Goal: Transaction & Acquisition: Download file/media

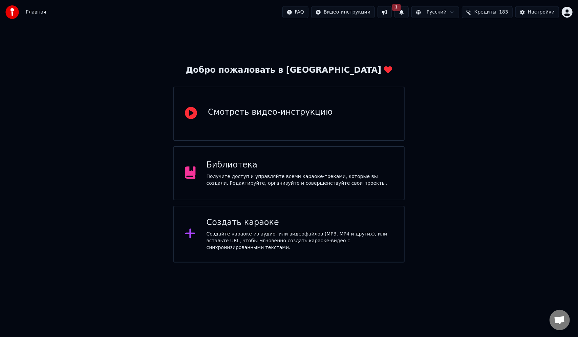
click at [285, 228] on div "Создать караоке" at bounding box center [299, 222] width 187 height 11
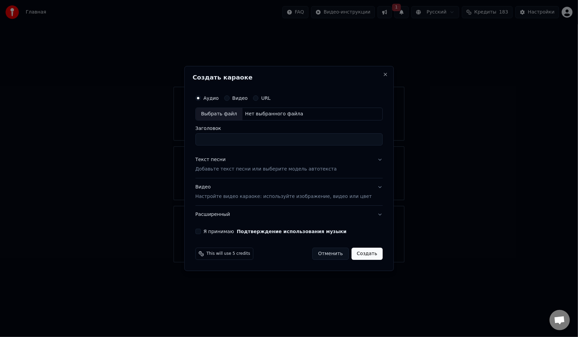
click at [237, 114] on div "Выбрать файл" at bounding box center [219, 114] width 47 height 12
type input "**********"
click at [222, 167] on p "Добавьте текст песни или выберите модель автотекста" at bounding box center [265, 169] width 141 height 7
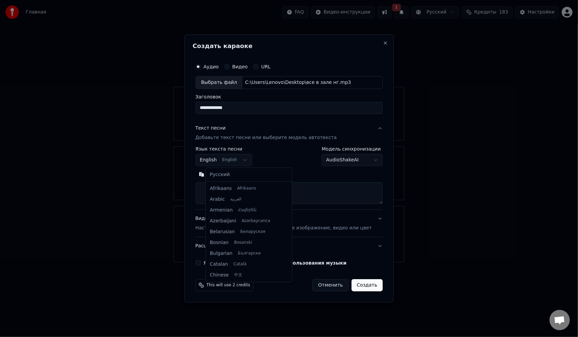
click at [251, 157] on body "**********" at bounding box center [289, 131] width 578 height 263
select select "**"
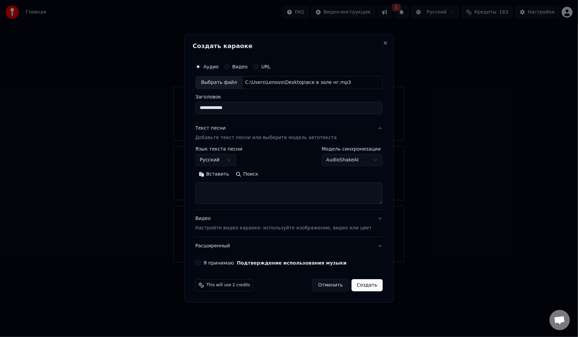
click at [256, 189] on textarea at bounding box center [288, 193] width 187 height 22
paste textarea "**********"
drag, startPoint x: 269, startPoint y: 198, endPoint x: 192, endPoint y: 172, distance: 81.5
click at [192, 172] on body "**********" at bounding box center [289, 131] width 578 height 263
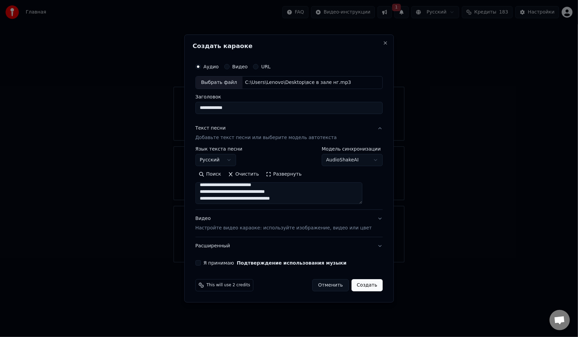
scroll to position [11, 0]
click at [293, 195] on textarea "**********" at bounding box center [278, 193] width 167 height 22
click at [288, 199] on textarea "**********" at bounding box center [278, 193] width 167 height 22
paste textarea "**********"
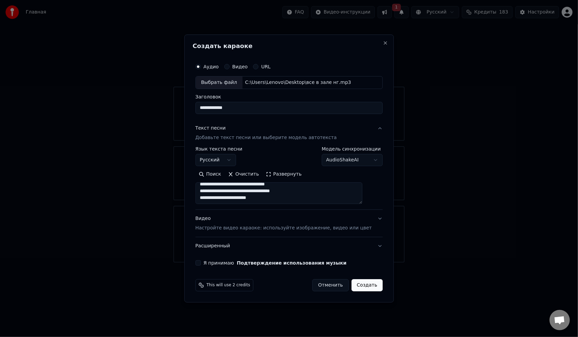
drag, startPoint x: 274, startPoint y: 200, endPoint x: 207, endPoint y: 201, distance: 67.0
click at [207, 201] on textarea "**********" at bounding box center [278, 193] width 167 height 22
type textarea "**********"
click at [226, 228] on p "Настройте видео караоке: используйте изображение, видео или цвет" at bounding box center [283, 228] width 176 height 7
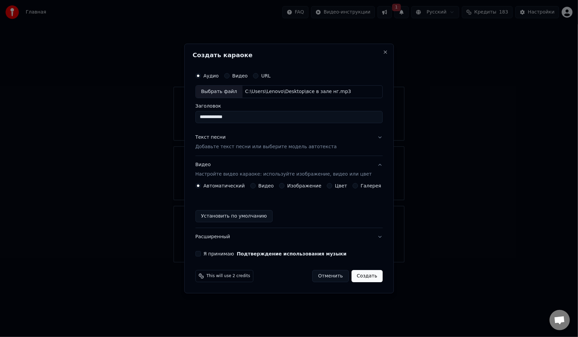
click at [267, 184] on label "Видео" at bounding box center [266, 185] width 16 height 5
click at [256, 184] on button "Видео" at bounding box center [252, 185] width 5 height 5
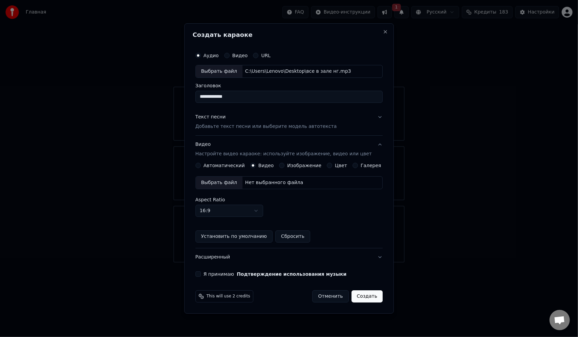
click at [228, 185] on div "Выбрать файл" at bounding box center [219, 183] width 47 height 12
click at [234, 128] on p "Добавьте текст песни или выберите модель автотекста" at bounding box center [265, 126] width 141 height 7
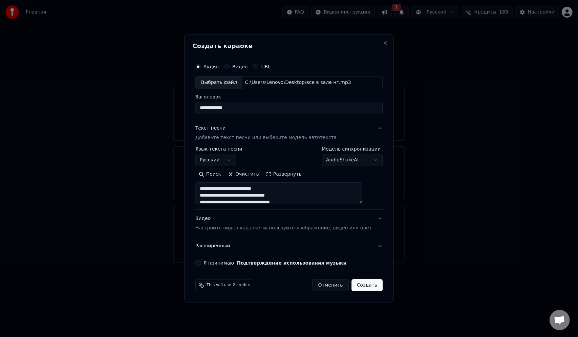
click at [243, 229] on p "Настройте видео караоке: используйте изображение, видео или цвет" at bounding box center [283, 228] width 176 height 7
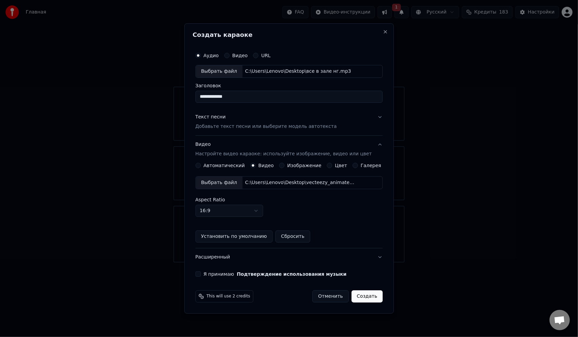
click at [233, 256] on button "Расширенный" at bounding box center [288, 257] width 187 height 18
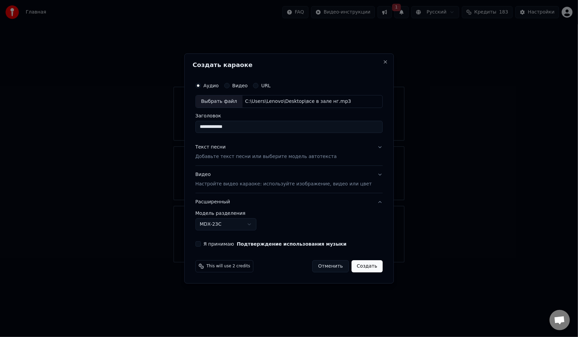
click at [249, 223] on body "**********" at bounding box center [289, 131] width 578 height 263
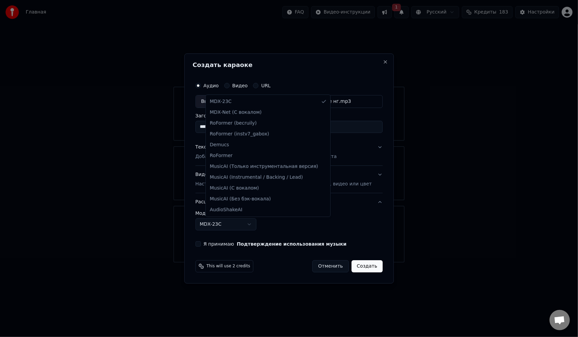
click at [251, 223] on body "**********" at bounding box center [289, 131] width 578 height 263
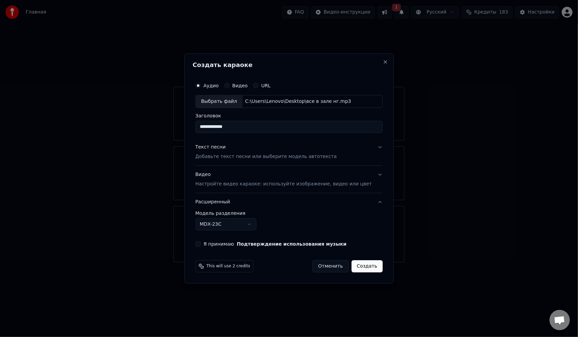
click at [355, 265] on button "Создать" at bounding box center [366, 266] width 31 height 12
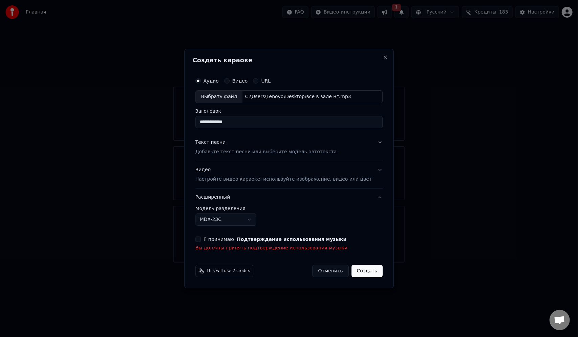
click at [201, 240] on button "Я принимаю Подтверждение использования музыки" at bounding box center [197, 239] width 5 height 5
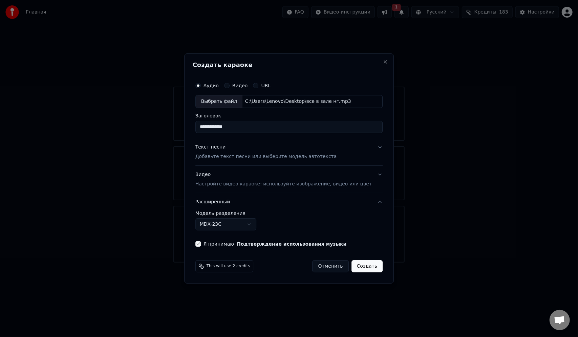
click at [366, 265] on button "Создать" at bounding box center [366, 266] width 31 height 12
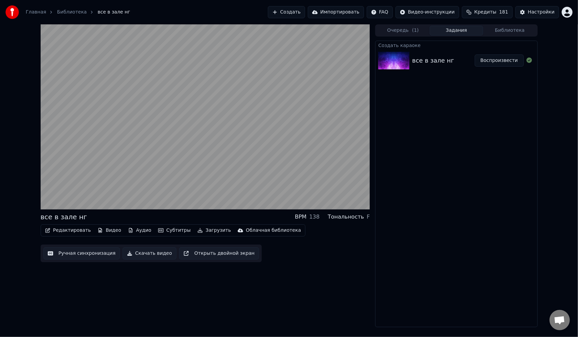
click at [76, 230] on button "Редактировать" at bounding box center [67, 230] width 51 height 9
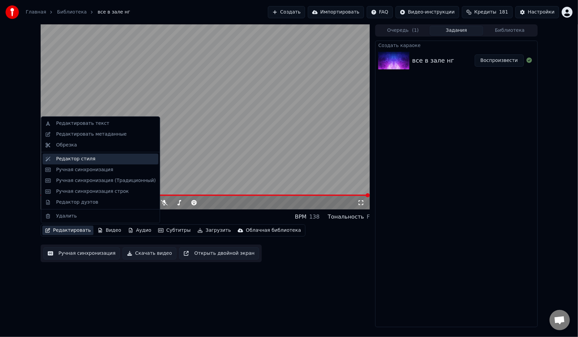
click at [89, 159] on div "Редактор стиля" at bounding box center [106, 159] width 100 height 7
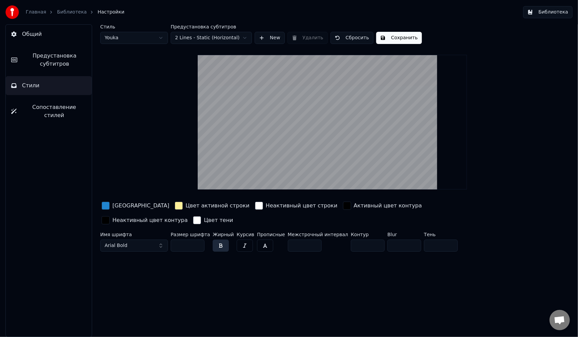
click at [159, 240] on button "Arial Bold" at bounding box center [134, 246] width 68 height 12
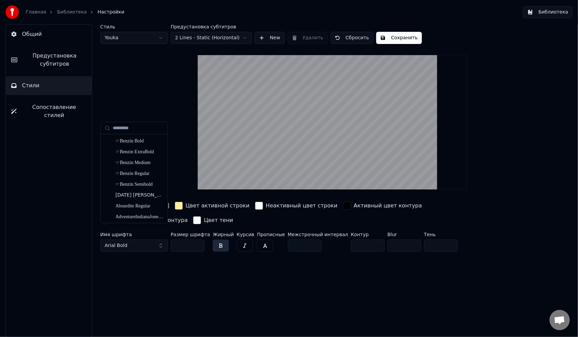
click at [161, 240] on button "Arial Bold" at bounding box center [134, 246] width 68 height 12
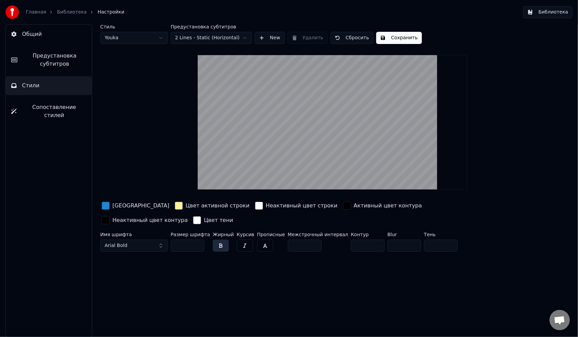
click at [161, 240] on button "Arial Bold" at bounding box center [134, 246] width 68 height 12
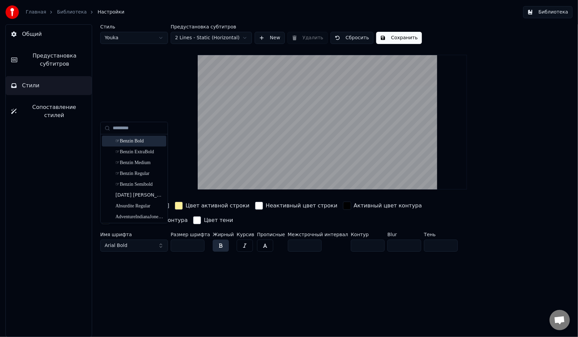
click at [145, 144] on div "☞Benzin Bold" at bounding box center [139, 141] width 48 height 7
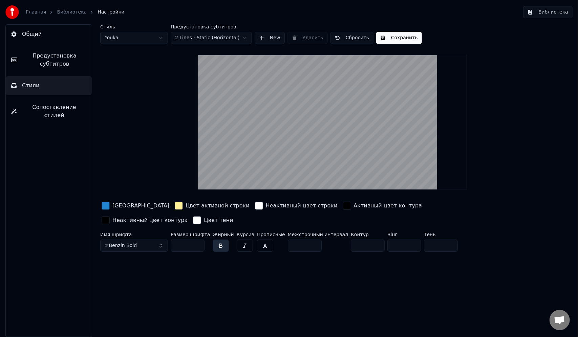
click at [175, 206] on div "button" at bounding box center [179, 206] width 8 height 8
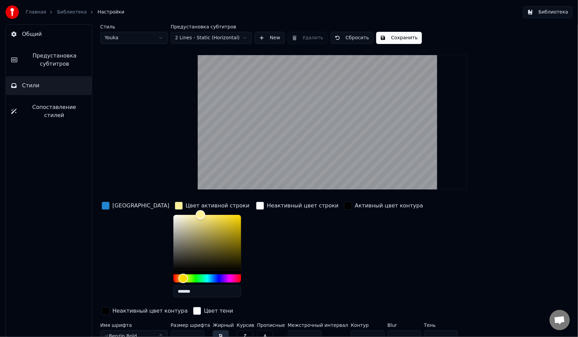
click at [113, 212] on div "[GEOGRAPHIC_DATA]" at bounding box center [135, 251] width 70 height 103
click at [255, 255] on div "Неактивный цвет строки" at bounding box center [297, 251] width 85 height 103
click at [107, 207] on div "button" at bounding box center [106, 206] width 8 height 8
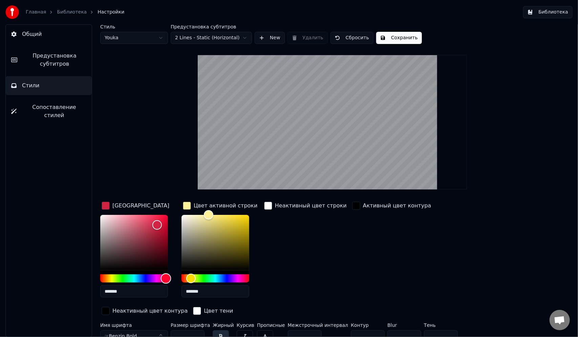
type input "*******"
drag, startPoint x: 161, startPoint y: 280, endPoint x: 170, endPoint y: 280, distance: 8.8
click at [168, 280] on div "Hue" at bounding box center [134, 279] width 68 height 8
click at [272, 228] on div "Неактивный цвет строки" at bounding box center [305, 251] width 85 height 103
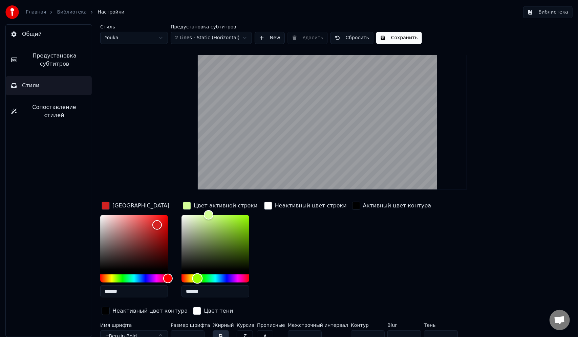
click at [198, 279] on div "Hue" at bounding box center [215, 279] width 68 height 8
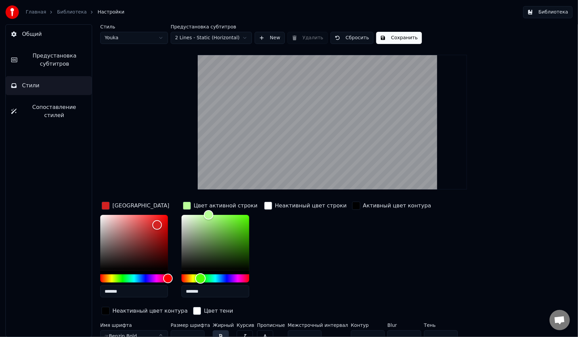
click at [200, 279] on div "Hue" at bounding box center [200, 278] width 10 height 10
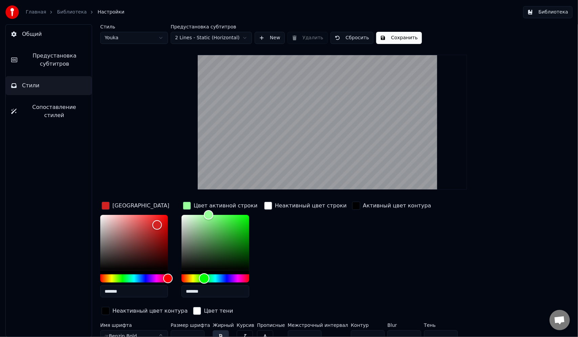
type input "*******"
click at [204, 279] on div "Hue" at bounding box center [204, 278] width 10 height 10
click at [284, 250] on div "Неактивный цвет строки" at bounding box center [305, 251] width 85 height 103
click at [304, 248] on div "Неактивный цвет строки" at bounding box center [305, 251] width 85 height 103
click at [163, 115] on div "Стиль Youka Предустановка субтитров 2 Lines - Static (Horizontal) New Удалить С…" at bounding box center [332, 184] width 464 height 321
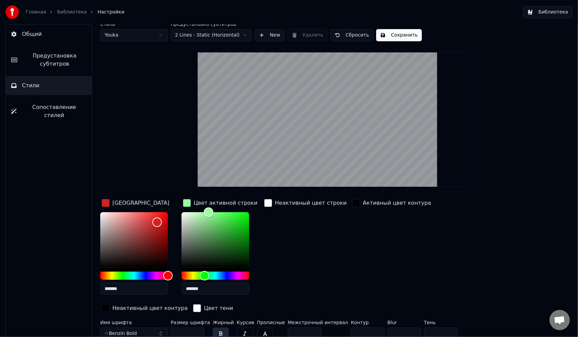
scroll to position [7, 0]
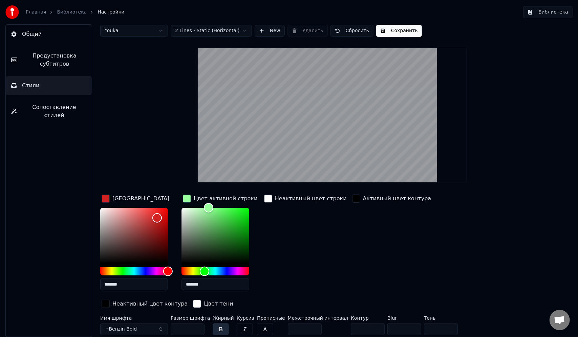
click at [195, 199] on div "Цвет активной строки" at bounding box center [226, 199] width 64 height 8
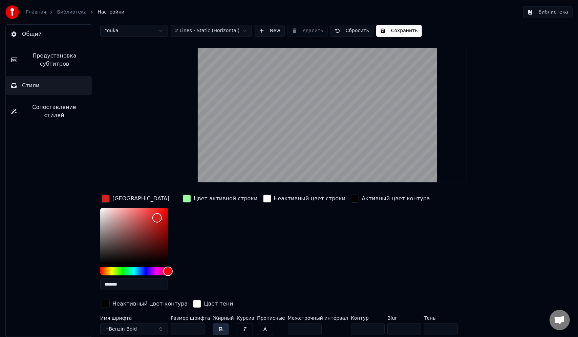
click at [142, 200] on div "[GEOGRAPHIC_DATA]" at bounding box center [140, 199] width 57 height 8
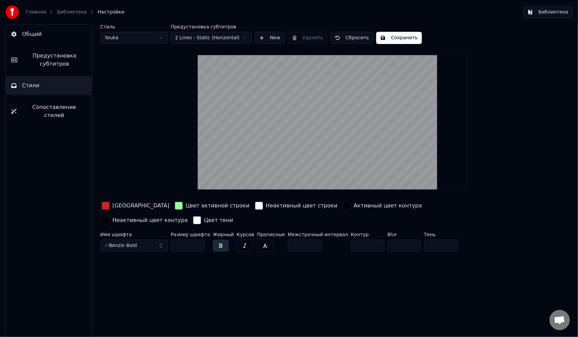
click at [155, 39] on html "Главная Библиотека Настройки Библиотека Общий Предустановка субтитров Стили Соп…" at bounding box center [289, 168] width 578 height 337
click at [158, 37] on html "Главная Библиотека Настройки Библиотека Общий Предустановка субтитров Стили Соп…" at bounding box center [289, 168] width 578 height 337
click at [400, 38] on button "Сохранить" at bounding box center [399, 38] width 46 height 12
click at [60, 14] on link "Библиотека" at bounding box center [72, 12] width 30 height 7
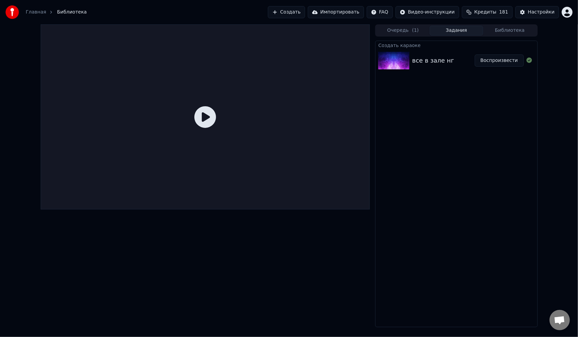
click at [205, 117] on icon at bounding box center [205, 117] width 22 height 22
click at [490, 62] on button "Воспроизвести" at bounding box center [499, 60] width 49 height 12
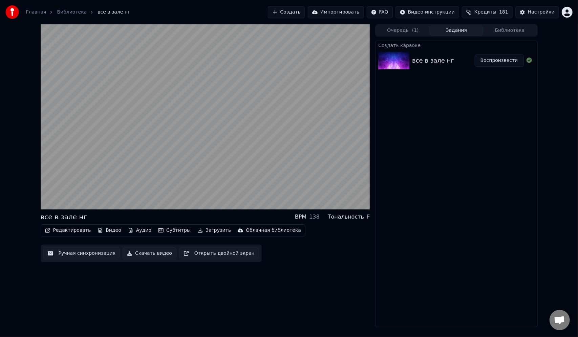
click at [475, 54] on button "Воспроизвести" at bounding box center [499, 60] width 49 height 12
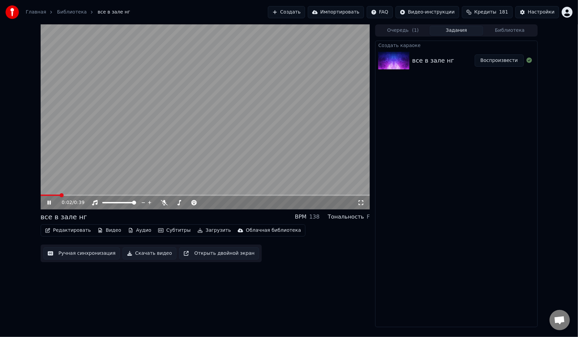
click at [50, 203] on icon at bounding box center [48, 203] width 3 height 4
click at [64, 231] on button "Редактировать" at bounding box center [67, 230] width 51 height 9
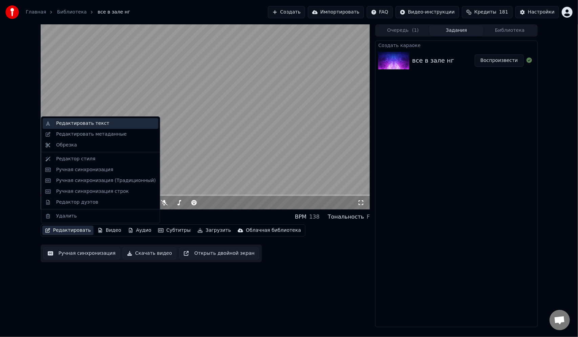
click at [84, 125] on div "Редактировать текст" at bounding box center [82, 123] width 53 height 7
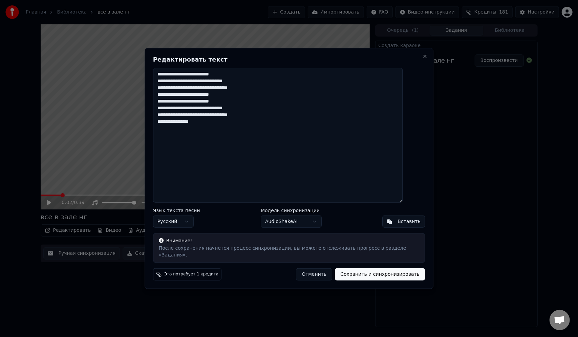
click at [227, 109] on textarea "**********" at bounding box center [278, 135] width 250 height 135
drag, startPoint x: 169, startPoint y: 78, endPoint x: 232, endPoint y: 100, distance: 67.2
click at [232, 100] on textarea "**********" at bounding box center [278, 135] width 250 height 135
paste textarea "**********"
drag, startPoint x: 168, startPoint y: 105, endPoint x: 210, endPoint y: 125, distance: 46.2
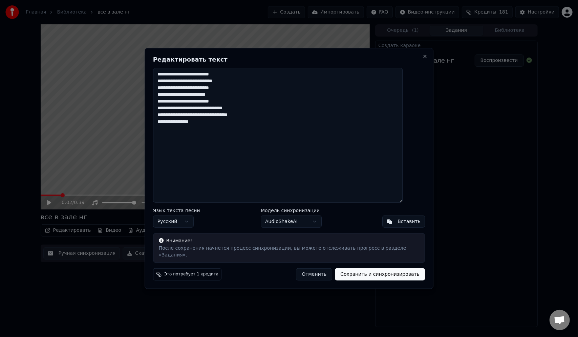
click at [210, 125] on textarea "**********" at bounding box center [278, 135] width 250 height 135
paste textarea "**********"
type textarea "**********"
click at [354, 270] on button "Сохранить и синхронизировать" at bounding box center [380, 274] width 90 height 12
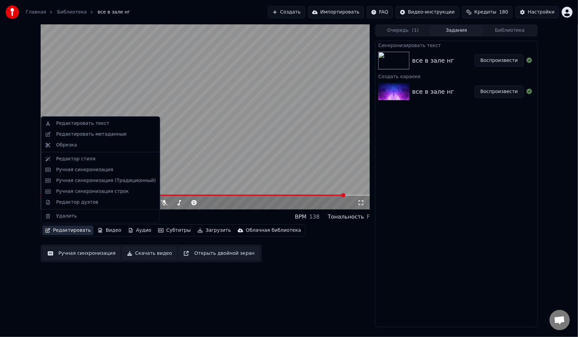
click at [74, 232] on button "Редактировать" at bounding box center [67, 230] width 51 height 9
click at [86, 178] on div "Ручная синхронизация (Традиционный)" at bounding box center [106, 180] width 100 height 7
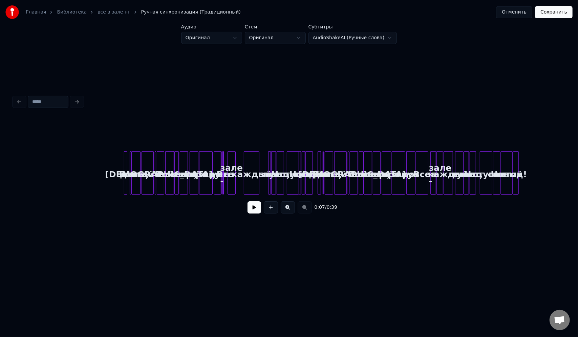
click at [109, 159] on div "Все в зале, двигайтесь с нами, Пойте все сами, шире разинув рот Все в зале - ка…" at bounding box center [289, 172] width 551 height 43
click at [255, 209] on button at bounding box center [254, 207] width 14 height 12
click at [287, 209] on button at bounding box center [288, 207] width 14 height 12
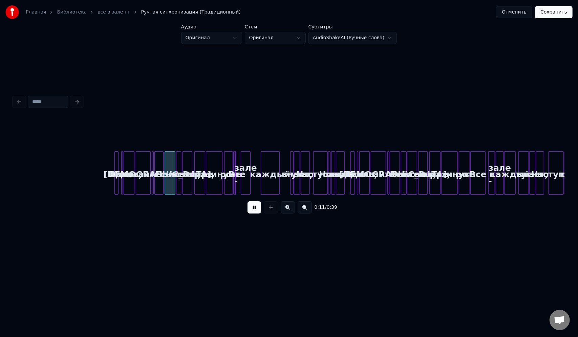
click at [288, 209] on button at bounding box center [288, 207] width 14 height 12
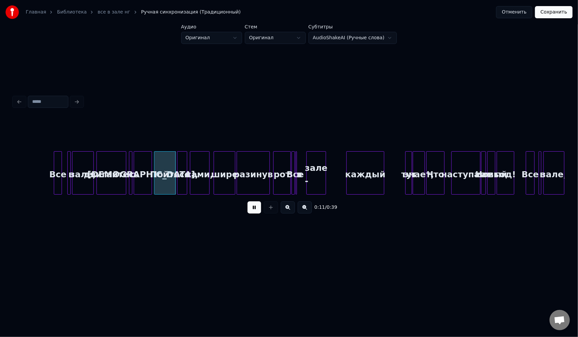
click at [289, 209] on button at bounding box center [288, 207] width 14 height 12
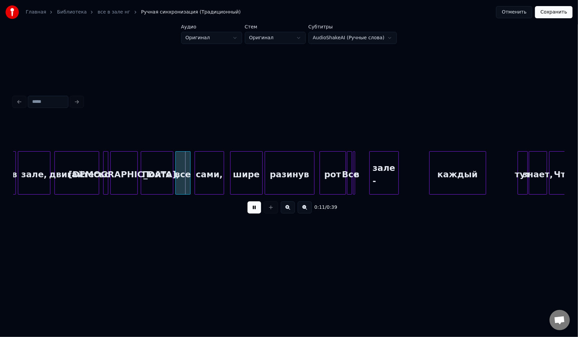
click at [289, 209] on button at bounding box center [288, 207] width 14 height 12
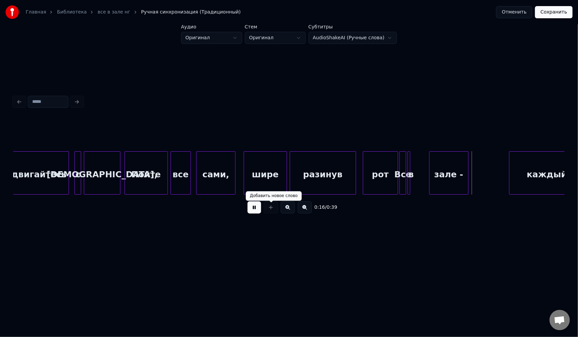
click at [281, 201] on button at bounding box center [288, 207] width 14 height 12
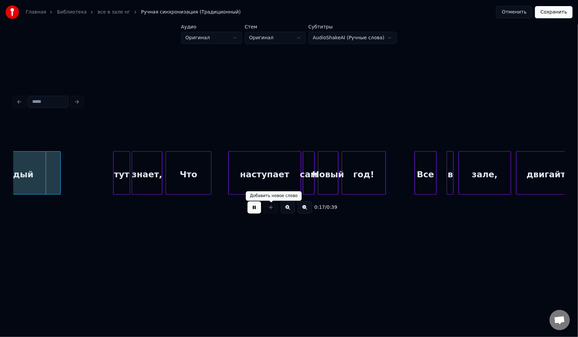
click at [281, 201] on button at bounding box center [288, 207] width 14 height 12
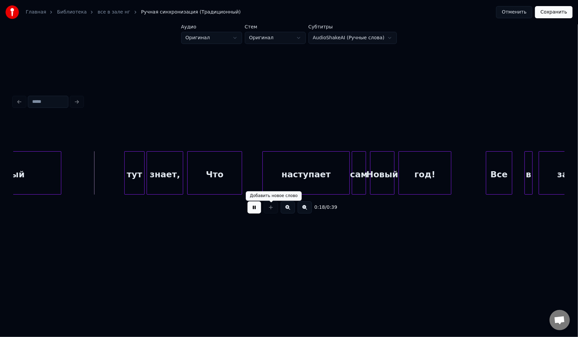
click at [254, 213] on button at bounding box center [254, 207] width 14 height 12
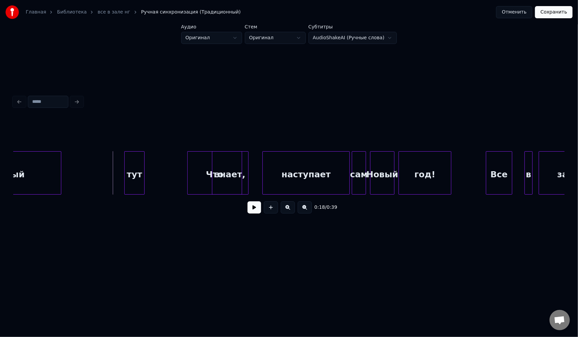
click at [234, 165] on div "каждый тут знает, Что наступает сам [DATE]! Все в зале," at bounding box center [277, 172] width 4031 height 43
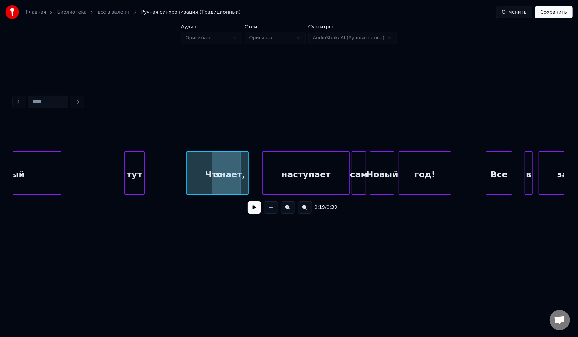
click at [227, 163] on div "Что" at bounding box center [214, 175] width 54 height 46
click at [207, 164] on div "каждый тут знает, Что наступает сам [DATE]! Все в зале," at bounding box center [277, 172] width 4031 height 43
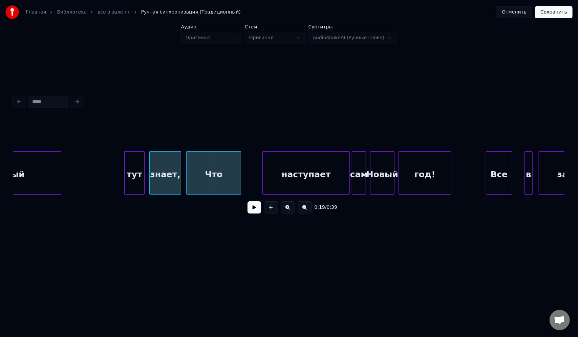
click at [181, 158] on div "знает," at bounding box center [165, 172] width 32 height 43
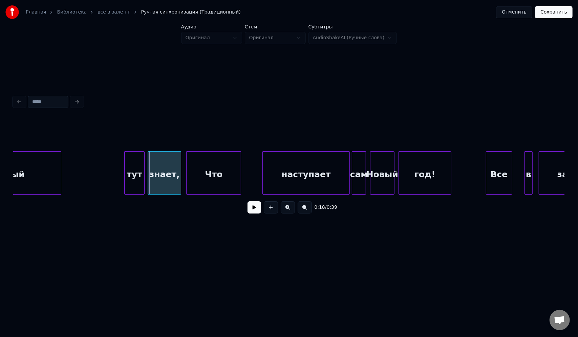
click at [149, 163] on div at bounding box center [149, 173] width 2 height 43
click at [183, 159] on div at bounding box center [182, 173] width 2 height 43
click at [95, 160] on div "каждый тут знает, Что наступает сам [DATE]! Все в зале," at bounding box center [277, 172] width 4031 height 43
click at [255, 210] on button at bounding box center [254, 207] width 14 height 12
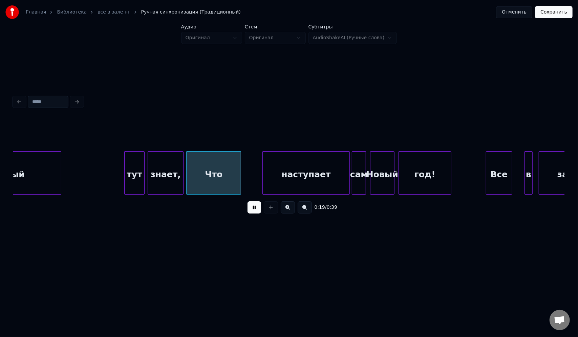
click at [247, 201] on button at bounding box center [254, 207] width 14 height 12
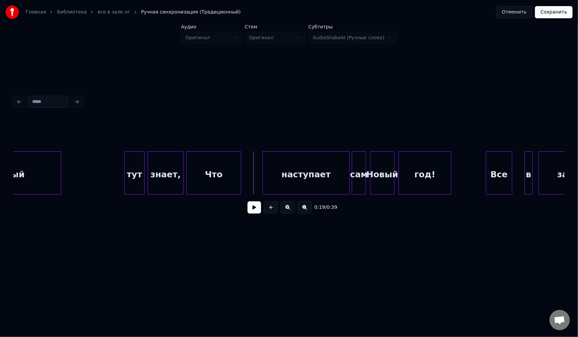
click at [305, 211] on button at bounding box center [305, 207] width 14 height 12
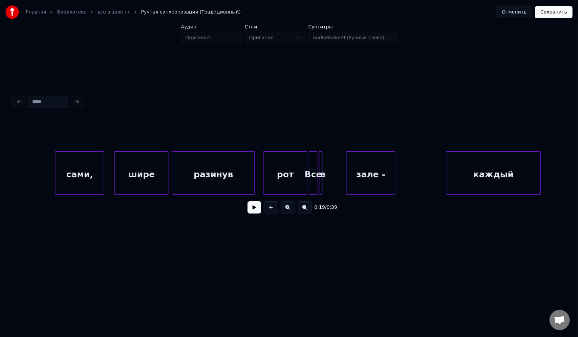
scroll to position [0, 965]
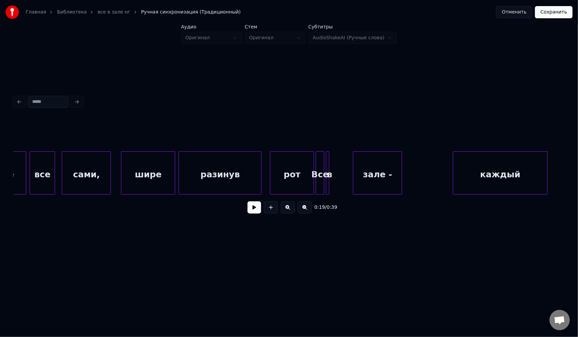
click at [257, 209] on button at bounding box center [254, 207] width 14 height 12
click at [256, 211] on button at bounding box center [254, 207] width 14 height 12
click at [284, 162] on div "рот" at bounding box center [285, 175] width 43 height 46
click at [257, 211] on button at bounding box center [254, 207] width 14 height 12
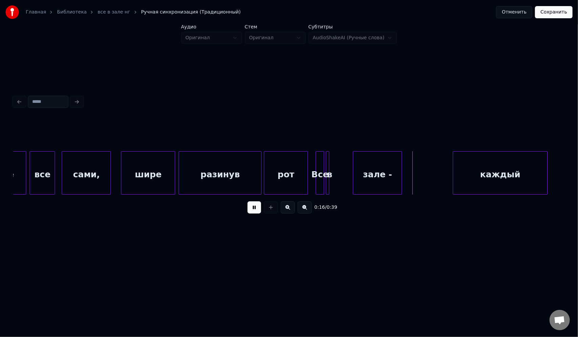
click at [256, 211] on button at bounding box center [254, 207] width 14 height 12
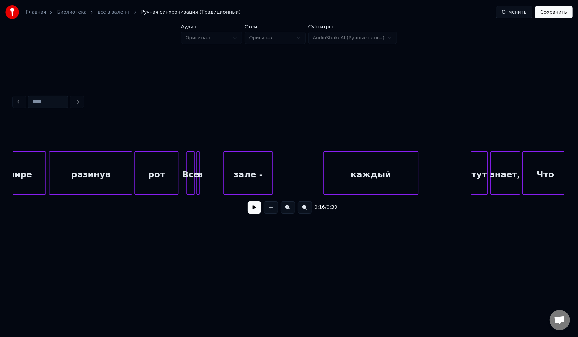
scroll to position [0, 1110]
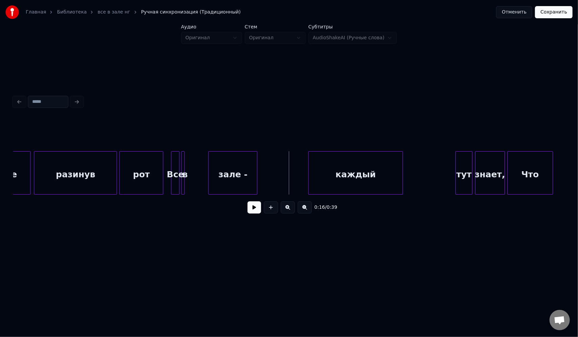
click at [243, 175] on div "зале -" at bounding box center [233, 175] width 48 height 46
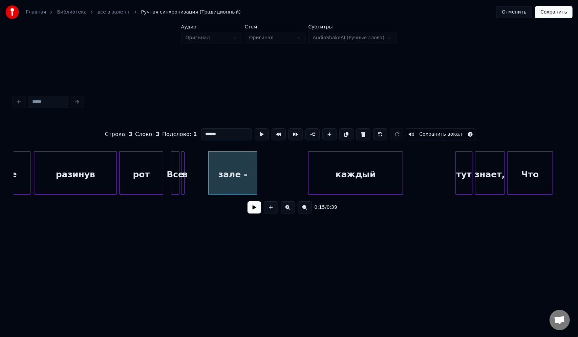
click at [223, 131] on input "******" at bounding box center [226, 134] width 51 height 12
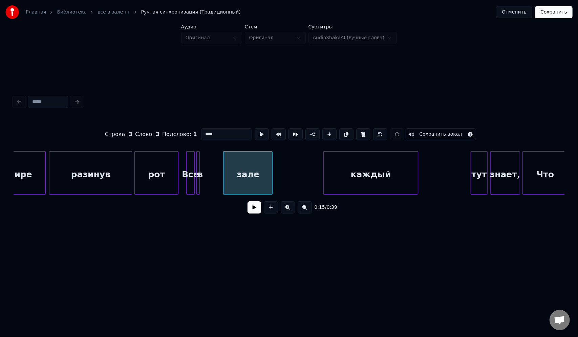
scroll to position [0, 1012]
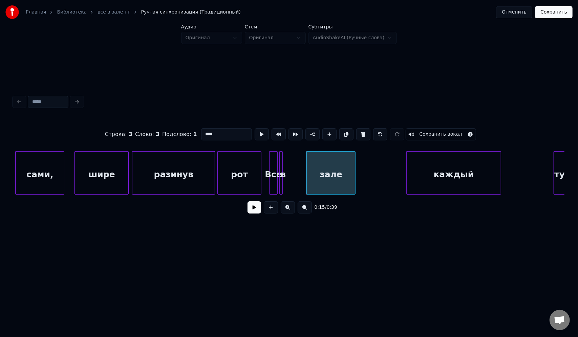
type input "****"
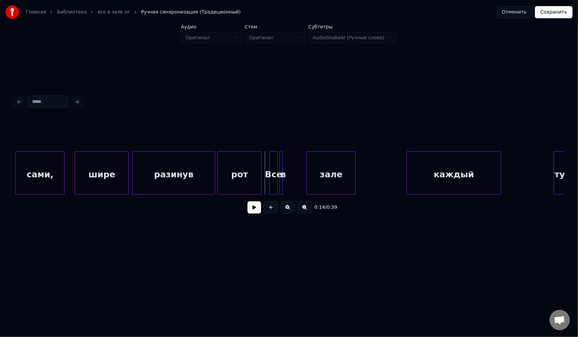
click at [256, 210] on button at bounding box center [254, 207] width 14 height 12
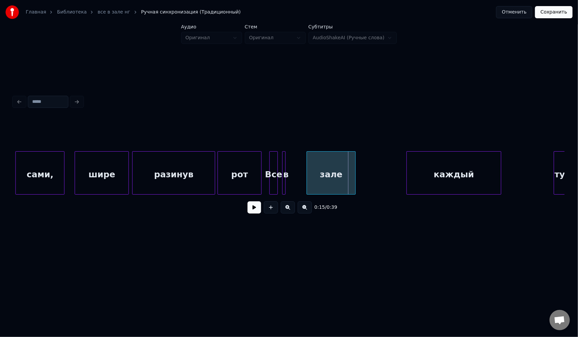
click at [283, 166] on div "в" at bounding box center [285, 175] width 7 height 46
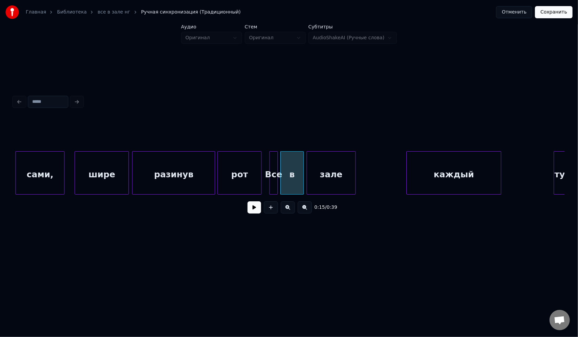
click at [303, 165] on div at bounding box center [302, 173] width 2 height 43
click at [295, 163] on div "в" at bounding box center [294, 175] width 23 height 46
click at [282, 165] on div at bounding box center [282, 173] width 2 height 43
click at [254, 209] on button at bounding box center [254, 207] width 14 height 12
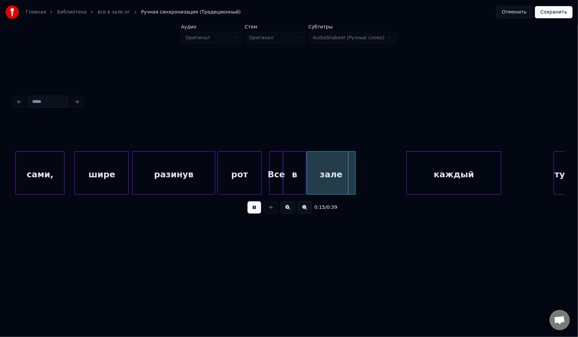
click at [254, 209] on button at bounding box center [254, 207] width 14 height 12
click at [292, 170] on div "в" at bounding box center [294, 175] width 23 height 46
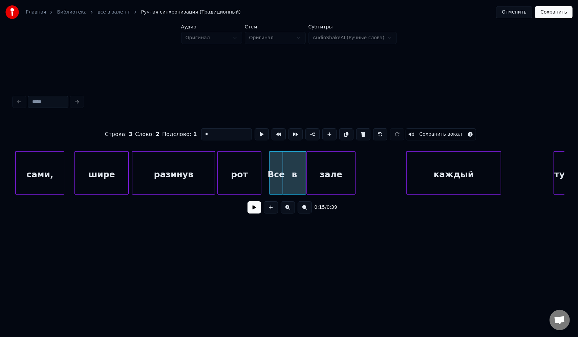
click at [296, 162] on div "в" at bounding box center [294, 175] width 23 height 46
click at [300, 164] on div "в" at bounding box center [297, 175] width 23 height 46
click at [291, 165] on div at bounding box center [291, 173] width 2 height 43
click at [297, 163] on div "в" at bounding box center [295, 175] width 19 height 46
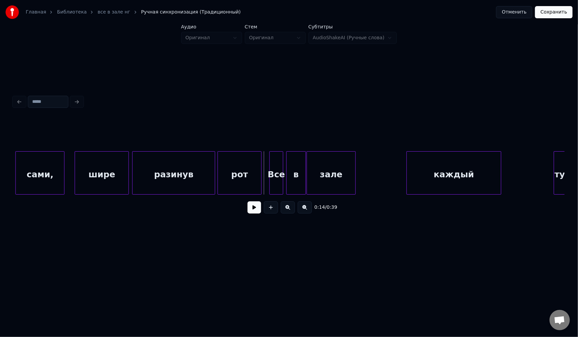
click at [255, 212] on button at bounding box center [254, 207] width 14 height 12
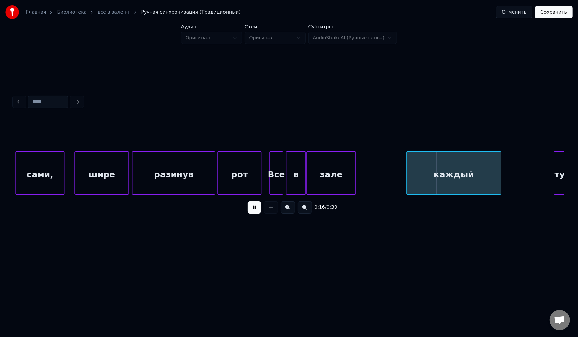
click at [255, 213] on button at bounding box center [254, 207] width 14 height 12
click at [298, 167] on div "в" at bounding box center [295, 175] width 19 height 46
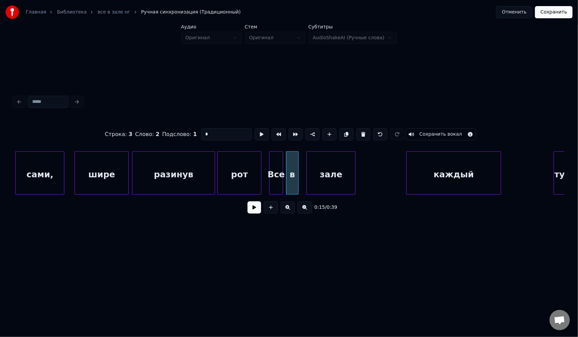
click at [297, 167] on div at bounding box center [297, 173] width 2 height 43
click at [301, 166] on div at bounding box center [302, 173] width 2 height 43
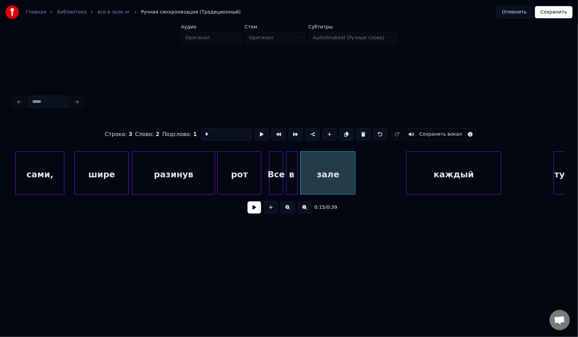
click at [296, 165] on div at bounding box center [296, 173] width 2 height 43
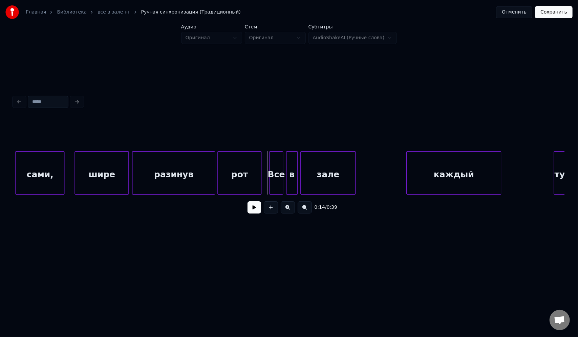
click at [256, 210] on button at bounding box center [254, 207] width 14 height 12
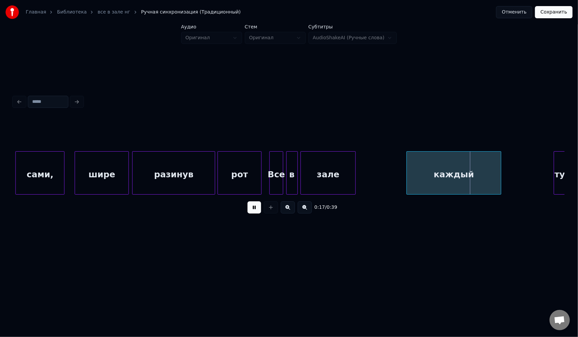
click at [255, 211] on button at bounding box center [254, 207] width 14 height 12
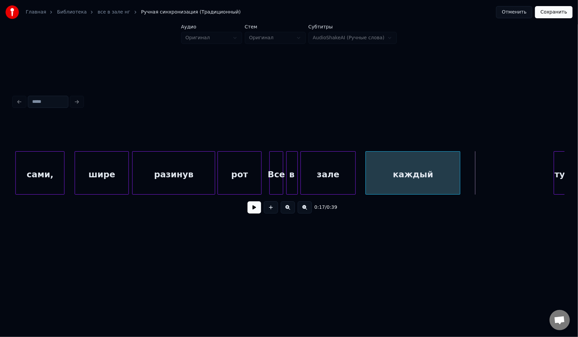
click at [368, 163] on div "каждый" at bounding box center [413, 175] width 94 height 46
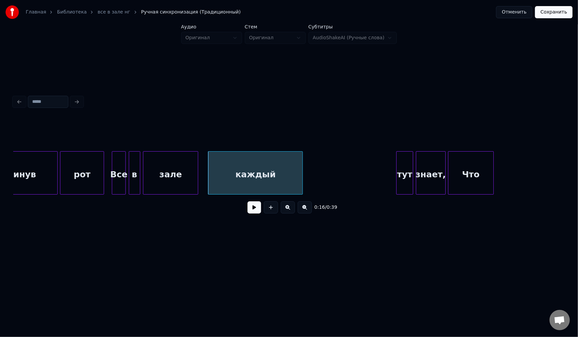
scroll to position [0, 1190]
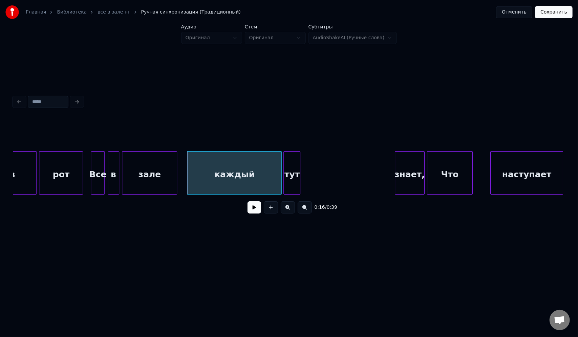
click at [291, 165] on div "тут" at bounding box center [292, 175] width 16 height 46
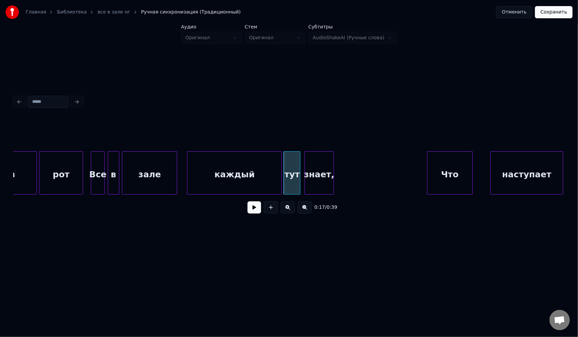
click at [325, 166] on div "знает," at bounding box center [319, 175] width 29 height 46
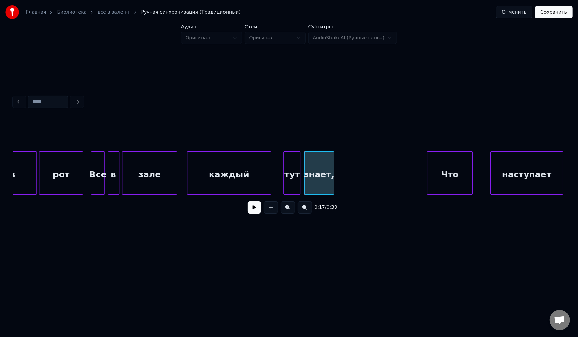
click at [269, 164] on div at bounding box center [269, 173] width 2 height 43
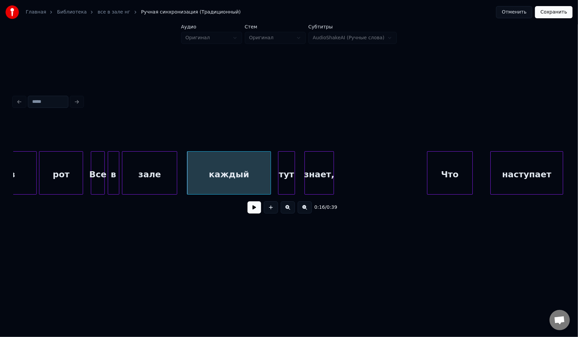
click at [286, 160] on div "тут" at bounding box center [286, 175] width 16 height 46
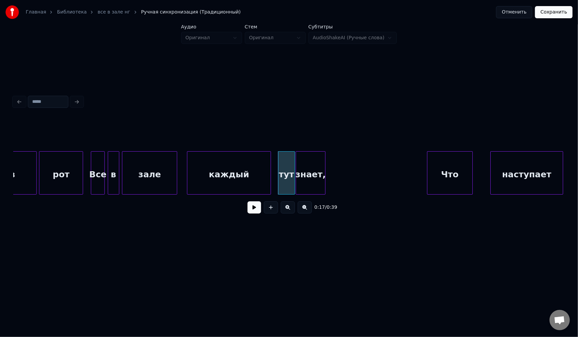
click at [308, 160] on div "знает," at bounding box center [310, 175] width 29 height 46
click at [279, 160] on div "тут" at bounding box center [282, 175] width 16 height 46
click at [304, 159] on div "знает," at bounding box center [307, 175] width 29 height 46
click at [283, 160] on div "тут" at bounding box center [282, 175] width 16 height 46
click at [181, 165] on div "разинув рот Все в зале каждый тут знает, Что наступает" at bounding box center [502, 172] width 3359 height 43
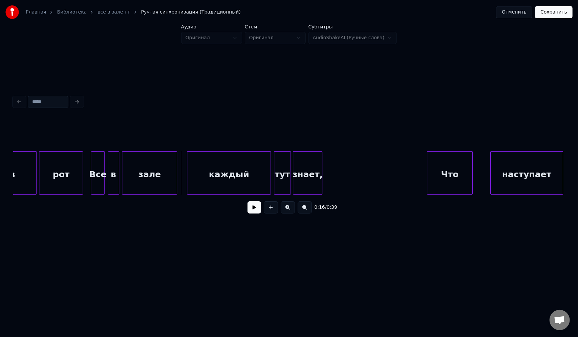
click at [256, 208] on button at bounding box center [254, 207] width 14 height 12
click at [256, 210] on button at bounding box center [254, 207] width 14 height 12
click at [182, 162] on div "разинув рот Все в зале каждый тут знает, Что наступает" at bounding box center [502, 172] width 3359 height 43
click at [252, 209] on button at bounding box center [254, 207] width 14 height 12
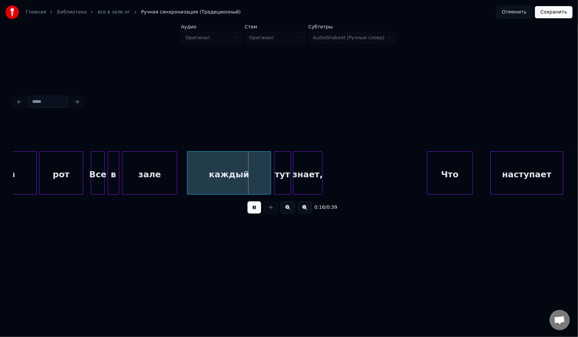
click at [252, 209] on button at bounding box center [254, 207] width 14 height 12
click at [251, 164] on div at bounding box center [251, 173] width 2 height 43
click at [257, 159] on div "тут" at bounding box center [262, 175] width 16 height 46
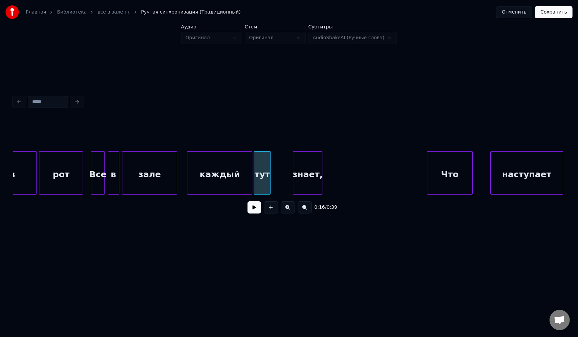
click at [296, 159] on div "знает," at bounding box center [307, 175] width 29 height 46
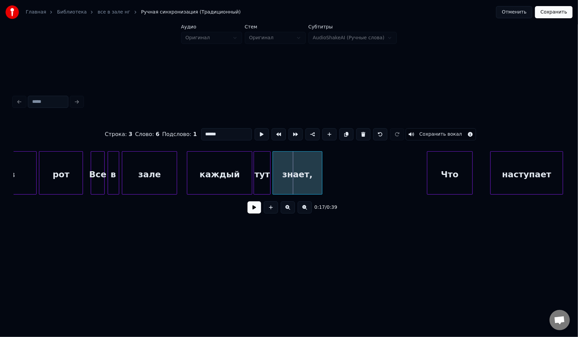
click at [274, 159] on div at bounding box center [274, 173] width 2 height 43
click at [179, 156] on div "разинув рот Все в зале каждый тут знает, Что наступает" at bounding box center [502, 172] width 3359 height 43
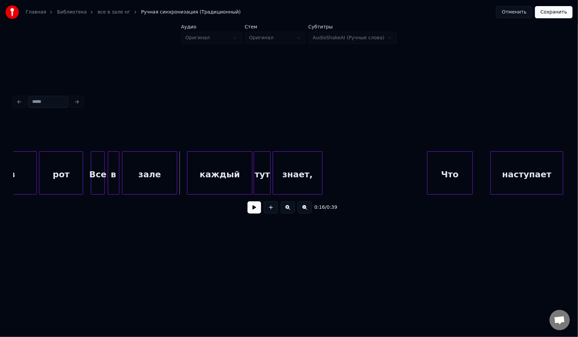
click at [256, 210] on button at bounding box center [254, 207] width 14 height 12
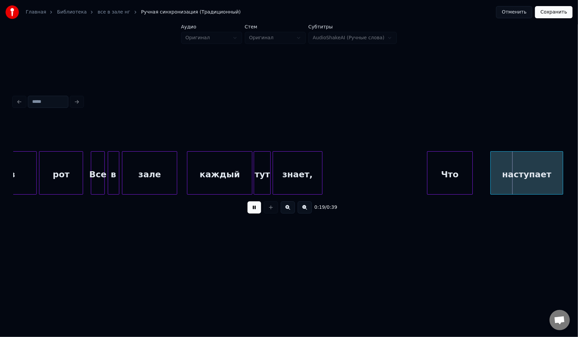
click at [258, 212] on button at bounding box center [254, 207] width 14 height 12
click at [348, 162] on div "Что" at bounding box center [360, 175] width 45 height 46
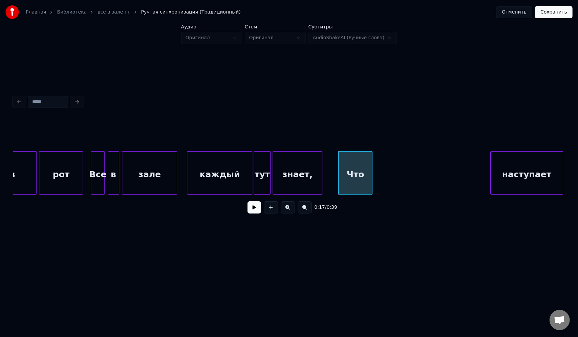
click at [372, 163] on div at bounding box center [371, 173] width 2 height 43
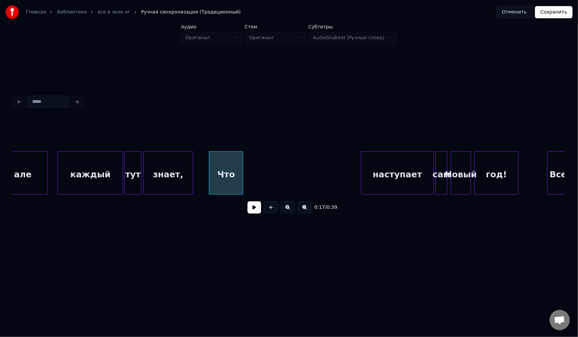
scroll to position [0, 1331]
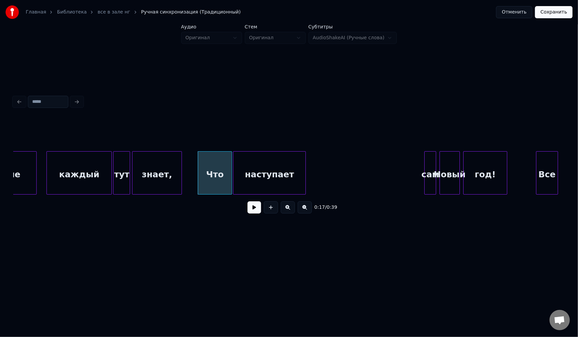
click at [253, 161] on div "наступает" at bounding box center [269, 175] width 72 height 46
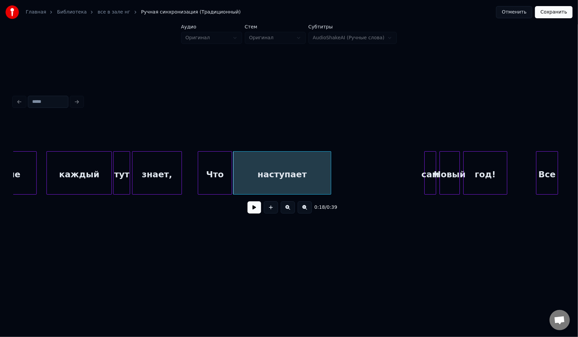
click at [330, 161] on div at bounding box center [330, 173] width 2 height 43
click at [185, 160] on div "зале каждый тут знает, Что наступает сам [DATE]! Все" at bounding box center [362, 172] width 3359 height 43
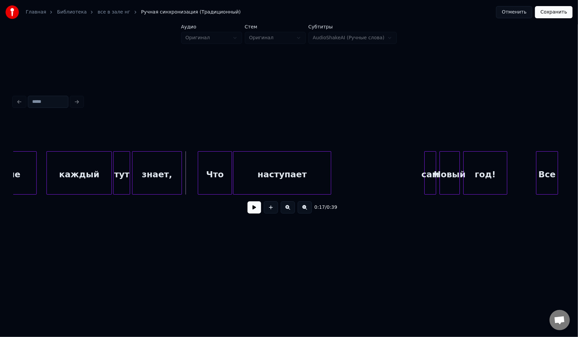
click at [258, 212] on button at bounding box center [254, 207] width 14 height 12
click at [247, 201] on button at bounding box center [254, 207] width 14 height 12
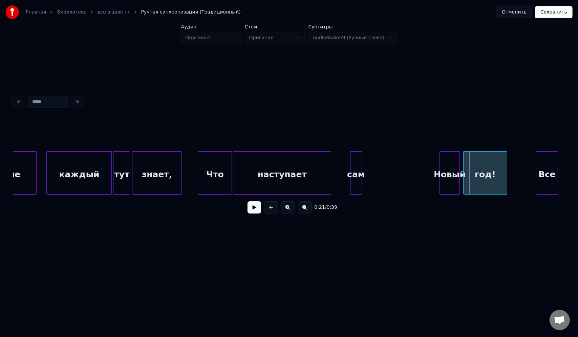
click at [358, 157] on div "сам" at bounding box center [355, 175] width 11 height 46
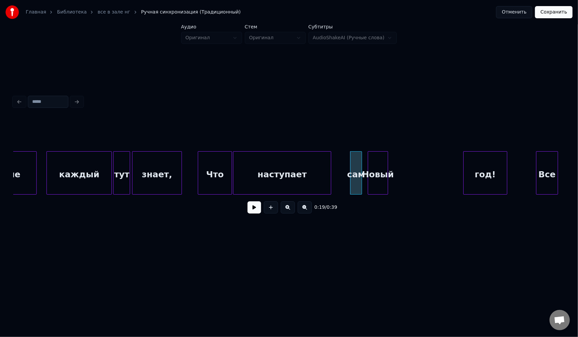
click at [379, 160] on div "Новый" at bounding box center [378, 175] width 20 height 46
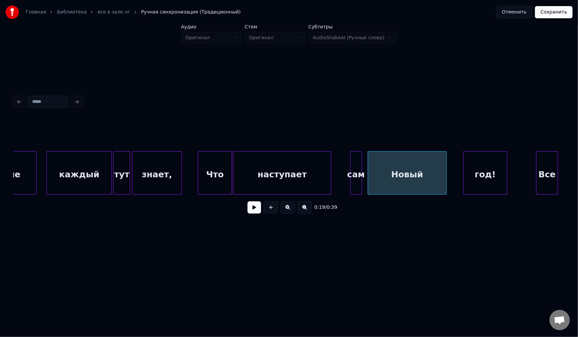
click at [446, 159] on div at bounding box center [445, 173] width 2 height 43
click at [375, 159] on div at bounding box center [376, 173] width 2 height 43
click at [371, 159] on div at bounding box center [371, 173] width 2 height 43
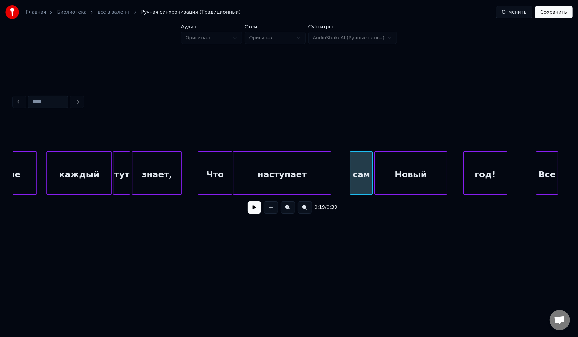
click at [343, 162] on div "зале каждый тут знает, Что наступает сам [DATE]! Все" at bounding box center [362, 172] width 3359 height 43
click at [254, 210] on button at bounding box center [254, 207] width 14 height 12
click at [475, 165] on div at bounding box center [475, 173] width 2 height 43
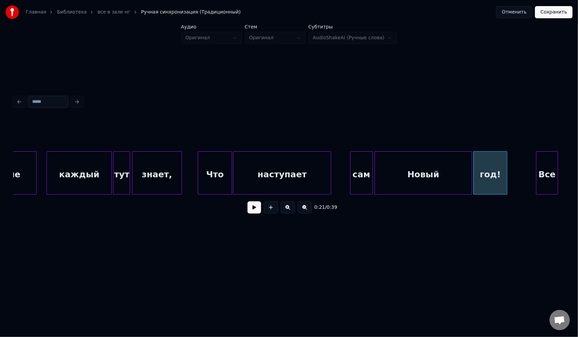
click at [471, 162] on div at bounding box center [470, 173] width 2 height 43
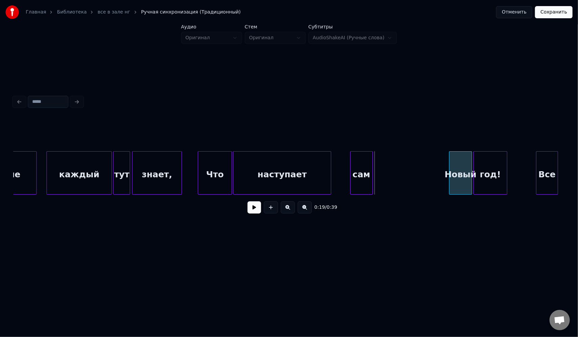
click at [450, 161] on div at bounding box center [450, 173] width 2 height 43
click at [359, 173] on div "сам" at bounding box center [361, 175] width 22 height 46
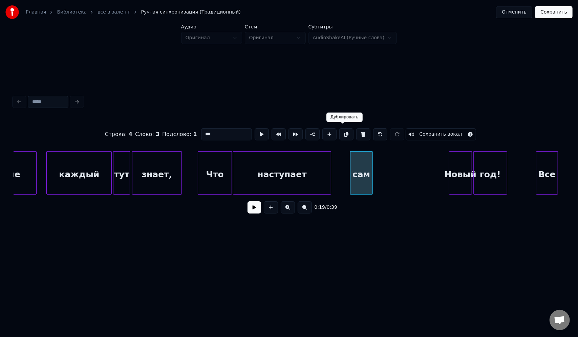
click at [340, 132] on button at bounding box center [346, 134] width 14 height 12
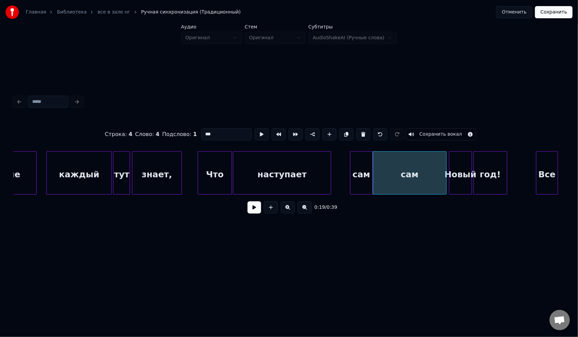
click at [445, 163] on div at bounding box center [445, 173] width 2 height 43
click at [376, 163] on div at bounding box center [376, 173] width 2 height 43
click at [406, 174] on div "сам" at bounding box center [410, 175] width 71 height 46
click at [213, 134] on input "***" at bounding box center [226, 134] width 51 height 12
type input "*"
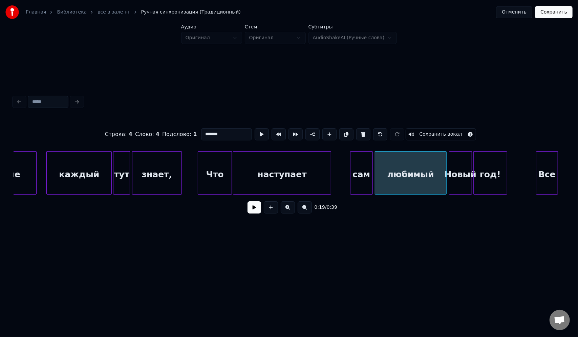
click at [357, 173] on div "сам" at bounding box center [361, 175] width 22 height 46
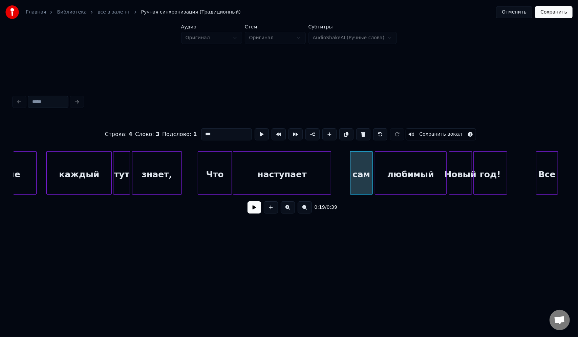
drag, startPoint x: 213, startPoint y: 131, endPoint x: 182, endPoint y: 133, distance: 31.6
click at [182, 131] on div "Строка : 4 Слово : 3 Подслово : 1 *** Сохранить вокал" at bounding box center [289, 134] width 551 height 34
type input "***"
click at [336, 160] on div "зале каждый тут знает, Что наступает наш [DATE]! Все любимый" at bounding box center [362, 172] width 3359 height 43
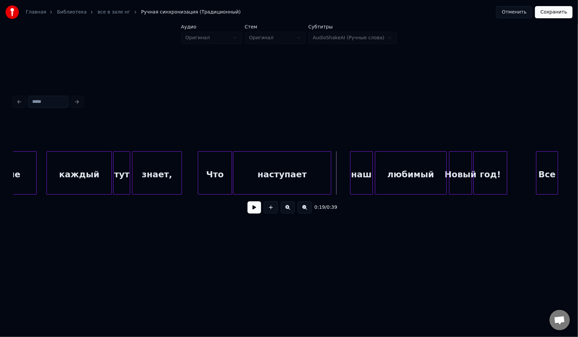
click at [256, 209] on button at bounding box center [254, 207] width 14 height 12
click at [441, 162] on div at bounding box center [442, 173] width 2 height 43
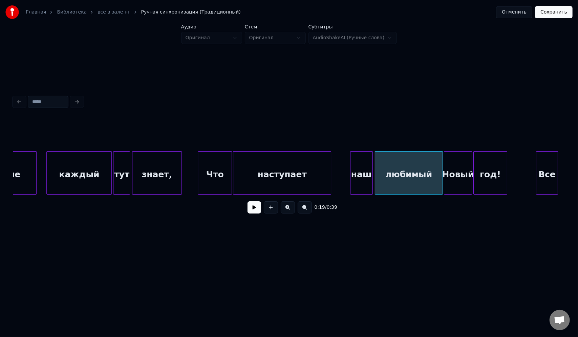
click at [445, 160] on div at bounding box center [445, 173] width 2 height 43
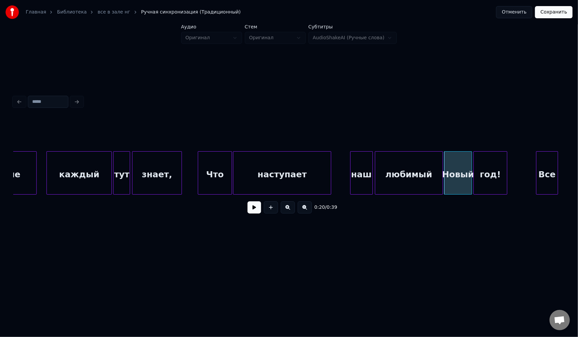
click at [337, 161] on div "зале каждый тут знает, Что наступает наш [DATE]! Все любимый" at bounding box center [362, 172] width 3359 height 43
click at [254, 210] on button at bounding box center [254, 207] width 14 height 12
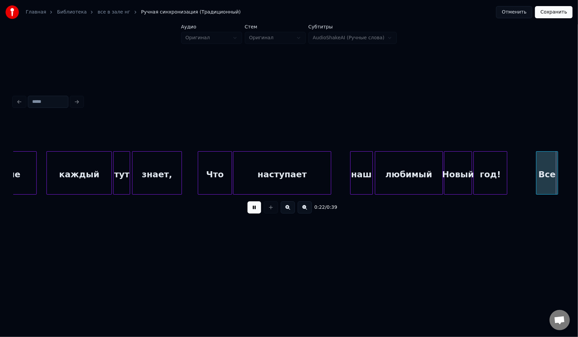
click at [254, 210] on button at bounding box center [254, 207] width 14 height 12
click at [481, 165] on div at bounding box center [482, 173] width 2 height 43
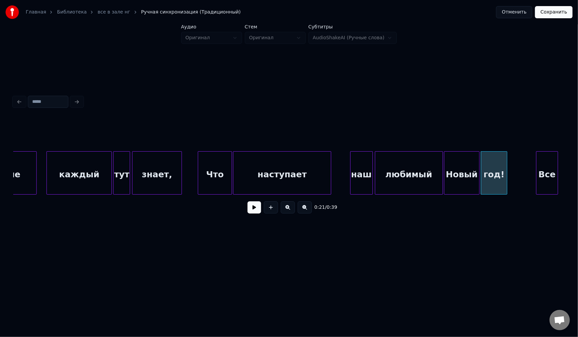
click at [478, 165] on div at bounding box center [478, 173] width 2 height 43
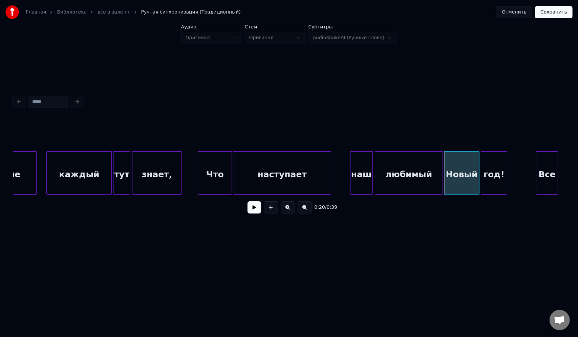
click at [343, 165] on div "зале каждый тут знает, Что наступает наш [DATE]! Все любимый" at bounding box center [362, 172] width 3359 height 43
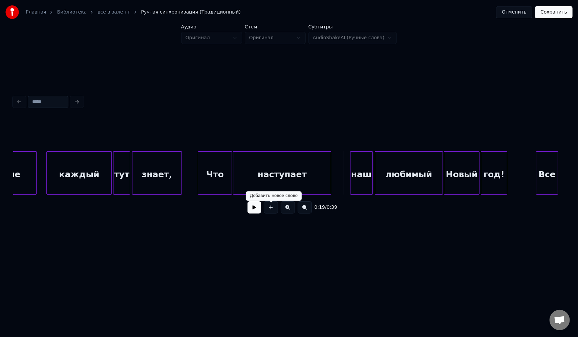
click at [250, 209] on button at bounding box center [254, 207] width 14 height 12
click at [250, 210] on button at bounding box center [254, 207] width 14 height 12
click at [471, 160] on div at bounding box center [471, 173] width 2 height 43
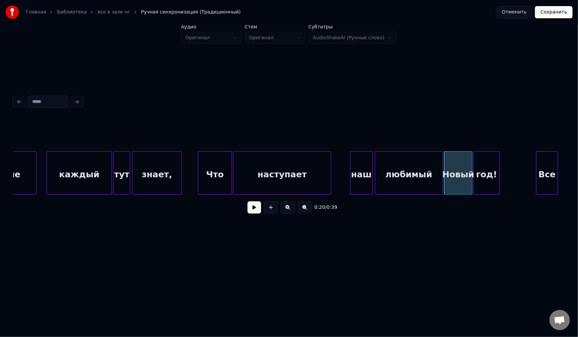
click at [483, 157] on div "год!" at bounding box center [487, 175] width 26 height 46
click at [336, 158] on div "зале каждый тут знает, Что наступает наш [DATE]! Все любимый" at bounding box center [362, 172] width 3359 height 43
click at [255, 211] on button at bounding box center [254, 207] width 14 height 12
click at [255, 210] on button at bounding box center [254, 207] width 14 height 12
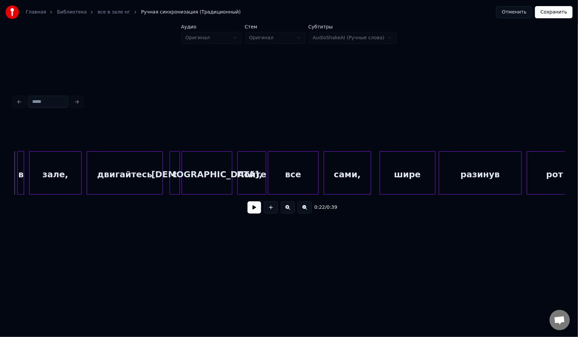
click at [258, 209] on button at bounding box center [254, 207] width 14 height 12
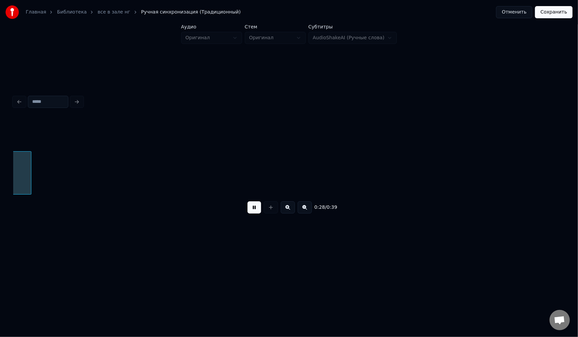
click at [258, 209] on button at bounding box center [254, 207] width 14 height 12
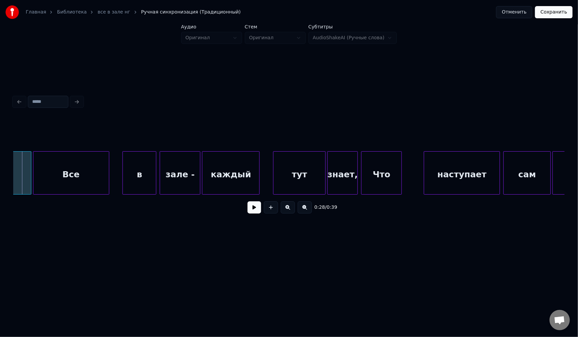
click at [257, 209] on button at bounding box center [254, 207] width 14 height 12
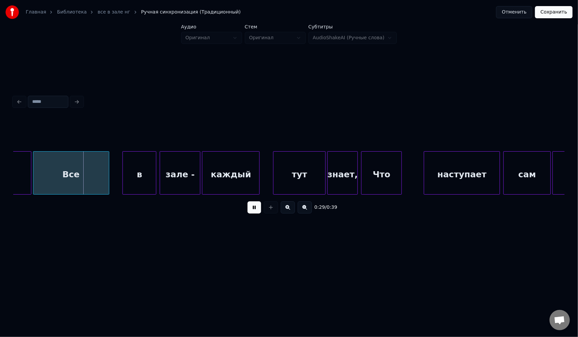
click at [257, 209] on button at bounding box center [254, 207] width 14 height 12
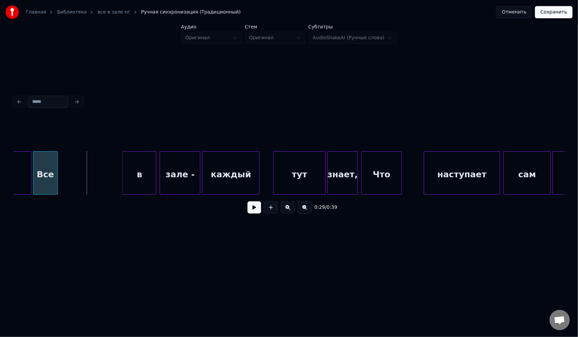
click at [58, 164] on div at bounding box center [57, 173] width 2 height 43
click at [72, 160] on div "в" at bounding box center [75, 175] width 33 height 46
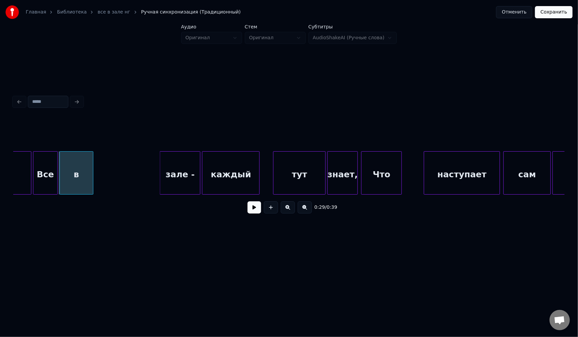
click at [93, 162] on div "в" at bounding box center [77, 172] width 34 height 43
click at [81, 162] on div at bounding box center [81, 173] width 2 height 43
click at [97, 162] on div "зале -" at bounding box center [103, 175] width 40 height 46
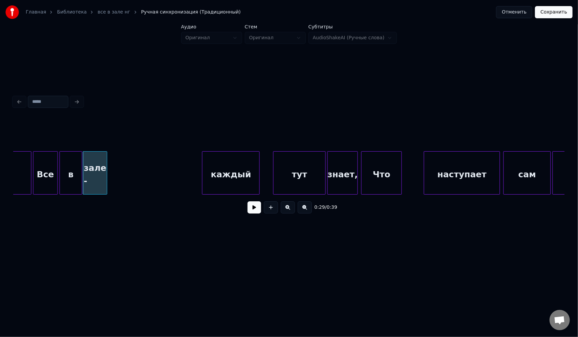
click at [107, 158] on div at bounding box center [106, 173] width 2 height 43
click at [95, 157] on div "зале -" at bounding box center [95, 175] width 24 height 46
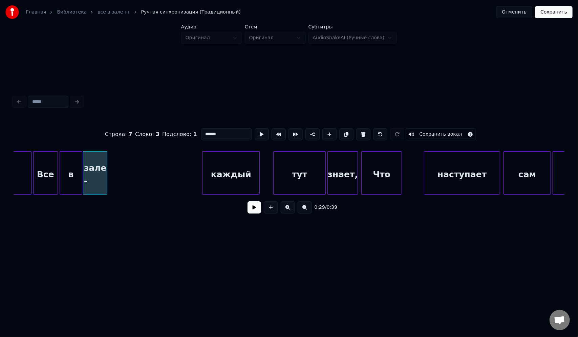
click at [218, 132] on input "******" at bounding box center [226, 134] width 51 height 12
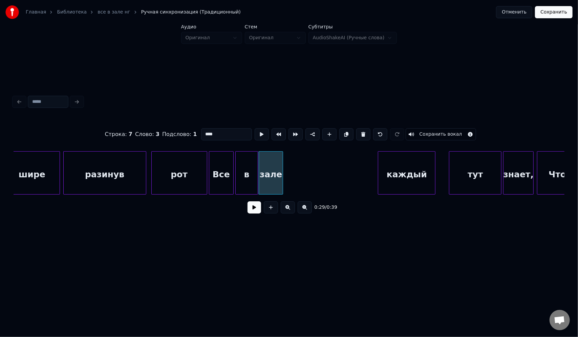
scroll to position [0, 2251]
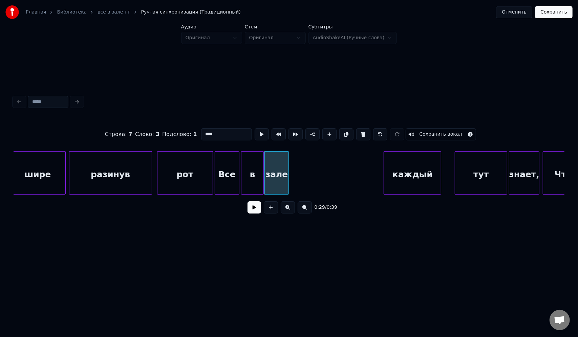
type input "****"
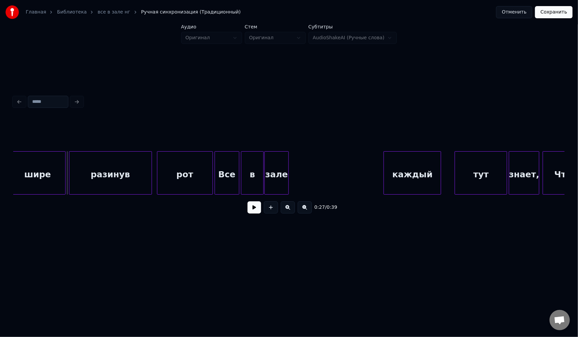
click at [257, 211] on button at bounding box center [254, 207] width 14 height 12
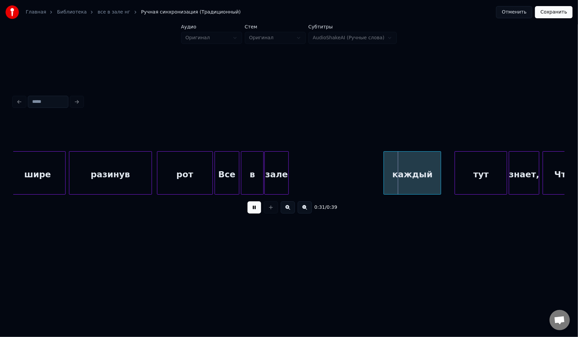
click at [257, 211] on button at bounding box center [254, 207] width 14 height 12
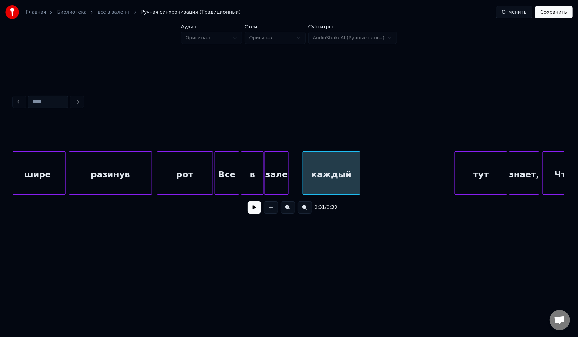
click at [331, 161] on div "каждый" at bounding box center [331, 175] width 57 height 46
click at [339, 160] on div at bounding box center [339, 173] width 2 height 43
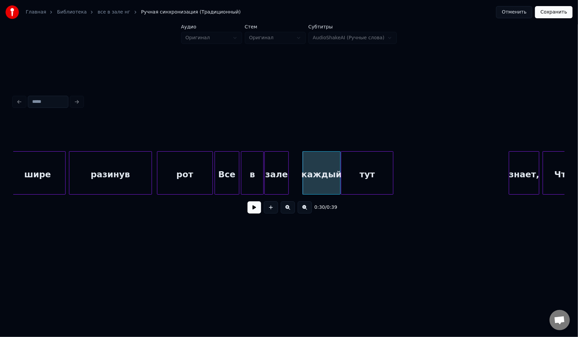
click at [372, 159] on div "тут" at bounding box center [367, 175] width 52 height 46
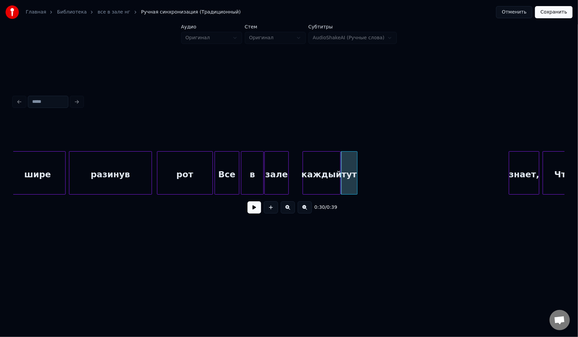
click at [356, 162] on div at bounding box center [356, 173] width 2 height 43
click at [367, 162] on div "знает," at bounding box center [373, 175] width 30 height 46
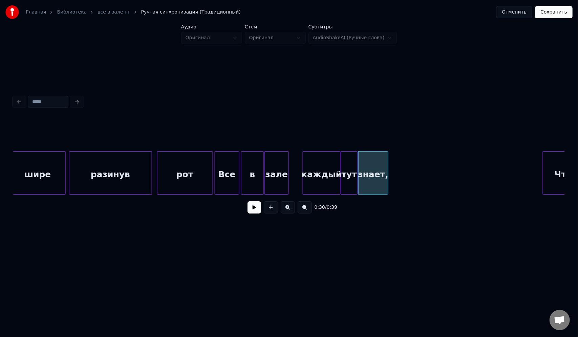
click at [255, 209] on button at bounding box center [254, 207] width 14 height 12
click at [427, 158] on div "знает," at bounding box center [422, 175] width 30 height 46
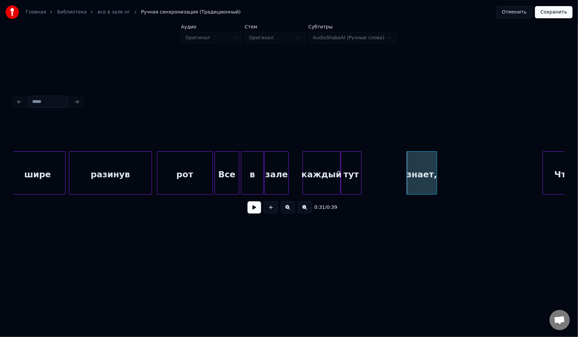
click at [360, 162] on div at bounding box center [360, 173] width 2 height 43
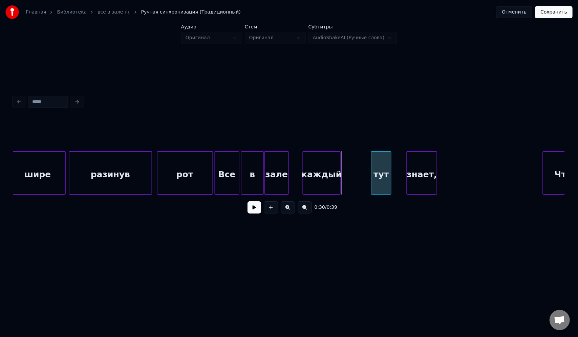
click at [380, 161] on div "тут" at bounding box center [381, 175] width 20 height 46
click at [254, 210] on button at bounding box center [254, 207] width 14 height 12
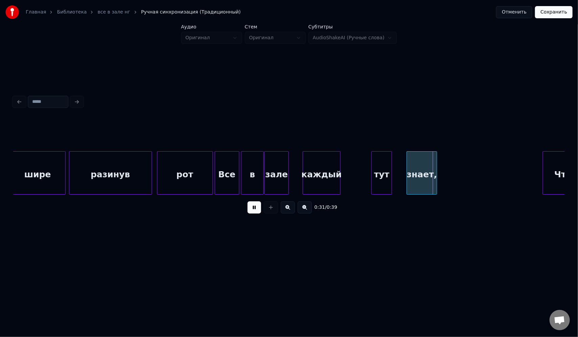
click at [254, 210] on button at bounding box center [254, 207] width 14 height 12
click at [358, 160] on div at bounding box center [359, 173] width 2 height 43
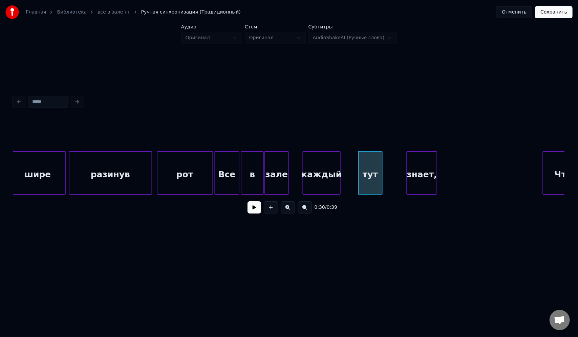
click at [381, 158] on div at bounding box center [381, 173] width 2 height 43
click at [363, 159] on div "тут" at bounding box center [369, 175] width 24 height 46
click at [257, 209] on button at bounding box center [254, 207] width 14 height 12
click at [256, 209] on button at bounding box center [254, 207] width 14 height 12
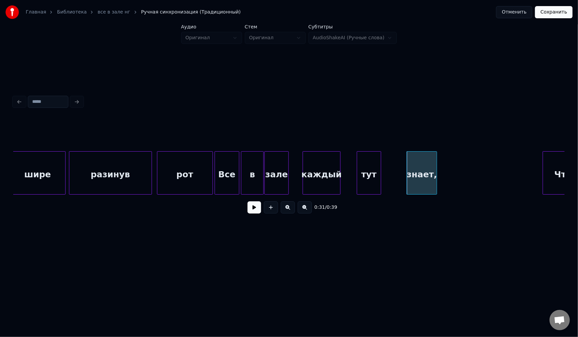
click at [253, 210] on button at bounding box center [254, 207] width 14 height 12
click at [406, 158] on div at bounding box center [406, 173] width 2 height 43
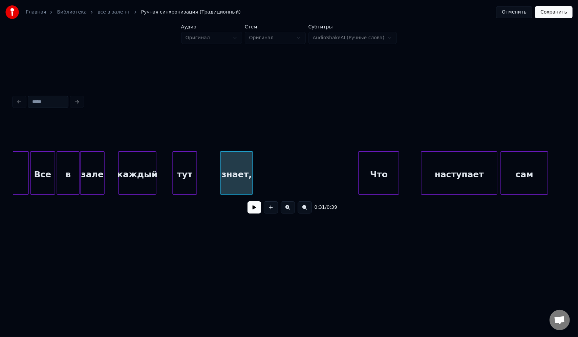
scroll to position [0, 2440]
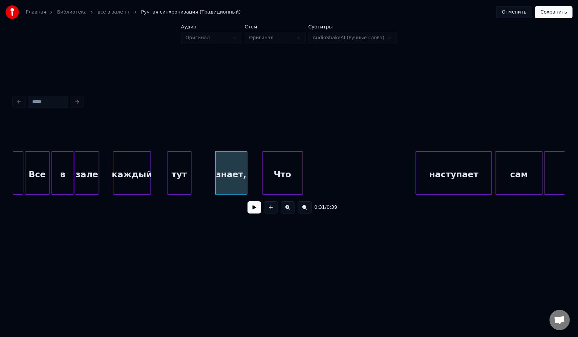
click at [280, 162] on div "Что" at bounding box center [283, 175] width 40 height 46
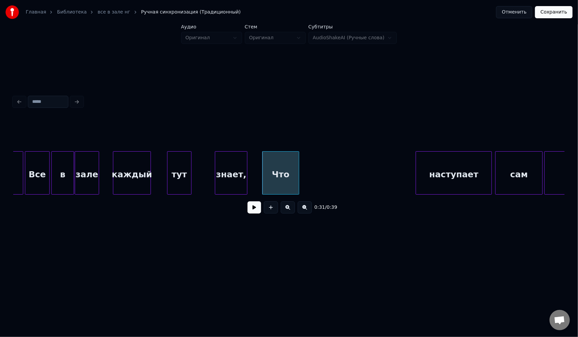
click at [298, 158] on div at bounding box center [298, 173] width 2 height 43
click at [323, 160] on div "наступает" at bounding box center [338, 175] width 75 height 46
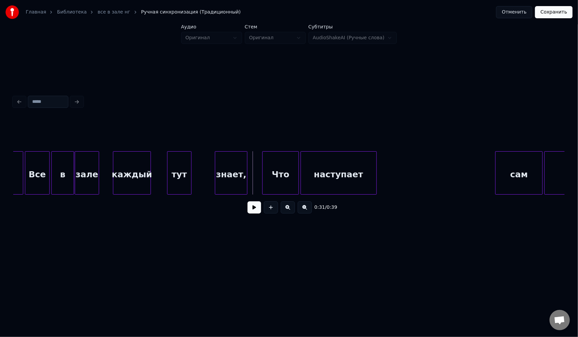
click at [256, 211] on button at bounding box center [254, 207] width 14 height 12
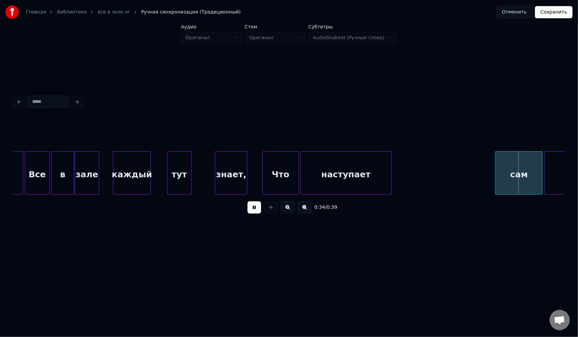
click at [391, 165] on div at bounding box center [390, 173] width 2 height 43
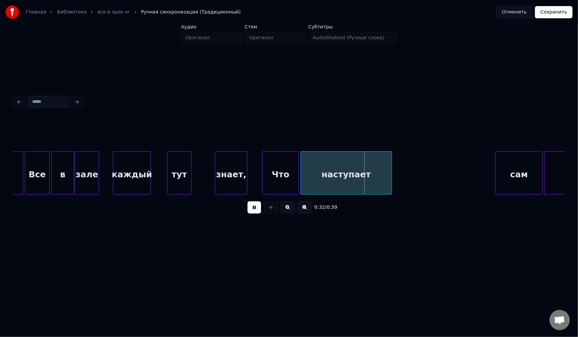
click at [256, 207] on button at bounding box center [254, 207] width 14 height 12
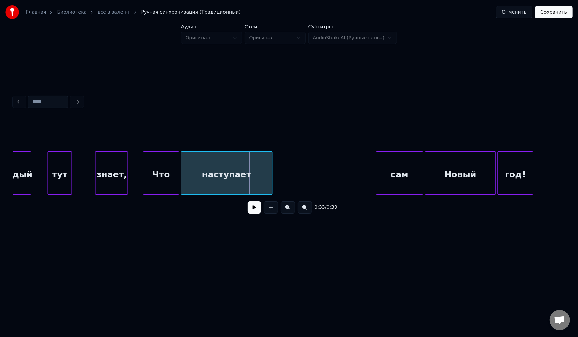
scroll to position [0, 2571]
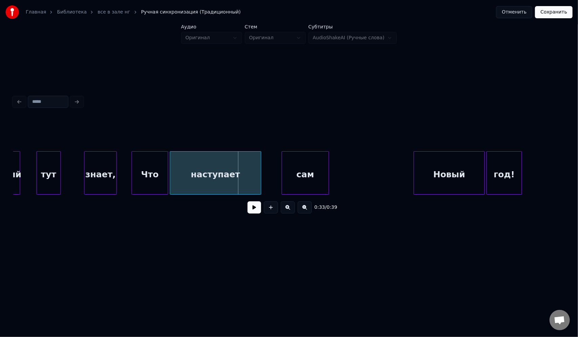
click at [306, 160] on div "сам" at bounding box center [305, 175] width 47 height 46
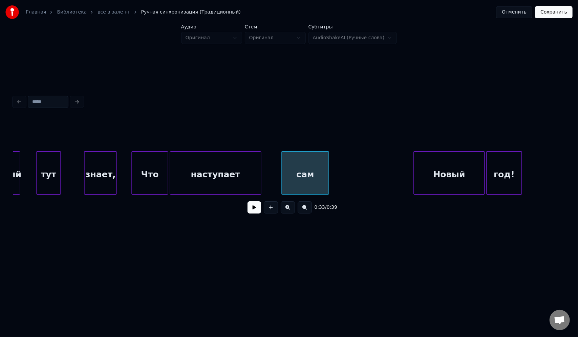
click at [256, 210] on button at bounding box center [254, 207] width 14 height 12
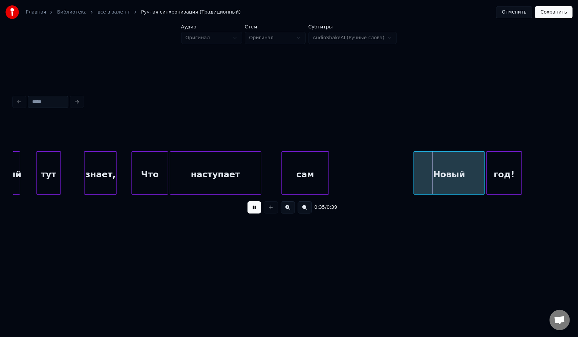
click at [256, 210] on button at bounding box center [254, 207] width 14 height 12
click at [302, 175] on div "сам" at bounding box center [305, 175] width 47 height 46
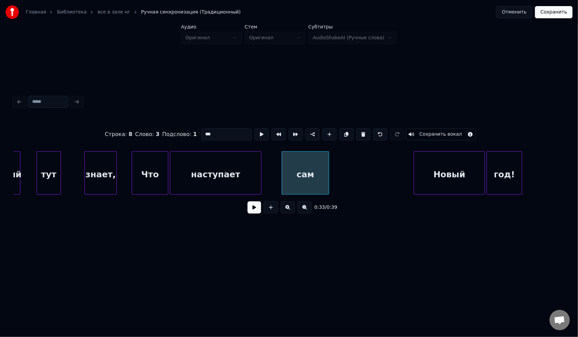
drag, startPoint x: 223, startPoint y: 132, endPoint x: 181, endPoint y: 135, distance: 42.4
click at [181, 135] on div "Строка : 8 Слово : 3 Подслово : 1 *** Сохранить вокал" at bounding box center [289, 134] width 551 height 34
click at [357, 157] on div "Новый" at bounding box center [368, 175] width 70 height 46
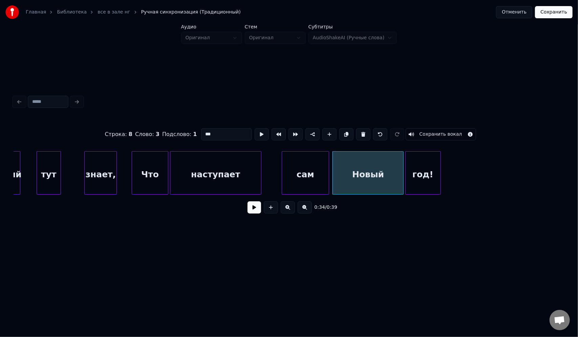
click at [420, 156] on div "год!" at bounding box center [423, 175] width 35 height 46
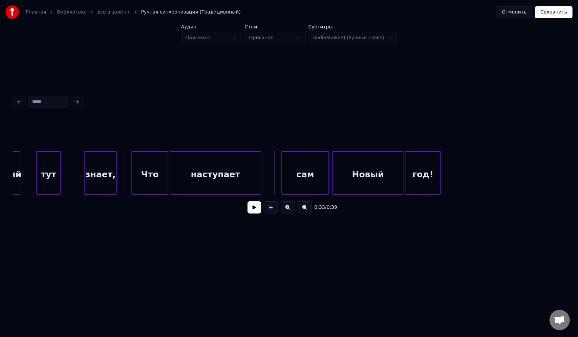
click at [255, 207] on button at bounding box center [254, 207] width 14 height 12
click at [374, 159] on div at bounding box center [374, 173] width 2 height 43
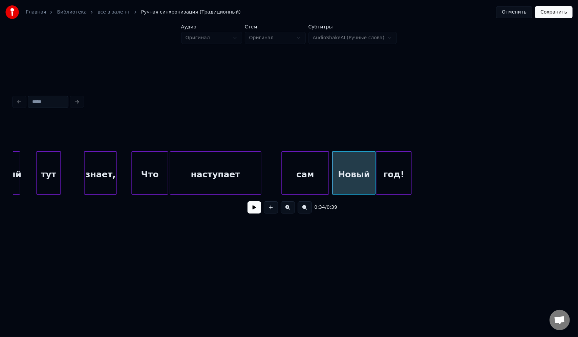
click at [386, 159] on div "год!" at bounding box center [393, 175] width 35 height 46
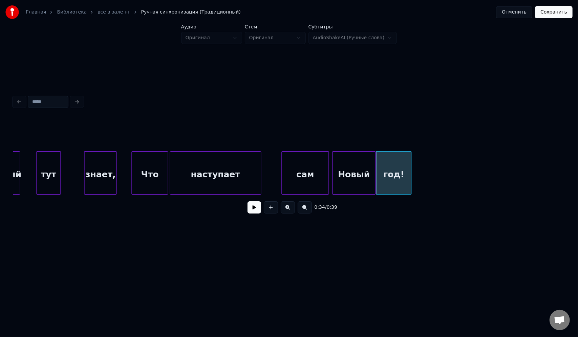
click at [257, 207] on button at bounding box center [254, 207] width 14 height 12
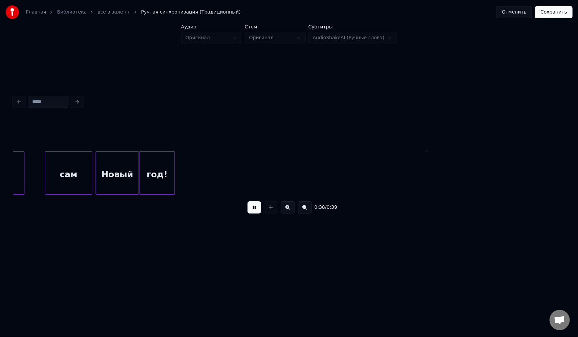
click at [247, 201] on button at bounding box center [254, 207] width 14 height 12
click at [106, 163] on div "Новый" at bounding box center [115, 175] width 42 height 46
click at [146, 160] on div "год!" at bounding box center [154, 175] width 35 height 46
click at [305, 210] on button at bounding box center [305, 207] width 14 height 12
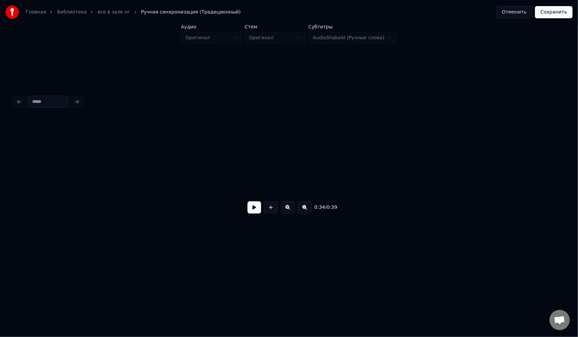
click at [305, 210] on button at bounding box center [305, 207] width 14 height 12
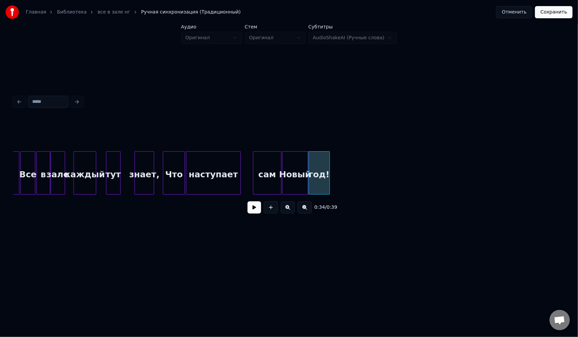
click at [305, 210] on button at bounding box center [305, 207] width 14 height 12
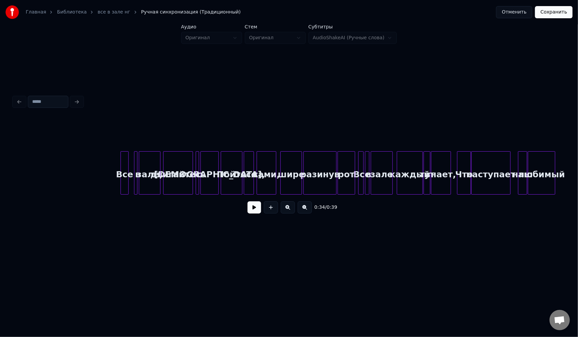
scroll to position [0, 147]
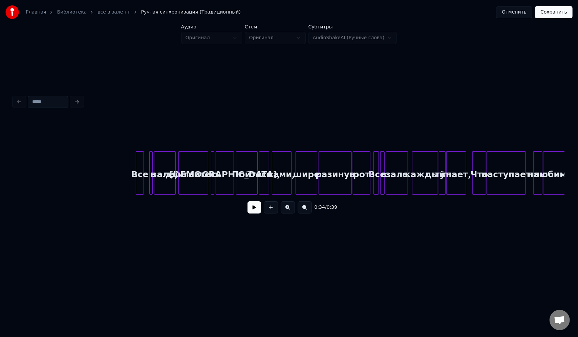
click at [122, 147] on div at bounding box center [289, 134] width 551 height 34
click at [129, 157] on div "любимый наш наступает Что знает, тут каждый зале в Все рот разинув шире сами, в…" at bounding box center [538, 172] width 1344 height 43
click at [250, 210] on button at bounding box center [254, 207] width 14 height 12
click at [287, 212] on button at bounding box center [288, 207] width 14 height 12
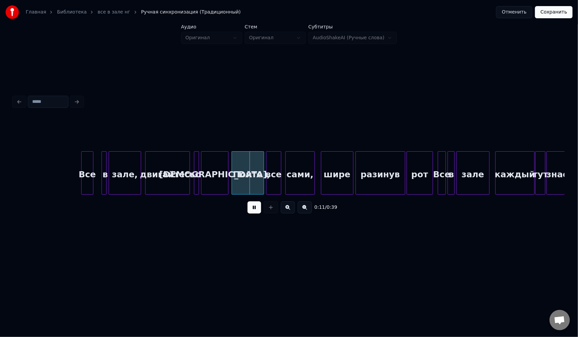
click at [287, 212] on button at bounding box center [288, 207] width 14 height 12
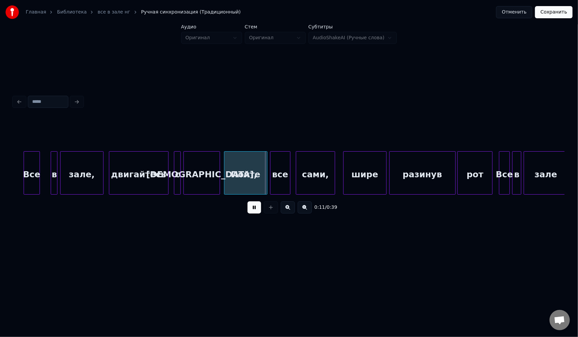
click at [287, 212] on button at bounding box center [288, 207] width 14 height 12
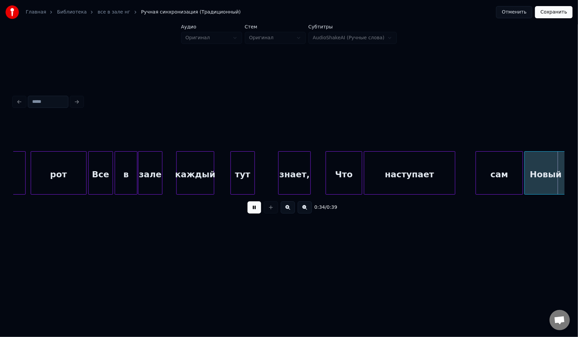
scroll to position [0, 2808]
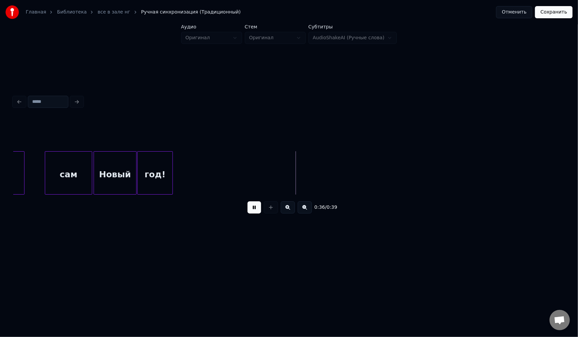
click at [281, 201] on button at bounding box center [288, 207] width 14 height 12
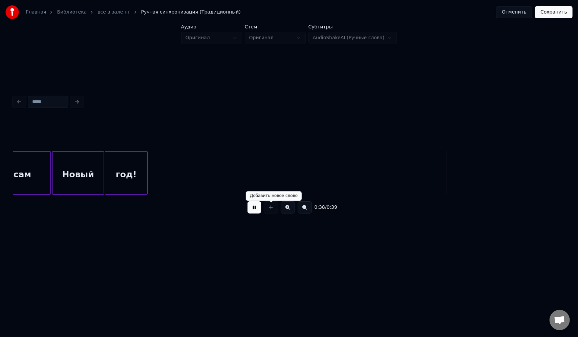
click at [255, 209] on button at bounding box center [254, 207] width 14 height 12
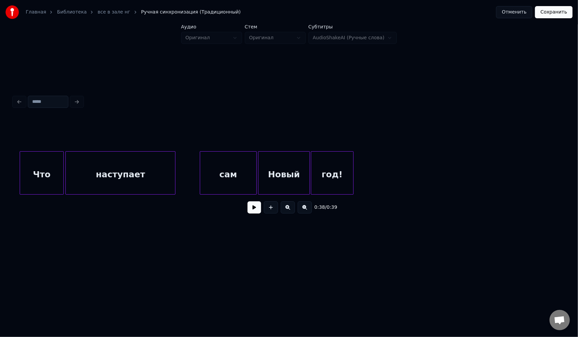
scroll to position [0, 3197]
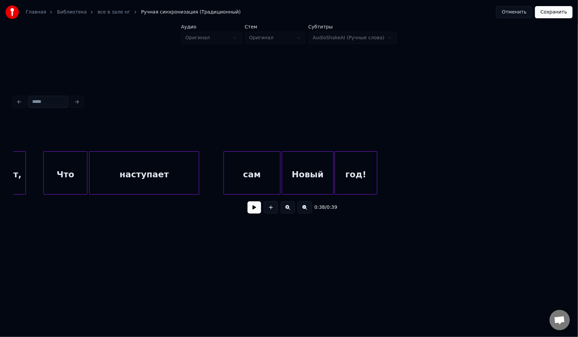
click at [257, 209] on button at bounding box center [254, 207] width 14 height 12
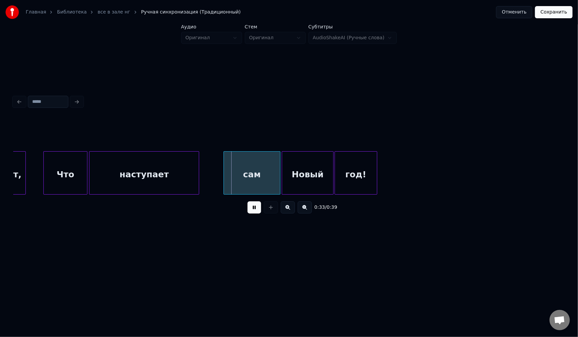
click at [257, 209] on button at bounding box center [254, 207] width 14 height 12
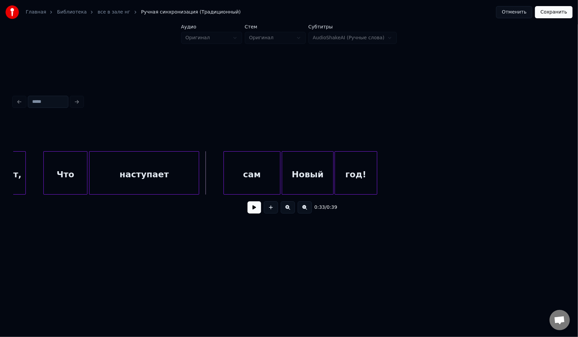
click at [251, 210] on button at bounding box center [254, 207] width 14 height 12
click at [251, 209] on button at bounding box center [254, 207] width 14 height 12
click at [255, 210] on button at bounding box center [254, 207] width 14 height 12
click at [256, 214] on button at bounding box center [254, 207] width 14 height 12
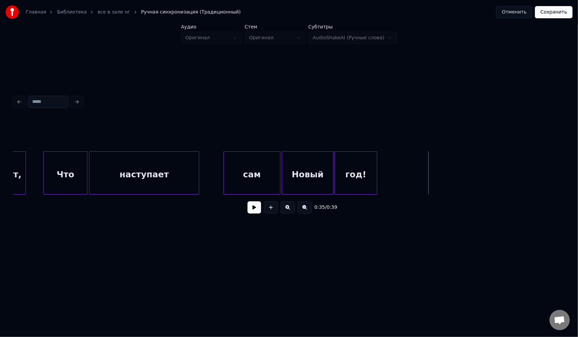
click at [245, 174] on div "сам" at bounding box center [252, 175] width 56 height 46
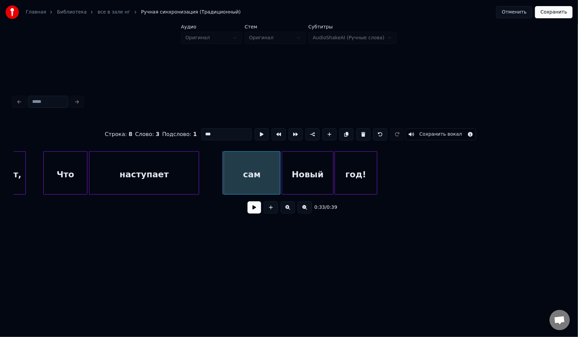
drag, startPoint x: 214, startPoint y: 130, endPoint x: 198, endPoint y: 131, distance: 15.6
click at [201, 131] on input "***" at bounding box center [226, 134] width 51 height 12
type input "*********"
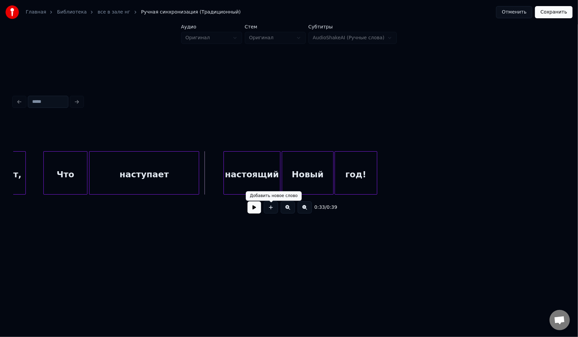
click at [255, 212] on button at bounding box center [254, 207] width 14 height 12
click at [247, 201] on button at bounding box center [254, 207] width 14 height 12
click at [294, 167] on div "Новый" at bounding box center [307, 175] width 51 height 46
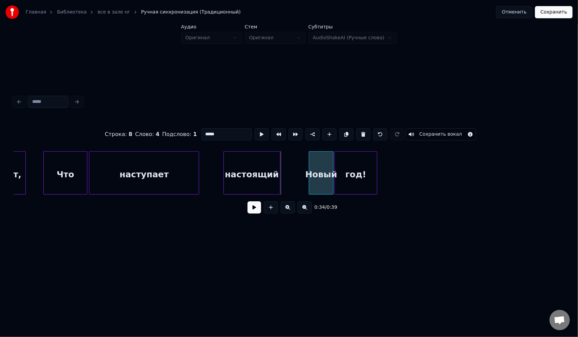
click at [309, 160] on div at bounding box center [310, 173] width 2 height 43
click at [307, 161] on div at bounding box center [306, 173] width 2 height 43
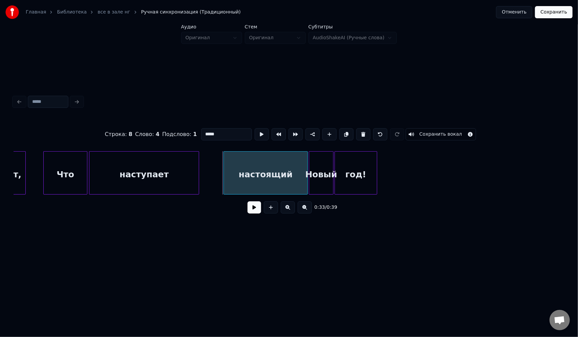
click at [340, 163] on div "год!" at bounding box center [356, 175] width 42 height 46
type input "****"
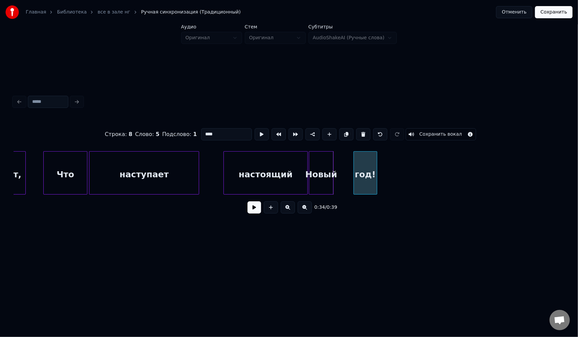
click at [354, 162] on div at bounding box center [355, 173] width 2 height 43
click at [329, 163] on div "Новый" at bounding box center [328, 175] width 24 height 46
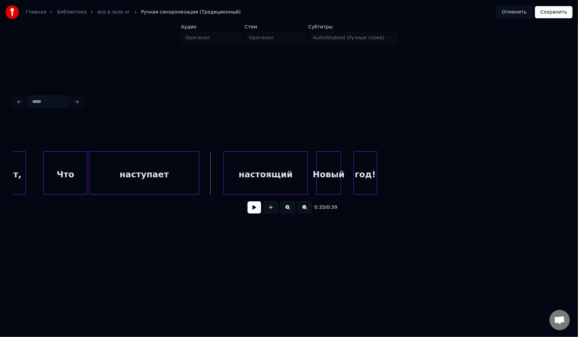
click at [254, 212] on button at bounding box center [254, 207] width 14 height 12
click at [247, 201] on button at bounding box center [254, 207] width 14 height 12
click at [310, 165] on div at bounding box center [310, 173] width 2 height 43
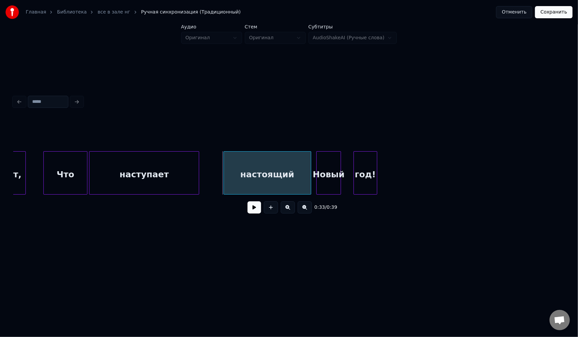
click at [553, 13] on button "Сохранить" at bounding box center [554, 12] width 38 height 12
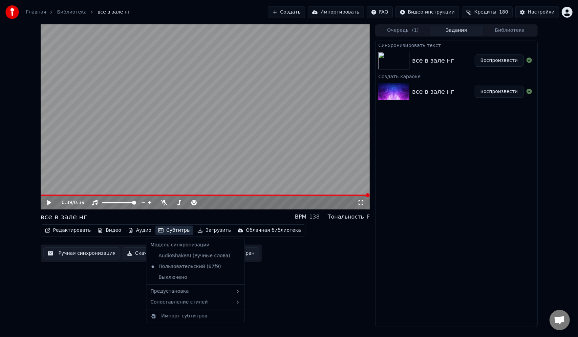
click at [159, 232] on button "Субтитры" at bounding box center [174, 230] width 38 height 9
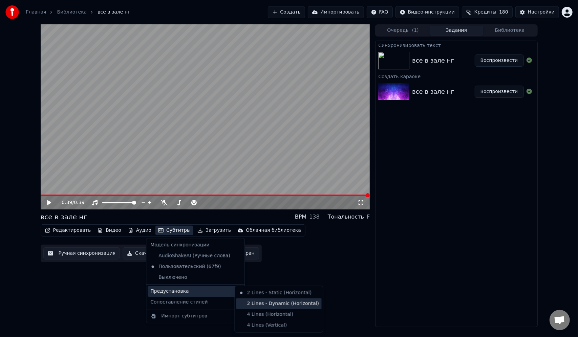
click at [264, 303] on div "2 Lines - Dynamic (Horizontal)" at bounding box center [278, 304] width 85 height 11
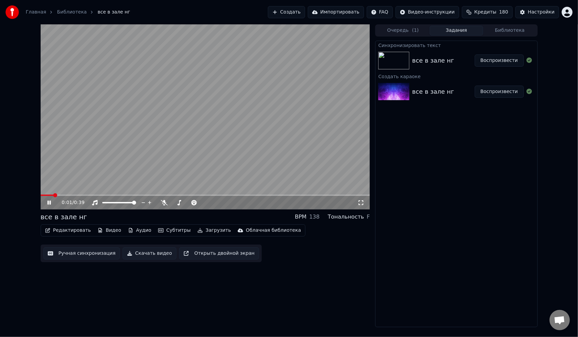
click at [87, 194] on video at bounding box center [205, 116] width 329 height 185
click at [91, 195] on span at bounding box center [205, 195] width 329 height 1
click at [47, 203] on icon at bounding box center [54, 202] width 16 height 5
click at [49, 204] on icon at bounding box center [48, 203] width 3 height 4
click at [41, 195] on span at bounding box center [41, 195] width 0 height 1
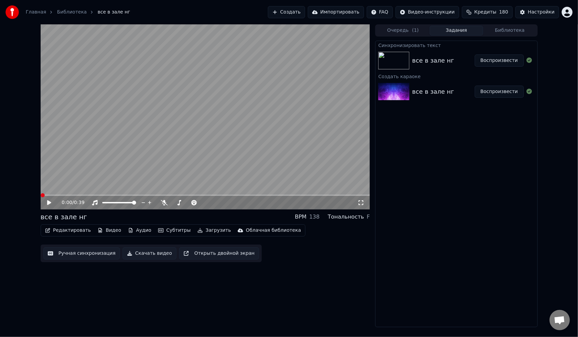
click at [49, 203] on icon at bounding box center [49, 202] width 4 height 5
click at [49, 199] on div "0:25 / 0:39" at bounding box center [205, 203] width 329 height 14
click at [49, 201] on icon at bounding box center [54, 202] width 16 height 5
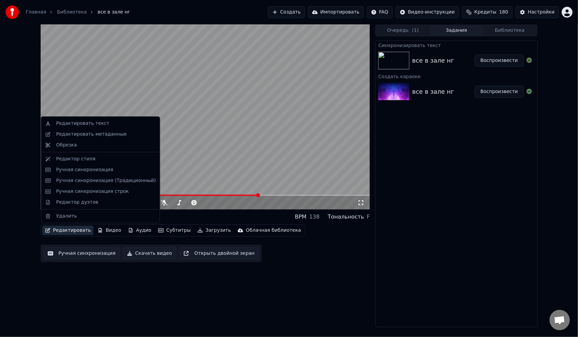
click at [71, 230] on button "Редактировать" at bounding box center [67, 230] width 51 height 9
click at [91, 160] on div "Редактор стиля" at bounding box center [106, 159] width 100 height 7
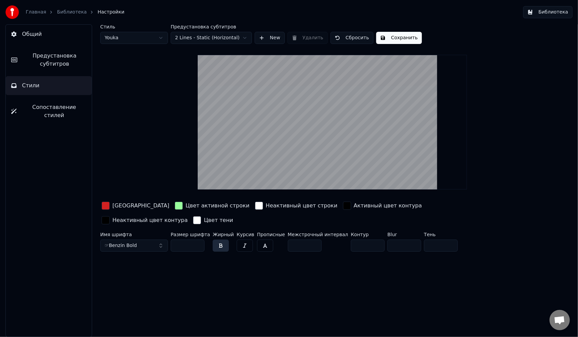
click at [351, 158] on video at bounding box center [332, 122] width 269 height 135
click at [47, 103] on button "Сопоставление стилей" at bounding box center [49, 111] width 86 height 27
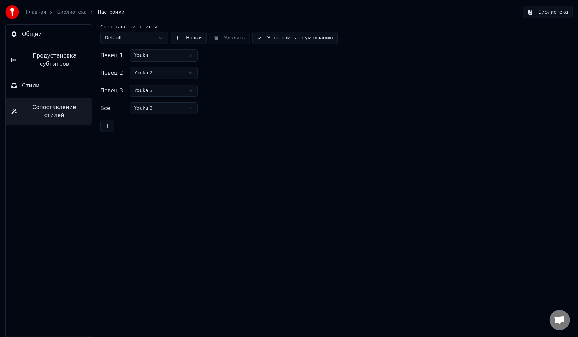
click at [51, 88] on button "Стили" at bounding box center [49, 85] width 86 height 19
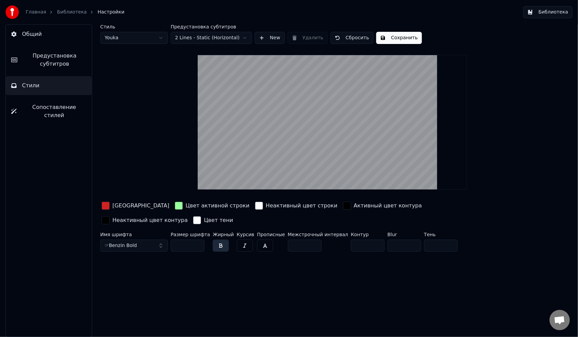
click at [66, 64] on span "Предустановка субтитров" at bounding box center [55, 60] width 64 height 16
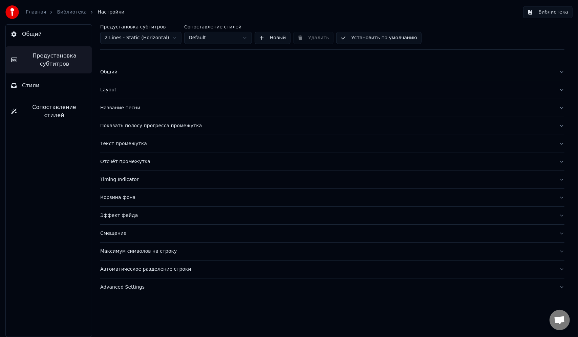
click at [563, 107] on button "Название песни" at bounding box center [332, 108] width 464 height 18
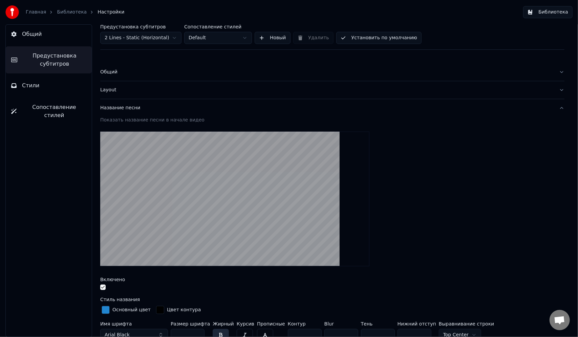
click at [102, 289] on button "button" at bounding box center [102, 287] width 5 height 5
click at [556, 108] on button "Название песни" at bounding box center [332, 108] width 464 height 18
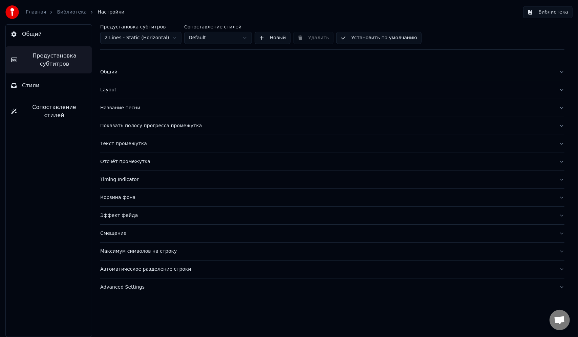
click at [560, 89] on button "Layout" at bounding box center [332, 90] width 464 height 18
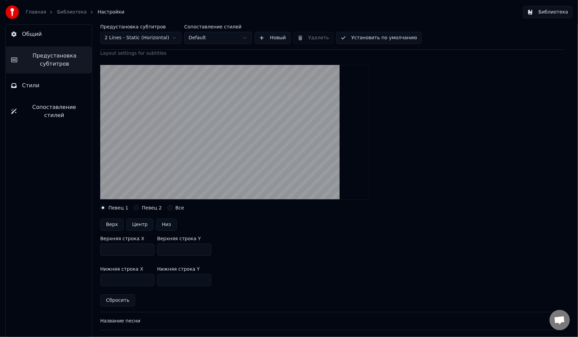
scroll to position [68, 0]
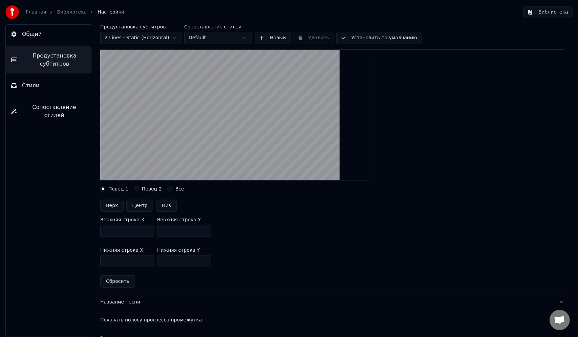
click at [147, 229] on input "***" at bounding box center [127, 231] width 54 height 12
click at [148, 233] on input "***" at bounding box center [127, 231] width 54 height 12
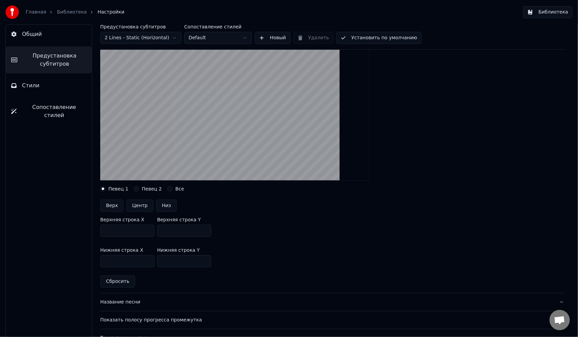
click at [148, 233] on input "***" at bounding box center [127, 231] width 54 height 12
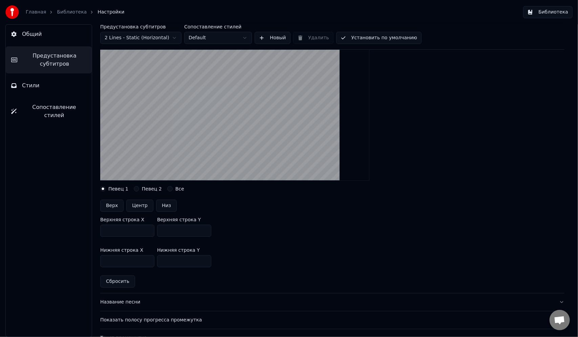
click at [148, 233] on input "***" at bounding box center [127, 231] width 54 height 12
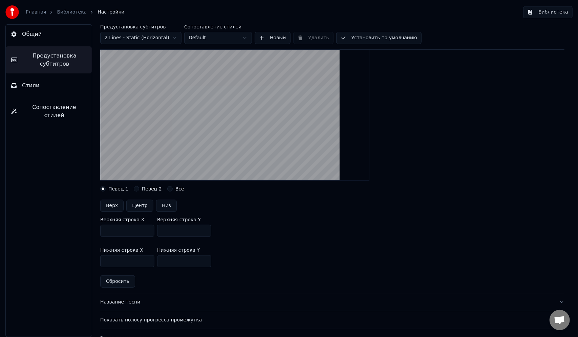
click at [148, 233] on input "***" at bounding box center [127, 231] width 54 height 12
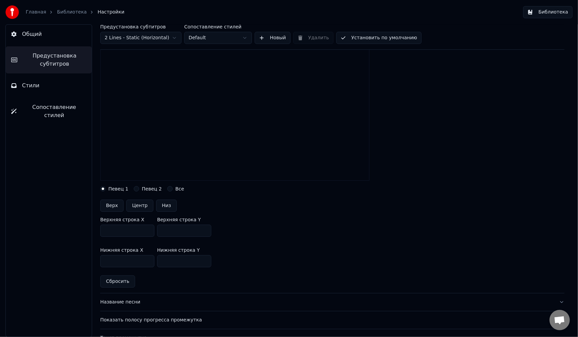
click at [148, 233] on input "***" at bounding box center [127, 231] width 54 height 12
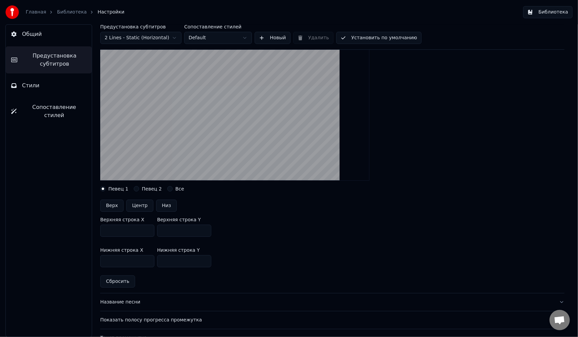
type input "***"
click at [148, 228] on input "***" at bounding box center [127, 231] width 54 height 12
click at [138, 205] on button "Центр" at bounding box center [139, 206] width 27 height 12
type input "***"
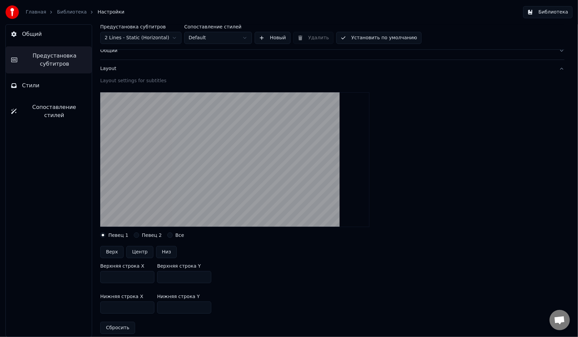
scroll to position [0, 0]
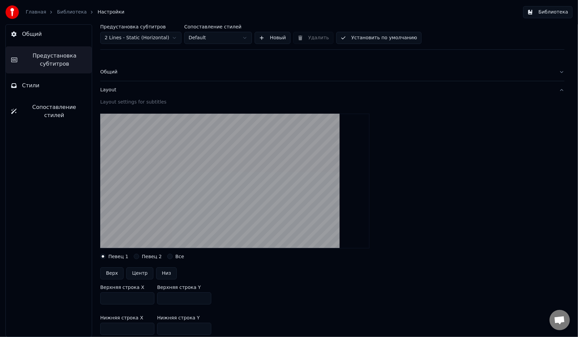
click at [556, 87] on button "Layout" at bounding box center [332, 90] width 464 height 18
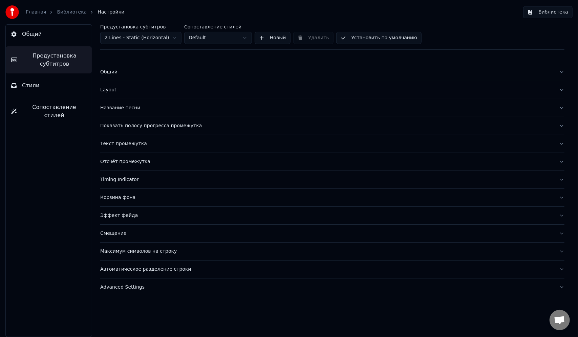
click at [560, 125] on button "Показать полосу прогресса промежутка" at bounding box center [332, 126] width 464 height 18
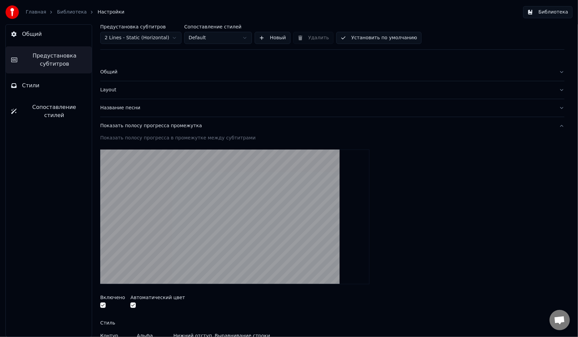
click at [555, 125] on button "Показать полосу прогресса промежутка" at bounding box center [332, 126] width 464 height 18
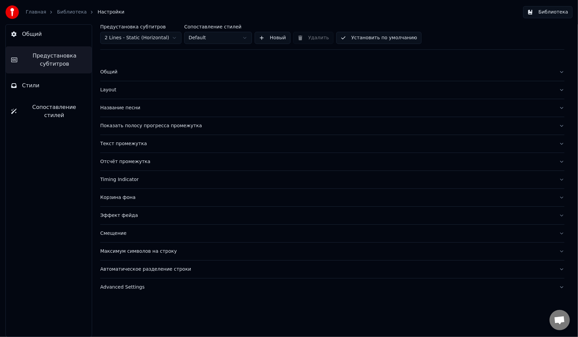
click at [239, 40] on html "Главная Библиотека Настройки Библиотека Общий Предустановка субтитров Стили Соп…" at bounding box center [289, 168] width 578 height 337
click at [236, 39] on html "Главная Библиотека Настройки Библиотека Общий Предустановка субтитров Стили Соп…" at bounding box center [289, 168] width 578 height 337
click at [564, 196] on button "Корзина фона" at bounding box center [332, 198] width 464 height 18
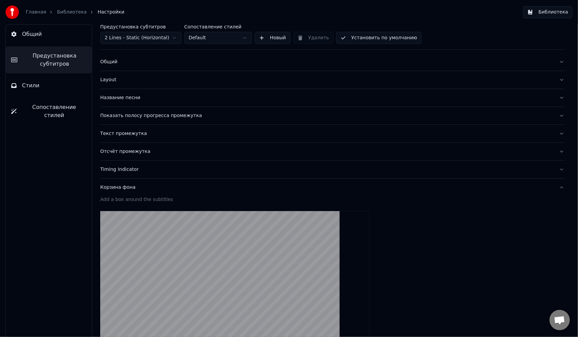
scroll to position [102, 0]
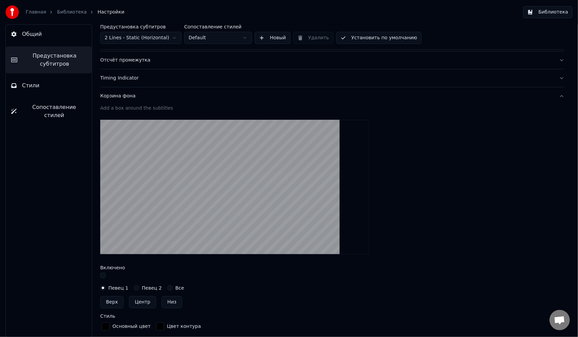
click at [556, 94] on button "Корзина фона" at bounding box center [332, 96] width 464 height 18
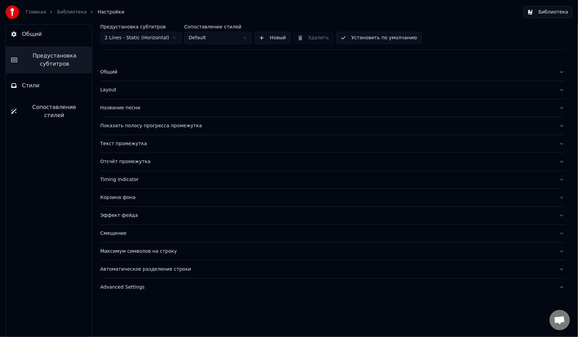
click at [558, 215] on button "Эффект фейда" at bounding box center [332, 216] width 464 height 18
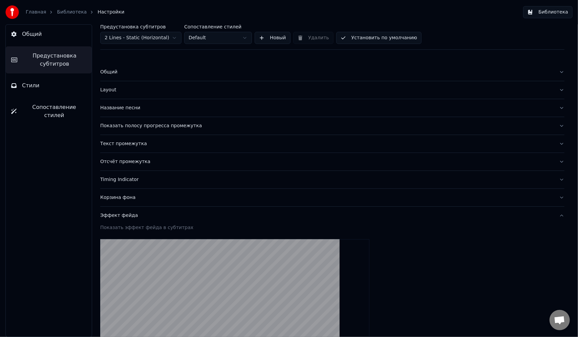
click at [554, 214] on button "Эффект фейда" at bounding box center [332, 216] width 464 height 18
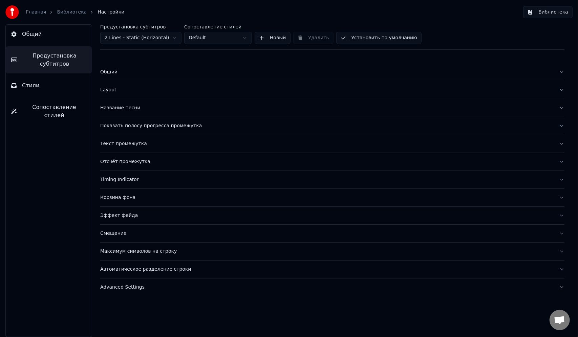
click at [119, 234] on div "Смещение" at bounding box center [326, 233] width 453 height 7
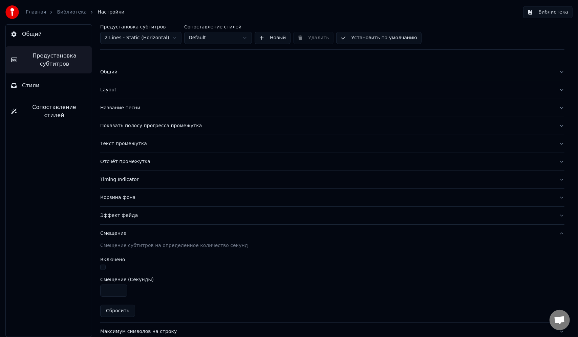
click at [556, 233] on button "Смещение" at bounding box center [332, 234] width 464 height 18
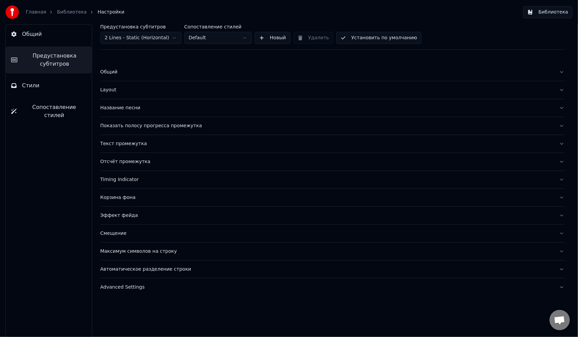
click at [113, 91] on div "Layout" at bounding box center [326, 90] width 453 height 7
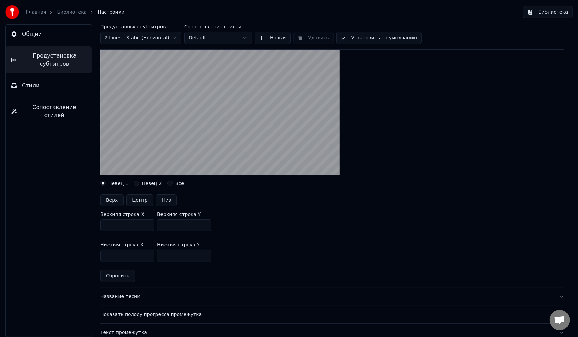
scroll to position [68, 0]
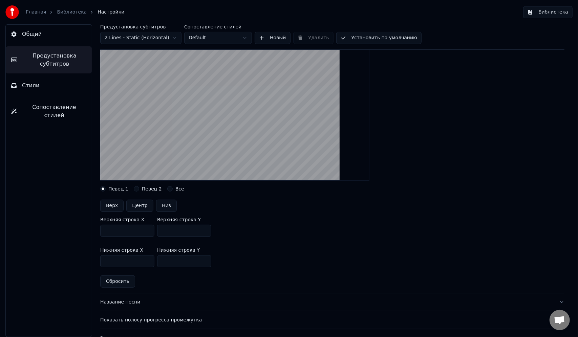
drag, startPoint x: 104, startPoint y: 231, endPoint x: 124, endPoint y: 233, distance: 19.7
click at [124, 233] on input "***" at bounding box center [127, 231] width 54 height 12
type input "****"
drag, startPoint x: 123, startPoint y: 261, endPoint x: 98, endPoint y: 261, distance: 24.7
click at [99, 261] on div "Предустановка субтитров 2 Lines - Static (Horizontal) Сопоставление стилей Defa…" at bounding box center [332, 180] width 491 height 313
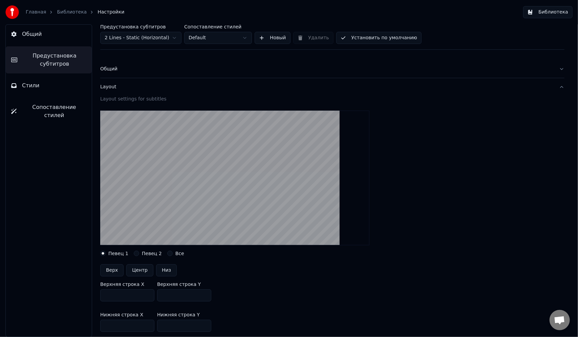
scroll to position [0, 0]
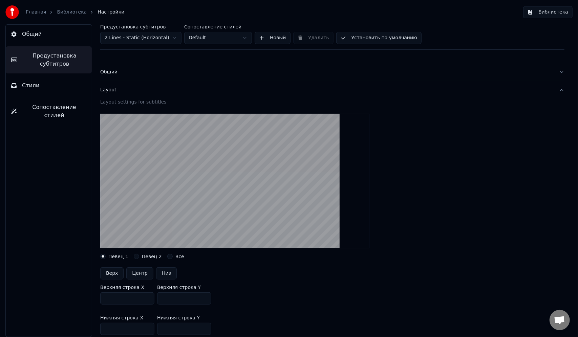
type input "****"
click at [556, 90] on button "Layout" at bounding box center [332, 90] width 464 height 18
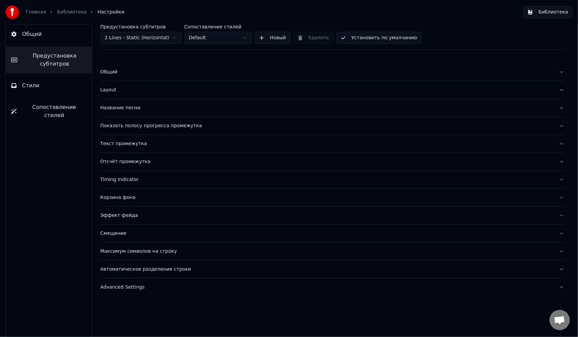
click at [32, 33] on span "Общий" at bounding box center [32, 34] width 20 height 8
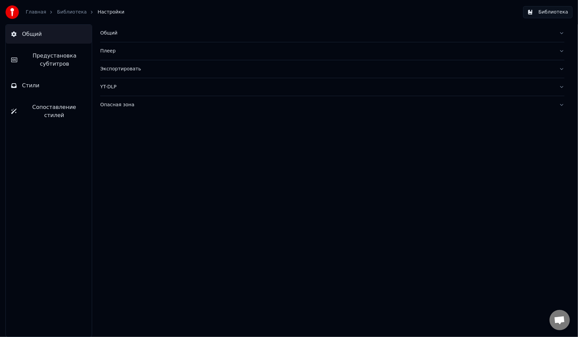
click at [561, 34] on button "Общий" at bounding box center [332, 33] width 464 height 18
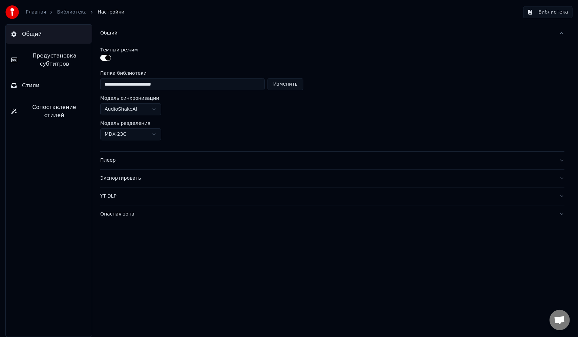
click at [561, 34] on button "Общий" at bounding box center [332, 33] width 464 height 18
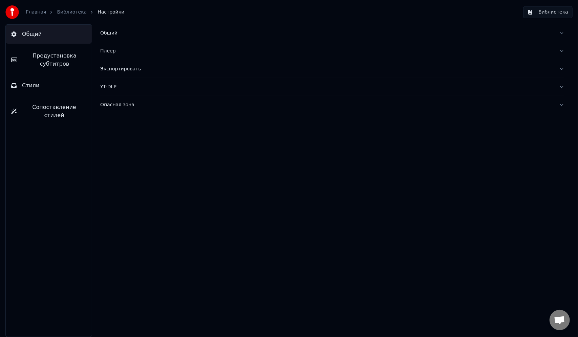
click at [558, 105] on button "Опасная зона" at bounding box center [332, 105] width 464 height 18
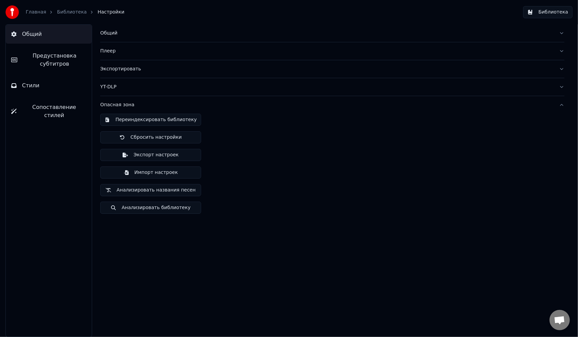
click at [558, 105] on button "Опасная зона" at bounding box center [332, 105] width 464 height 18
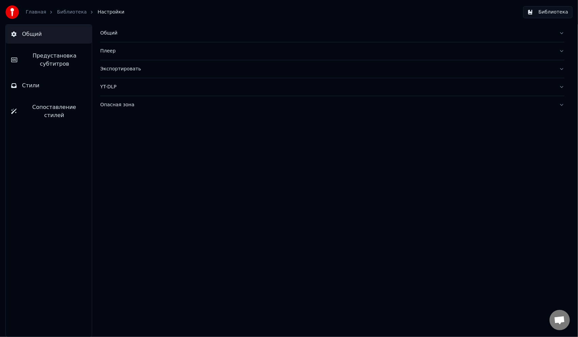
click at [37, 12] on link "Главная" at bounding box center [36, 12] width 20 height 7
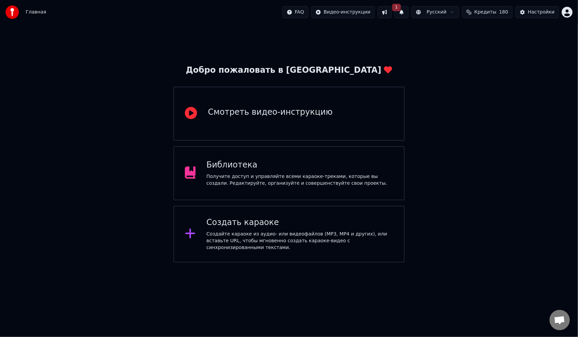
click at [401, 10] on span "1" at bounding box center [396, 7] width 9 height 7
click at [409, 14] on button "1" at bounding box center [401, 12] width 14 height 12
click at [266, 185] on div "Получите доступ и управляйте всеми караоке-треками, которые вы создали. Редакти…" at bounding box center [299, 180] width 187 height 14
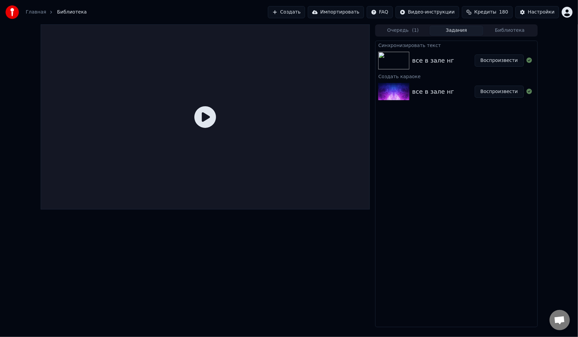
click at [492, 64] on button "Воспроизвести" at bounding box center [499, 60] width 49 height 12
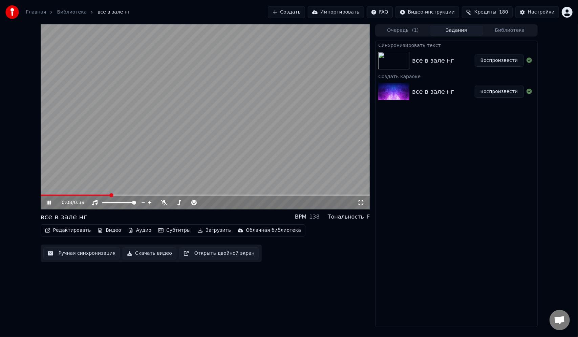
click at [50, 201] on icon at bounding box center [48, 203] width 3 height 4
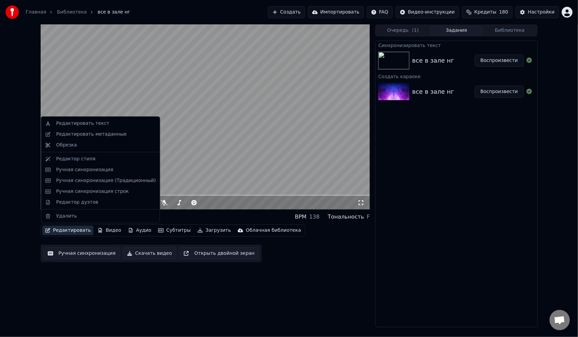
click at [68, 232] on button "Редактировать" at bounding box center [67, 230] width 51 height 9
click at [76, 160] on div "Редактор стиля" at bounding box center [75, 159] width 39 height 7
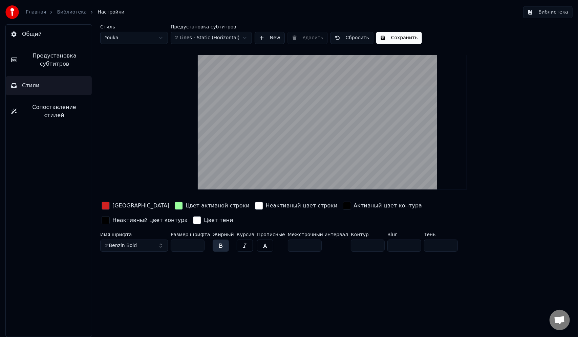
click at [393, 38] on button "Сохранить" at bounding box center [399, 38] width 46 height 12
click at [68, 13] on link "Библиотека" at bounding box center [72, 12] width 30 height 7
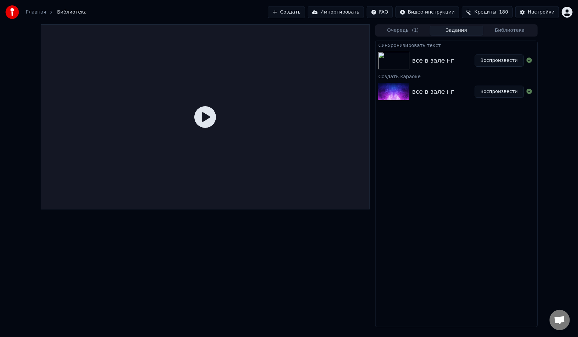
click at [210, 114] on icon at bounding box center [205, 117] width 22 height 22
click at [502, 61] on button "Воспроизвести" at bounding box center [499, 60] width 49 height 12
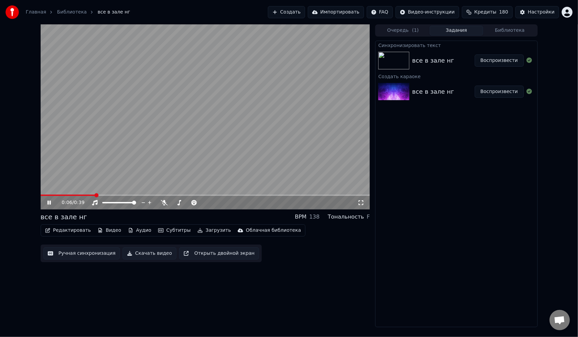
click at [120, 195] on span at bounding box center [205, 195] width 329 height 1
click at [47, 201] on icon at bounding box center [48, 203] width 3 height 4
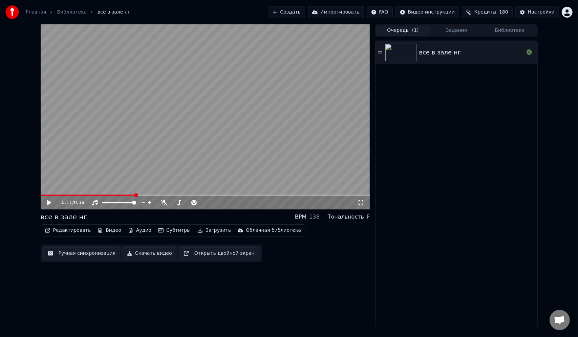
click at [412, 30] on button "Очередь ( 1 )" at bounding box center [402, 31] width 53 height 10
click at [486, 56] on div "все в зале нг" at bounding box center [471, 52] width 105 height 9
click at [129, 195] on span at bounding box center [205, 195] width 329 height 1
click at [50, 202] on icon at bounding box center [48, 203] width 3 height 4
click at [465, 31] on button "Задания" at bounding box center [456, 31] width 53 height 10
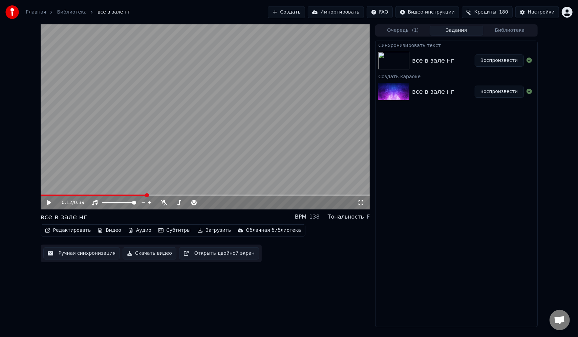
click at [70, 230] on button "Редактировать" at bounding box center [67, 230] width 51 height 9
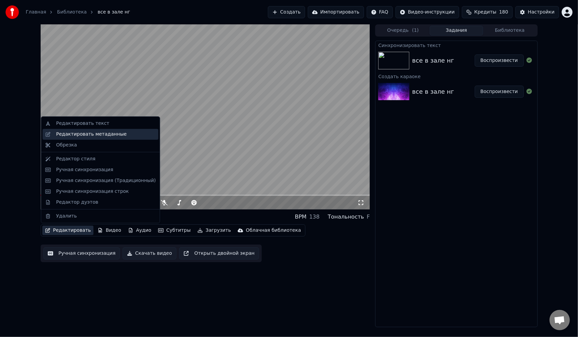
click at [83, 136] on div "Редактировать метаданные" at bounding box center [91, 134] width 70 height 7
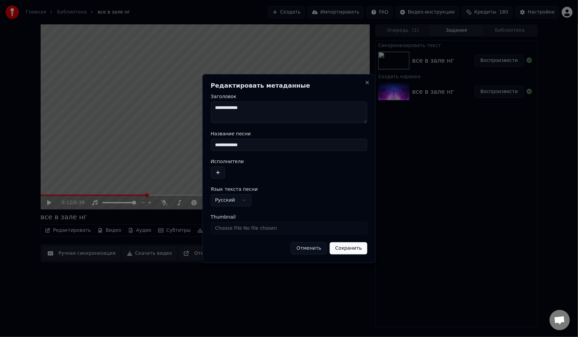
drag, startPoint x: 250, startPoint y: 109, endPoint x: 171, endPoint y: 112, distance: 78.9
click at [171, 112] on body "**********" at bounding box center [289, 168] width 578 height 337
click at [348, 248] on button "Сохранить" at bounding box center [349, 248] width 38 height 12
click at [351, 248] on button "Сохранить" at bounding box center [349, 248] width 38 height 12
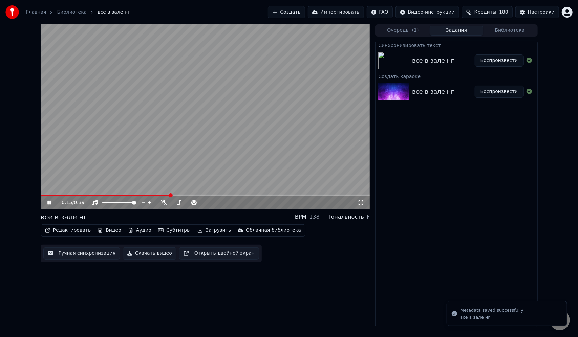
click at [43, 194] on video at bounding box center [205, 116] width 329 height 185
click at [43, 195] on span at bounding box center [106, 195] width 130 height 1
click at [50, 204] on icon at bounding box center [54, 202] width 16 height 5
click at [50, 203] on icon at bounding box center [48, 203] width 3 height 4
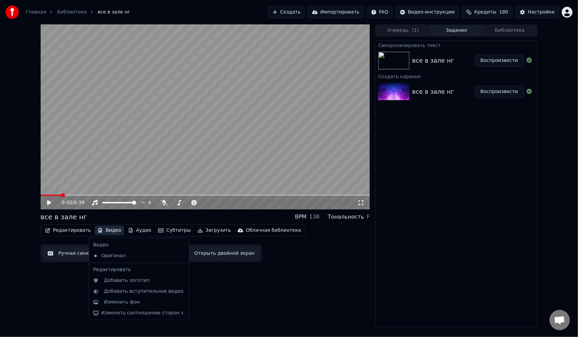
click at [104, 231] on button "Видео" at bounding box center [109, 230] width 29 height 9
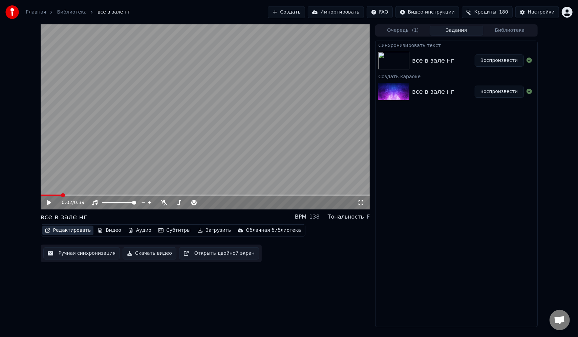
click at [75, 232] on button "Редактировать" at bounding box center [67, 230] width 51 height 9
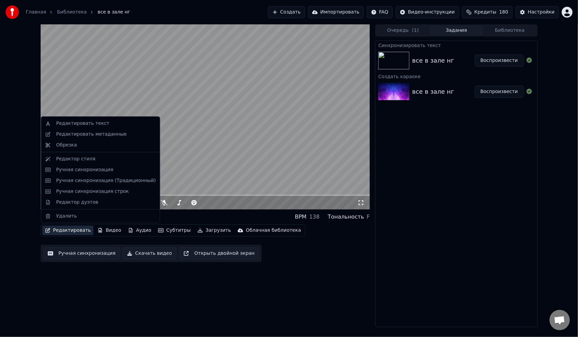
click at [65, 229] on button "Редактировать" at bounding box center [67, 230] width 51 height 9
click at [84, 161] on div "Редактор стиля" at bounding box center [75, 159] width 39 height 7
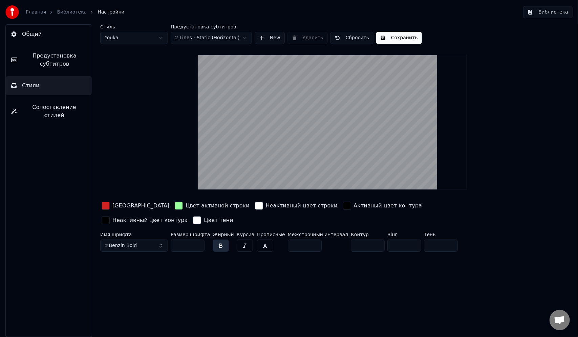
click at [238, 37] on html "Главная Библиотека Настройки Библиотека Общий Предустановка субтитров Стили Соп…" at bounding box center [289, 168] width 578 height 337
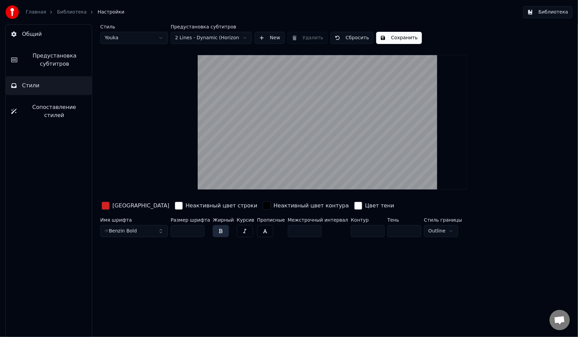
click at [57, 37] on button "Общий" at bounding box center [49, 34] width 86 height 19
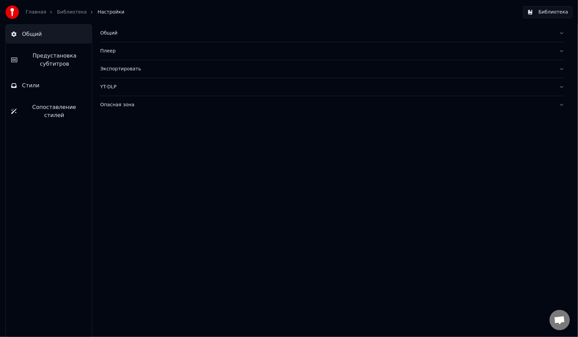
click at [59, 56] on span "Предустановка субтитров" at bounding box center [55, 60] width 64 height 16
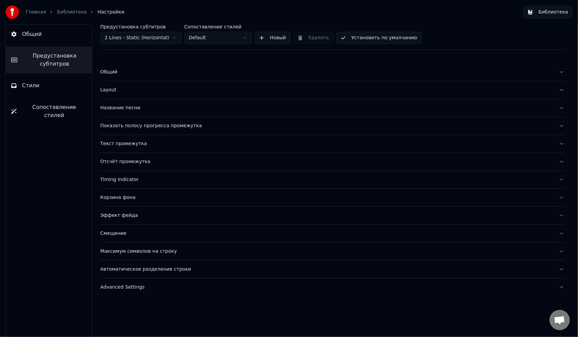
click at [123, 87] on div "Layout" at bounding box center [326, 90] width 453 height 7
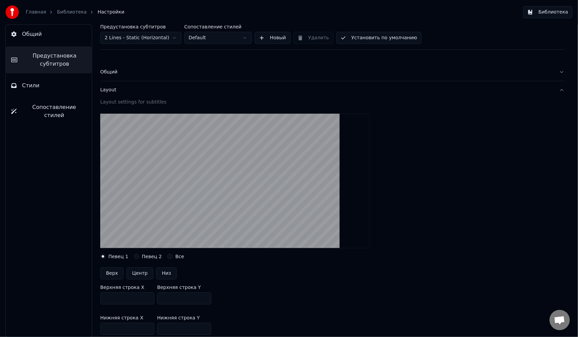
click at [178, 40] on html "Главная Библиотека Настройки Библиотека Общий Предустановка субтитров Стили Соп…" at bounding box center [289, 168] width 578 height 337
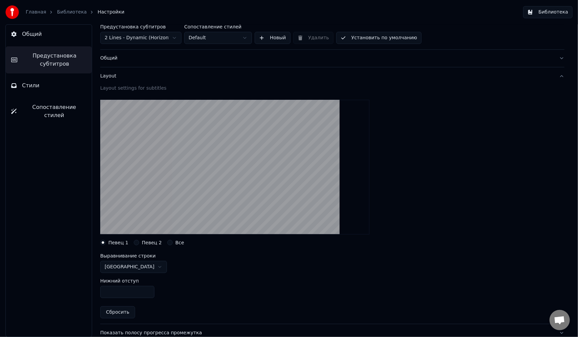
scroll to position [13, 0]
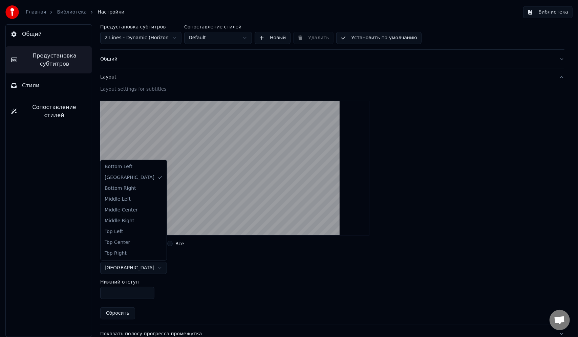
click at [140, 269] on html "Главная Библиотека Настройки Библиотека Общий Предустановка субтитров Стили Соп…" at bounding box center [289, 168] width 578 height 337
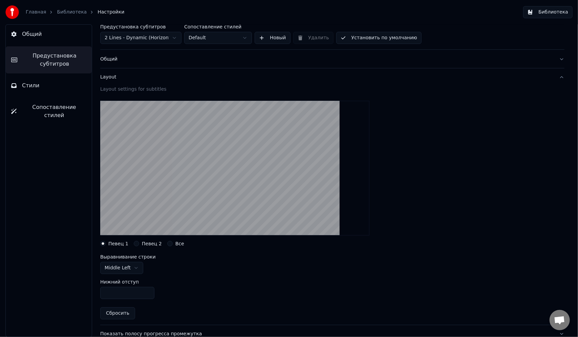
click at [136, 268] on html "Главная Библиотека Настройки Библиотека Общий Предустановка субтитров Стили Соп…" at bounding box center [289, 168] width 578 height 337
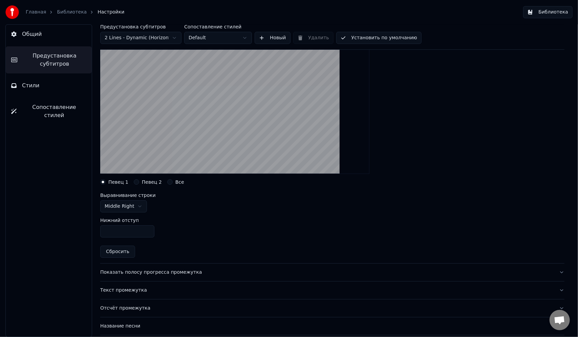
scroll to position [0, 0]
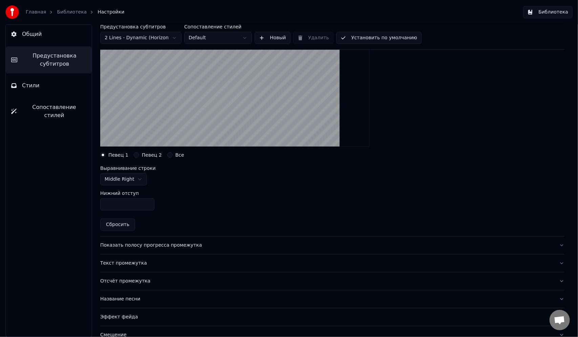
click at [152, 298] on div "Название песни" at bounding box center [326, 299] width 453 height 7
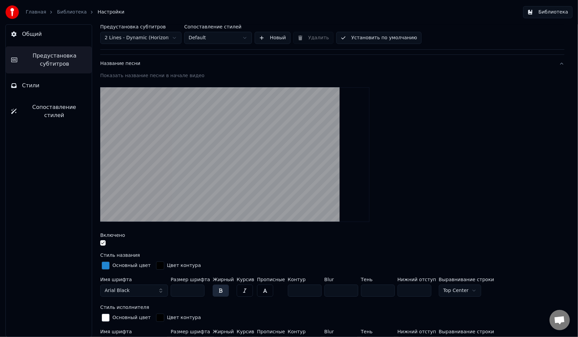
scroll to position [104, 0]
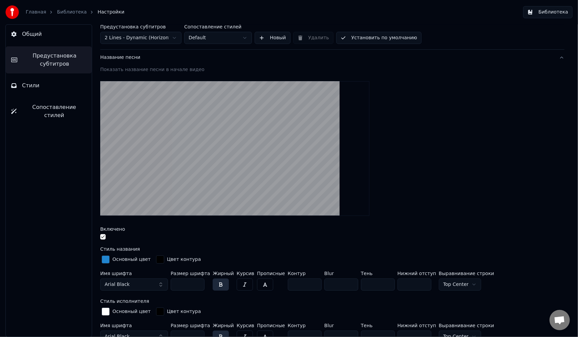
click at [104, 236] on button "button" at bounding box center [102, 236] width 5 height 5
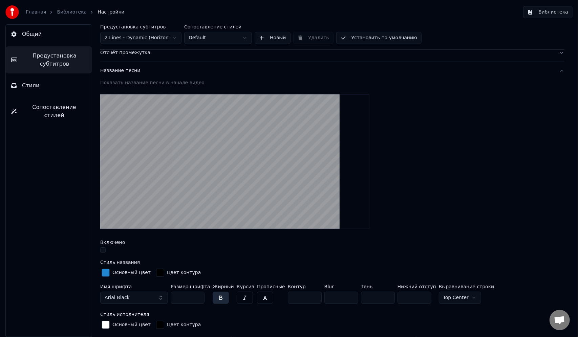
scroll to position [0, 0]
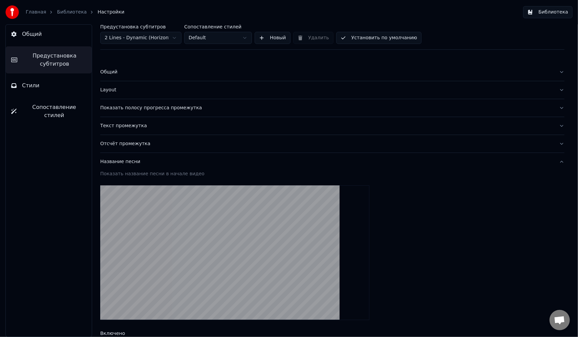
click at [555, 161] on button "Название песни" at bounding box center [332, 162] width 464 height 18
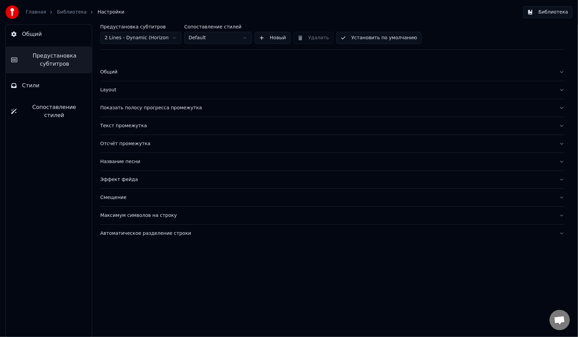
click at [134, 125] on div "Текст промежутка" at bounding box center [326, 126] width 453 height 7
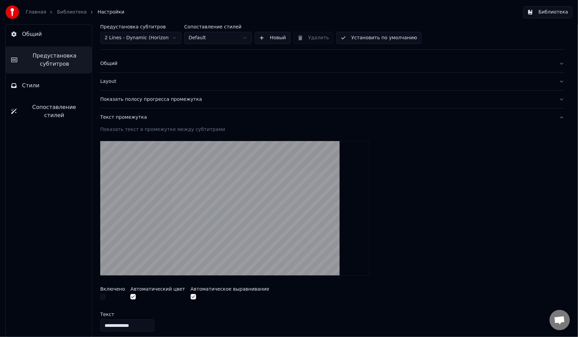
scroll to position [34, 0]
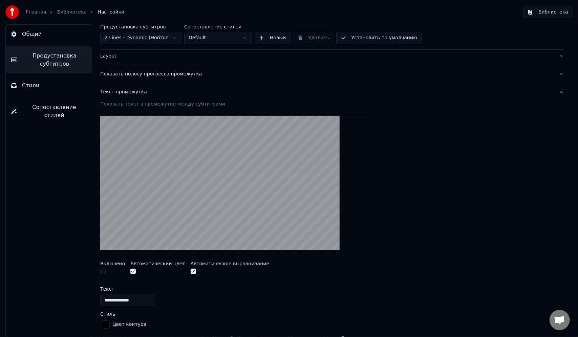
click at [130, 94] on div "Текст промежутка" at bounding box center [326, 92] width 453 height 7
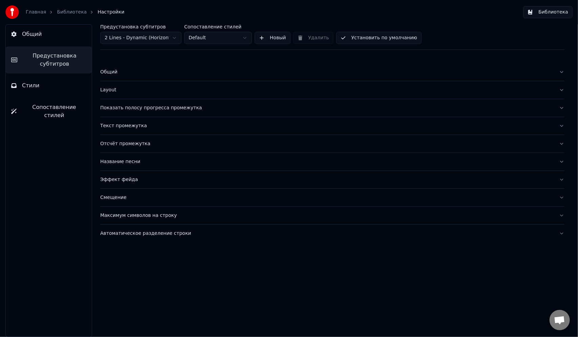
click at [126, 140] on div "Отсчёт промежутка" at bounding box center [326, 143] width 453 height 7
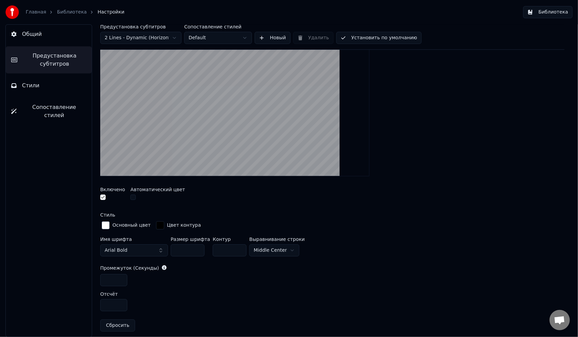
scroll to position [135, 0]
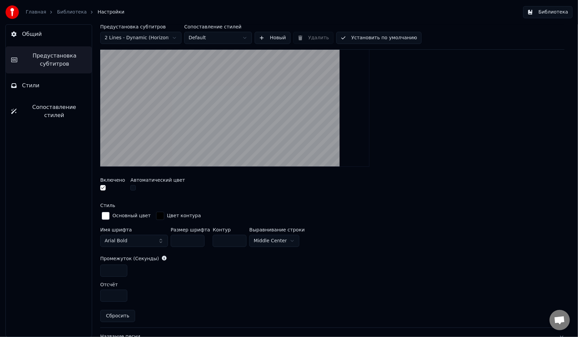
click at [159, 239] on button "Arial Bold" at bounding box center [134, 241] width 68 height 12
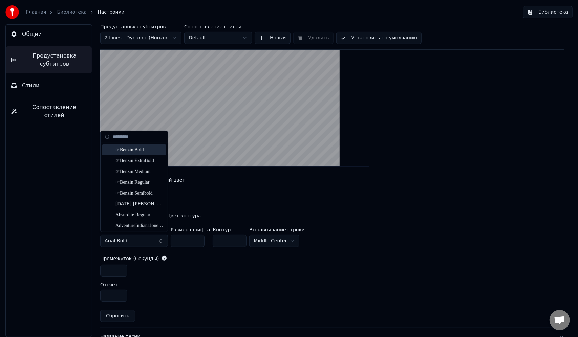
click at [137, 152] on div "☞Benzin Bold" at bounding box center [139, 150] width 48 height 7
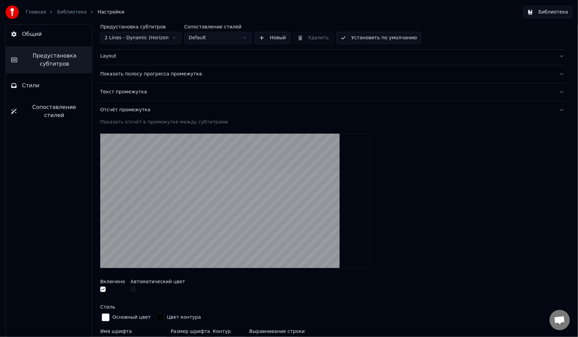
scroll to position [0, 0]
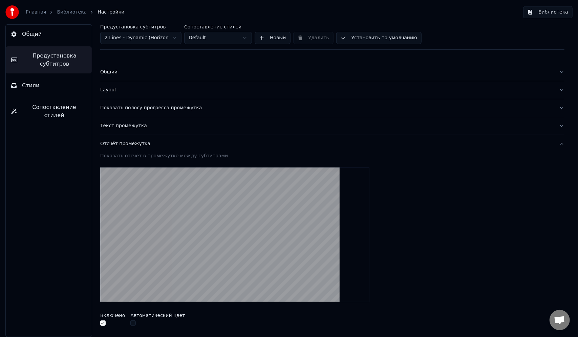
click at [139, 141] on div "Отсчёт промежутка" at bounding box center [326, 143] width 453 height 7
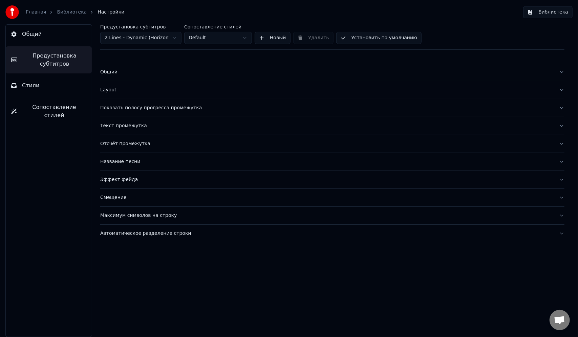
click at [146, 125] on div "Текст промежутка" at bounding box center [326, 126] width 453 height 7
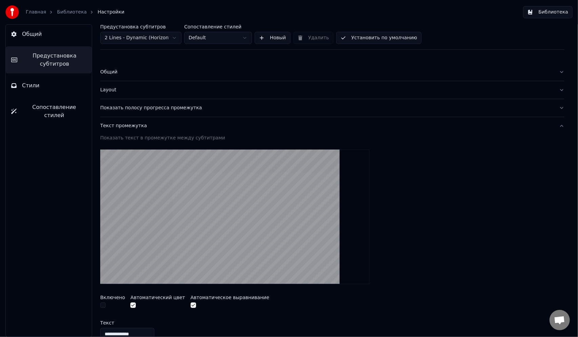
click at [165, 128] on div "Текст промежутка" at bounding box center [326, 126] width 453 height 7
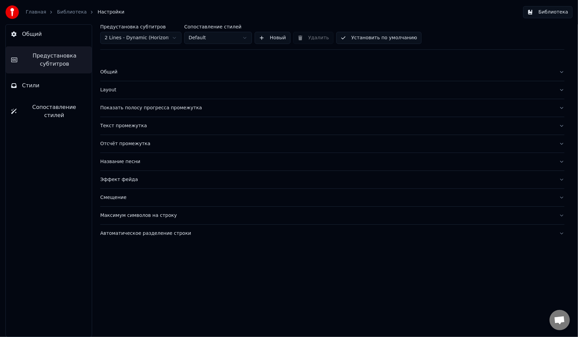
click at [146, 91] on div "Layout" at bounding box center [326, 90] width 453 height 7
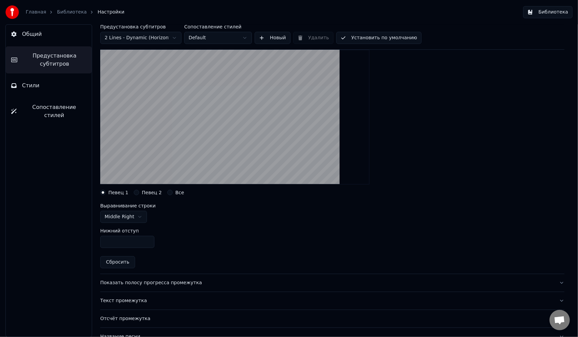
scroll to position [68, 0]
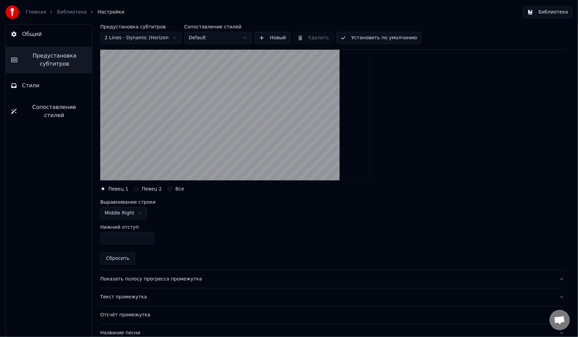
click at [137, 212] on html "Главная Библиотека Настройки Библиотека Общий Предустановка субтитров Стили Соп…" at bounding box center [289, 168] width 578 height 337
click at [179, 231] on html "Главная Библиотека Настройки Библиотека Общий Предустановка субтитров Стили Соп…" at bounding box center [289, 168] width 578 height 337
drag, startPoint x: 118, startPoint y: 239, endPoint x: 111, endPoint y: 239, distance: 7.1
click at [111, 239] on input "***" at bounding box center [127, 238] width 54 height 12
type input "***"
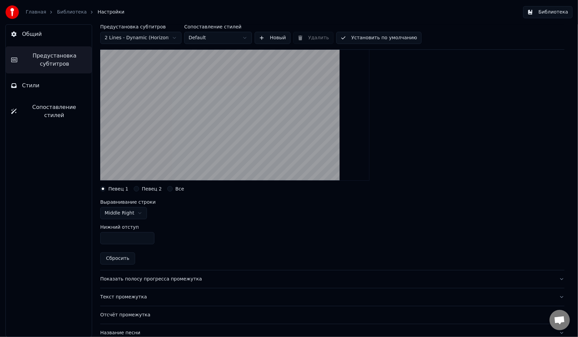
click at [174, 246] on div "Нижний отступ ***" at bounding box center [332, 234] width 464 height 30
click at [205, 237] on div "Нижний отступ ***" at bounding box center [332, 234] width 464 height 30
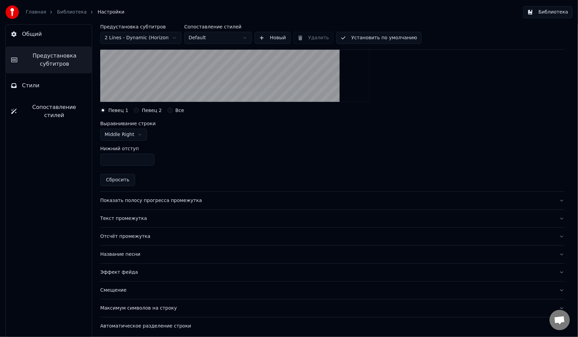
scroll to position [148, 0]
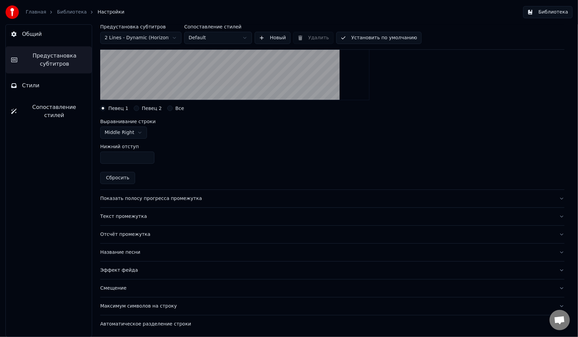
click at [154, 289] on div "Смещение" at bounding box center [326, 288] width 453 height 7
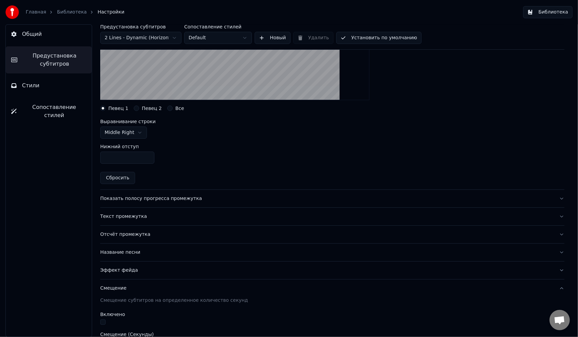
scroll to position [0, 0]
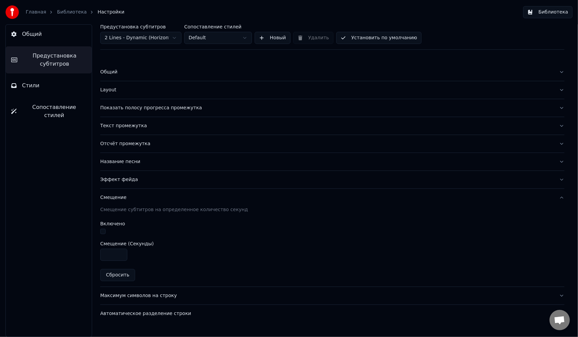
click at [136, 200] on div "Смещение" at bounding box center [326, 197] width 453 height 7
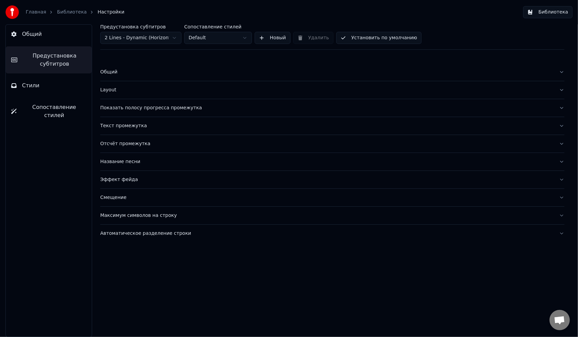
click at [127, 129] on div "Текст промежутка" at bounding box center [326, 126] width 453 height 7
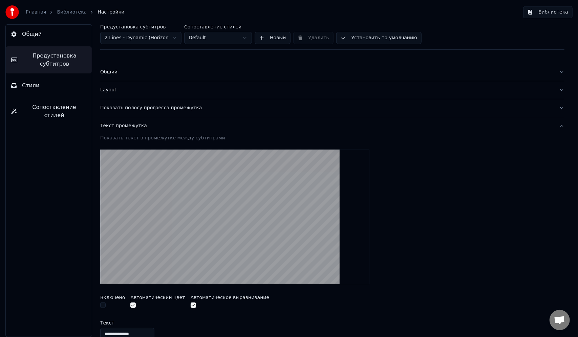
click at [127, 129] on div "Текст промежутка" at bounding box center [326, 126] width 453 height 7
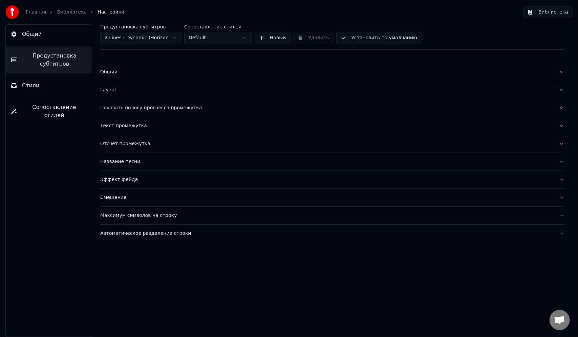
click at [66, 11] on link "Библиотека" at bounding box center [72, 12] width 30 height 7
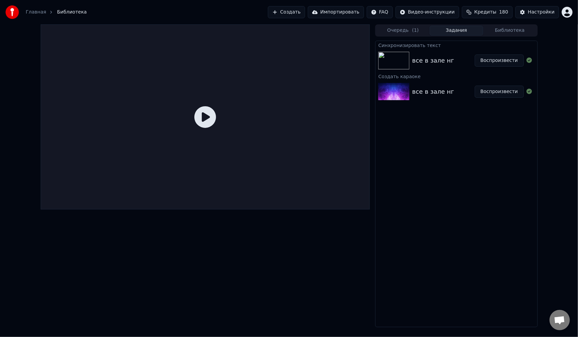
click at [206, 116] on icon at bounding box center [205, 117] width 22 height 22
click at [491, 63] on button "Воспроизвести" at bounding box center [499, 60] width 49 height 12
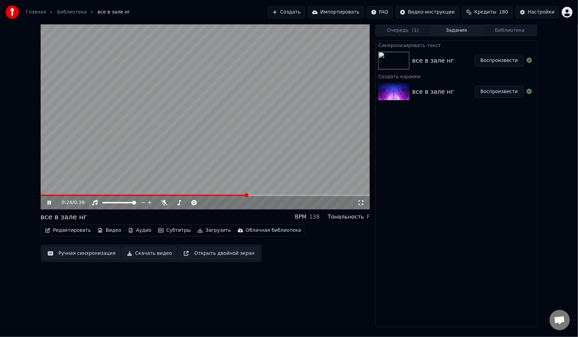
click at [48, 201] on icon at bounding box center [48, 203] width 3 height 4
click at [70, 231] on button "Редактировать" at bounding box center [67, 230] width 51 height 9
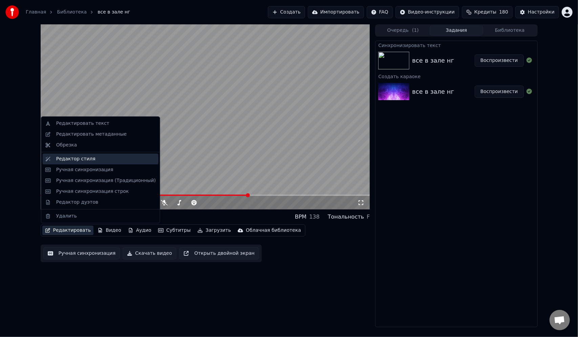
click at [77, 160] on div "Редактор стиля" at bounding box center [75, 159] width 39 height 7
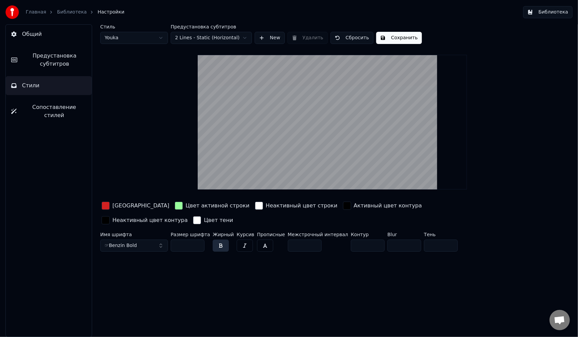
click at [49, 40] on button "Общий" at bounding box center [49, 34] width 86 height 19
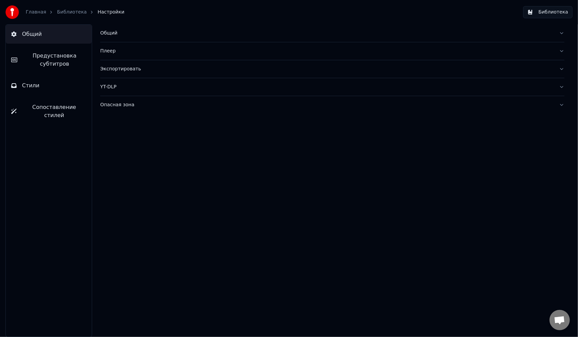
click at [72, 12] on link "Библиотека" at bounding box center [72, 12] width 30 height 7
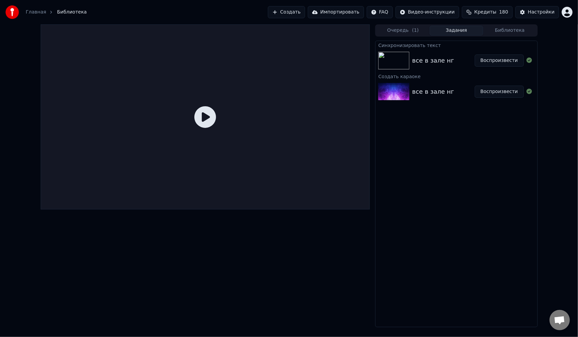
click at [481, 58] on button "Воспроизвести" at bounding box center [499, 60] width 49 height 12
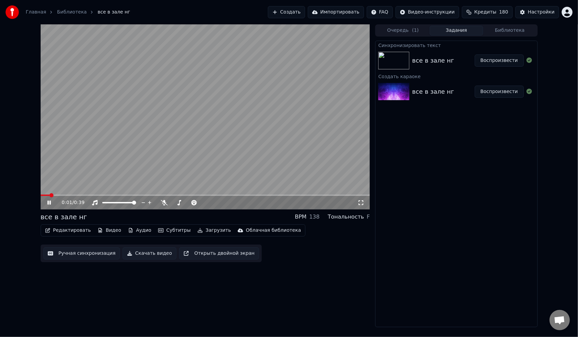
click at [75, 230] on button "Редактировать" at bounding box center [67, 230] width 51 height 9
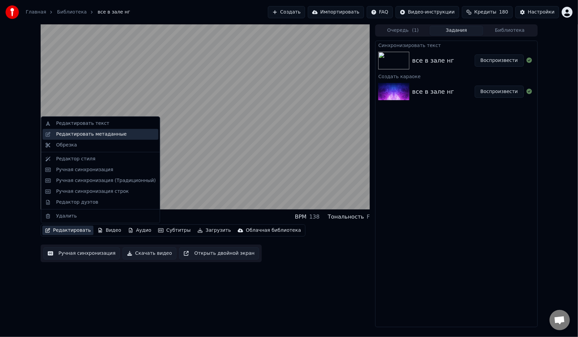
click at [89, 137] on div "Редактировать метаданные" at bounding box center [101, 134] width 116 height 11
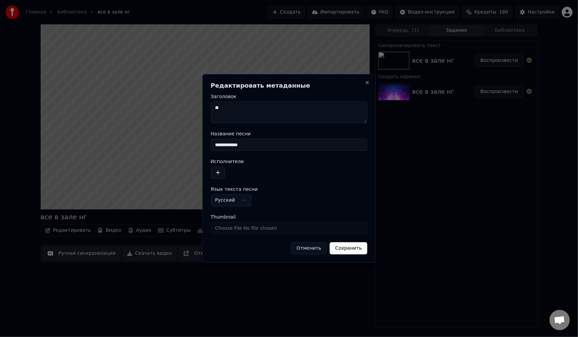
click at [320, 250] on button "Отменить" at bounding box center [309, 248] width 36 height 12
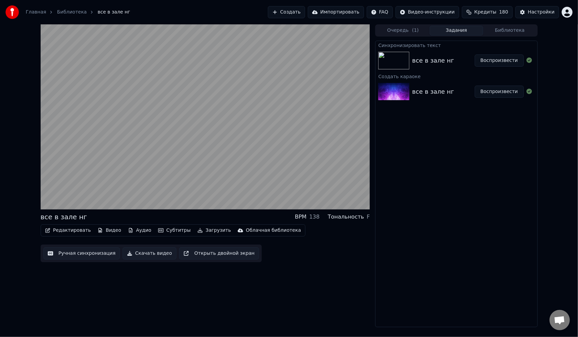
click at [71, 232] on button "Редактировать" at bounding box center [67, 230] width 51 height 9
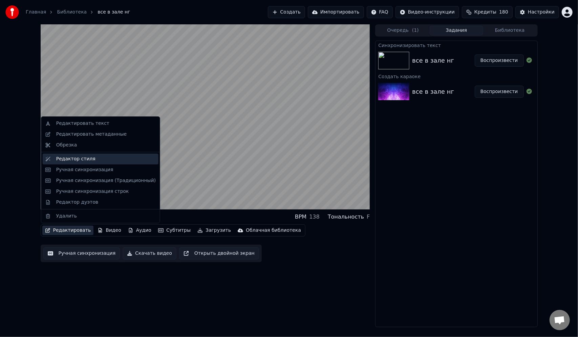
click at [80, 158] on div "Редактор стиля" at bounding box center [75, 159] width 39 height 7
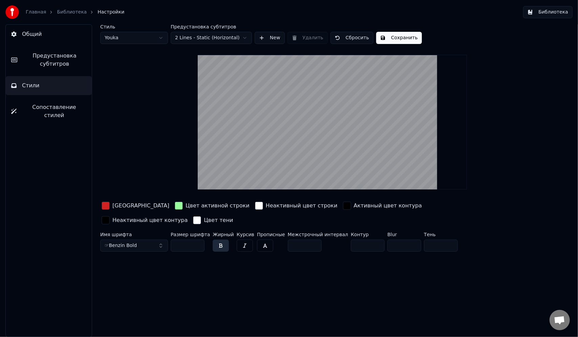
click at [240, 37] on html "Главная Библиотека Настройки Библиотека Общий Предустановка субтитров Стили Соп…" at bounding box center [289, 168] width 578 height 337
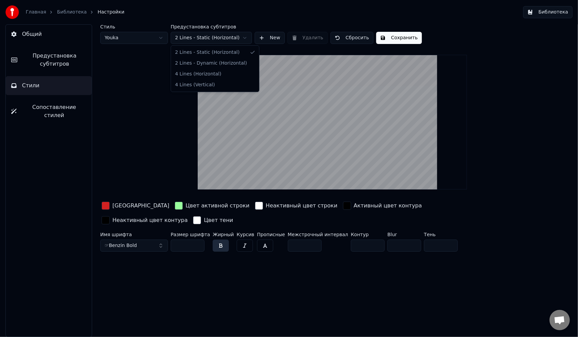
click at [235, 38] on html "Главная Библиотека Настройки Библиотека Общий Предустановка субтитров Стили Соп…" at bounding box center [289, 168] width 578 height 337
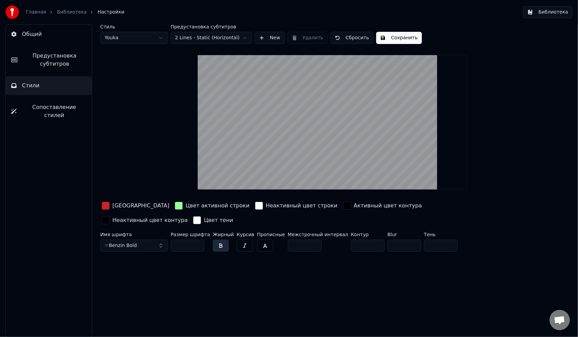
click at [58, 66] on span "Предустановка субтитров" at bounding box center [55, 60] width 64 height 16
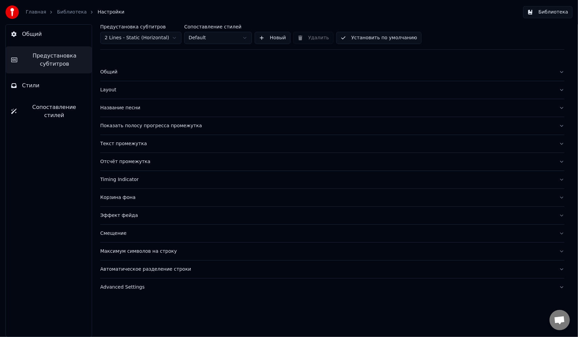
click at [76, 38] on button "Общий" at bounding box center [49, 34] width 86 height 19
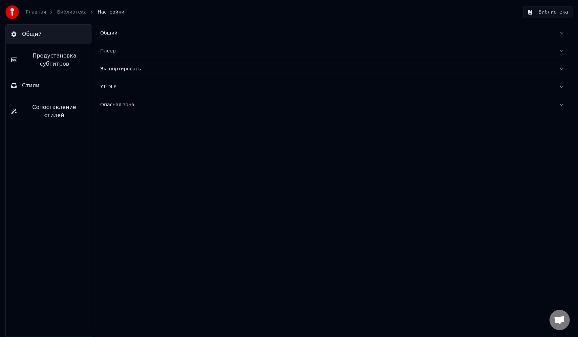
click at [64, 56] on span "Предустановка субтитров" at bounding box center [55, 60] width 64 height 16
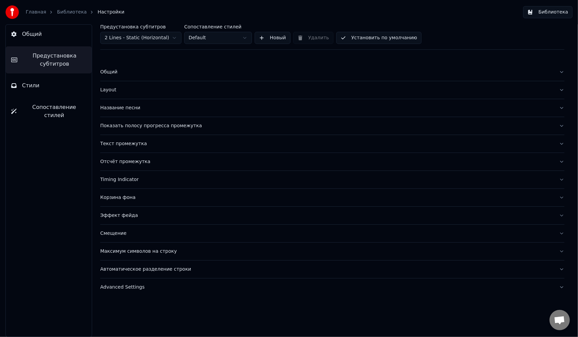
click at [172, 36] on html "Главная Библиотека Настройки Библиотека Общий Предустановка субтитров Стили Соп…" at bounding box center [289, 168] width 578 height 337
click at [173, 38] on html "Главная Библиотека Настройки Библиотека Общий Предустановка субтитров Стили Соп…" at bounding box center [289, 168] width 578 height 337
click at [50, 86] on button "Стили" at bounding box center [49, 85] width 86 height 19
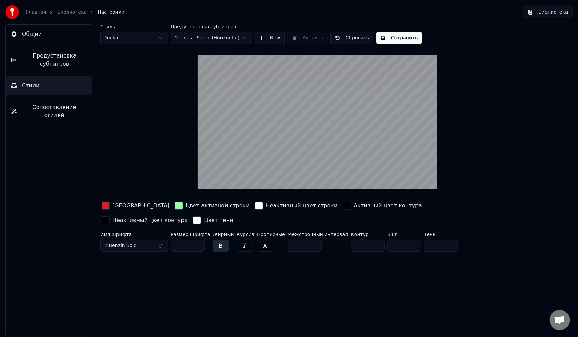
click at [398, 37] on button "Сохранить" at bounding box center [399, 38] width 46 height 12
click at [67, 11] on link "Библиотека" at bounding box center [72, 12] width 30 height 7
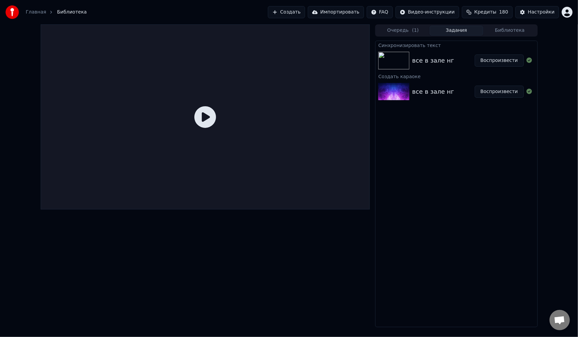
click at [498, 60] on button "Воспроизвести" at bounding box center [499, 60] width 49 height 12
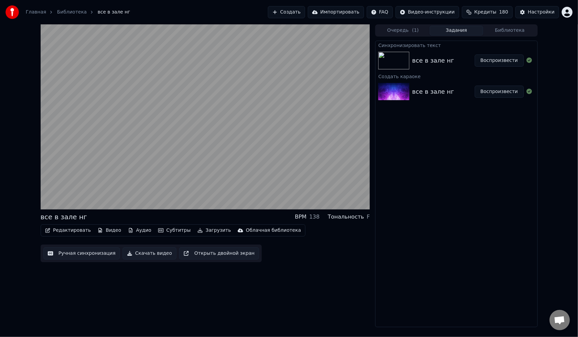
click at [161, 231] on button "Субтитры" at bounding box center [174, 230] width 38 height 9
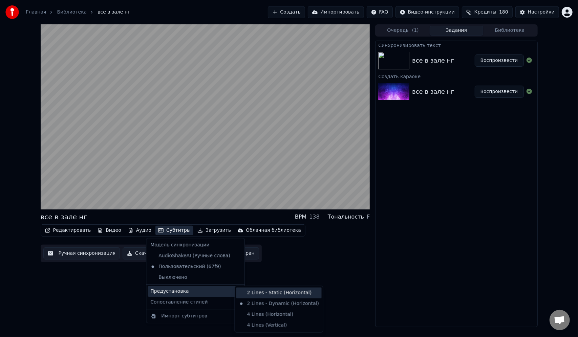
click at [262, 295] on div "2 Lines - Static (Horizontal)" at bounding box center [278, 293] width 85 height 11
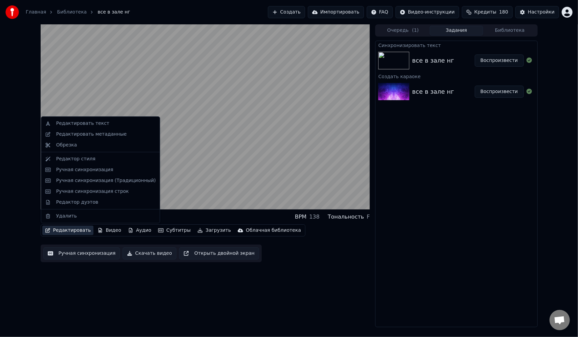
click at [77, 232] on button "Редактировать" at bounding box center [67, 230] width 51 height 9
click at [92, 158] on div "Редактор стиля" at bounding box center [106, 159] width 100 height 7
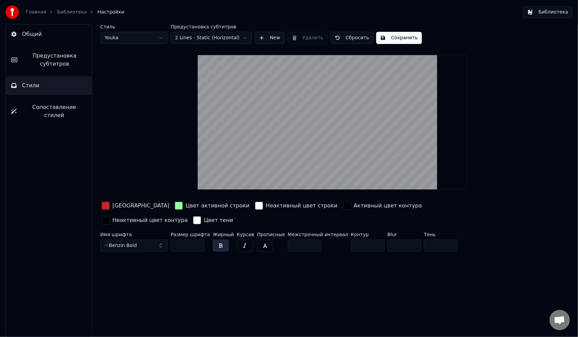
click at [236, 38] on html "Главная Библиотека Настройки Библиотека Общий Предустановка субтитров Стили Соп…" at bounding box center [289, 168] width 578 height 337
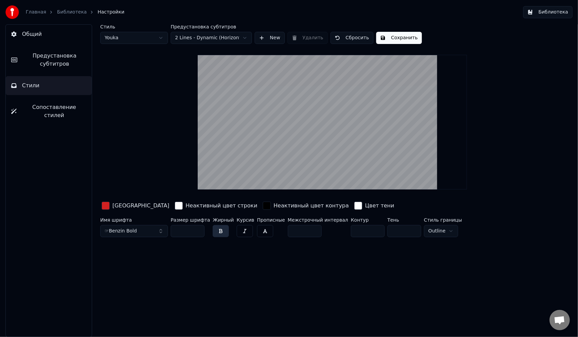
click at [61, 56] on span "Предустановка субтитров" at bounding box center [55, 60] width 64 height 16
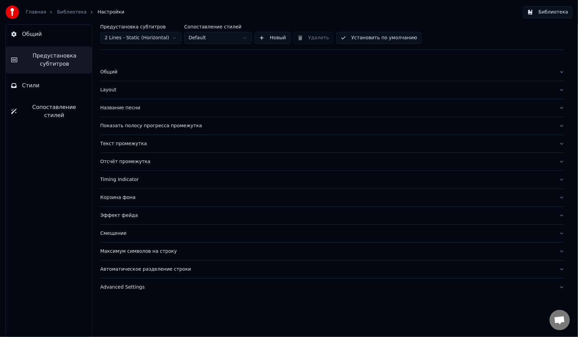
click at [159, 92] on div "Layout" at bounding box center [326, 90] width 453 height 7
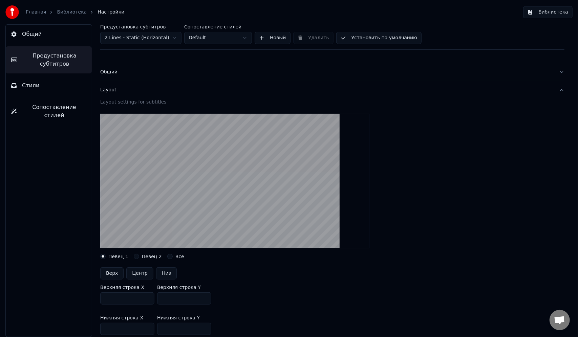
click at [66, 62] on span "Предустановка субтитров" at bounding box center [55, 60] width 64 height 16
click at [159, 33] on html "Главная Библиотека Настройки Библиотека Общий Предустановка субтитров Стили Соп…" at bounding box center [289, 168] width 578 height 337
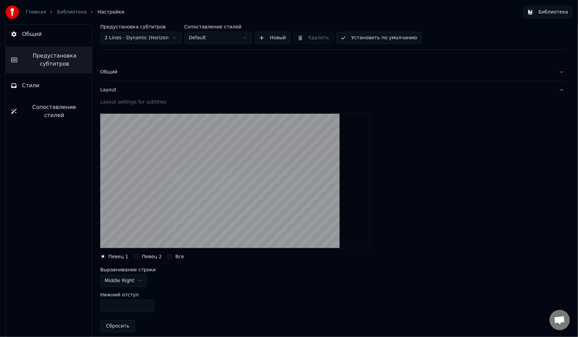
click at [133, 281] on html "Главная Библиотека Настройки Библиотека Общий Предустановка субтитров Стили Соп…" at bounding box center [289, 168] width 578 height 337
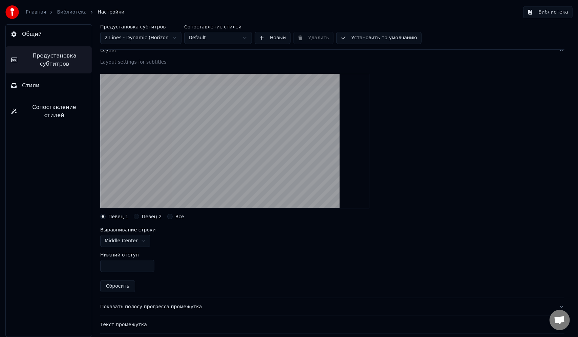
scroll to position [68, 0]
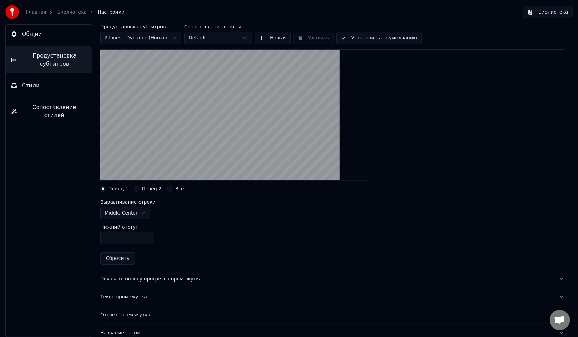
click at [476, 112] on div at bounding box center [332, 114] width 464 height 146
click at [66, 11] on link "Библиотека" at bounding box center [72, 12] width 30 height 7
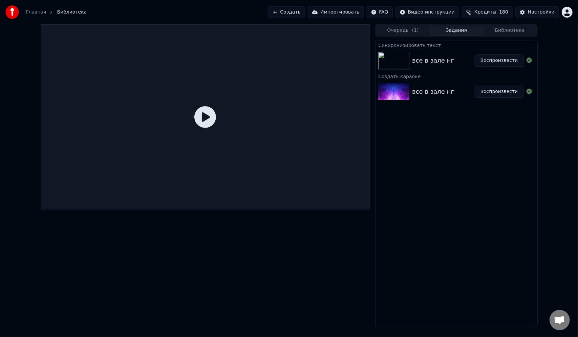
click at [416, 60] on div "все в зале нг" at bounding box center [433, 60] width 42 height 9
click at [501, 61] on button "Воспроизвести" at bounding box center [499, 60] width 49 height 12
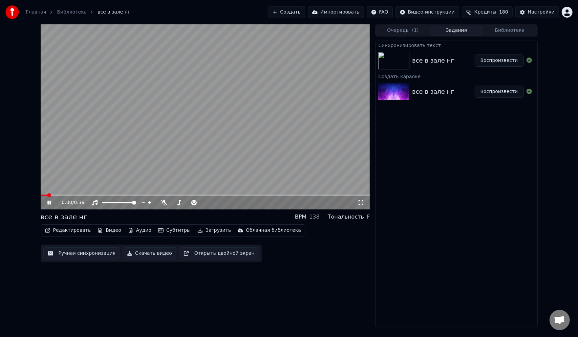
click at [47, 201] on icon at bounding box center [54, 202] width 16 height 5
click at [158, 231] on icon "button" at bounding box center [160, 230] width 5 height 5
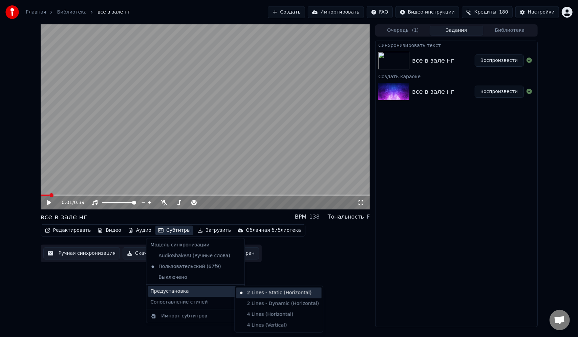
click at [271, 293] on div "2 Lines - Static (Horizontal)" at bounding box center [278, 293] width 85 height 11
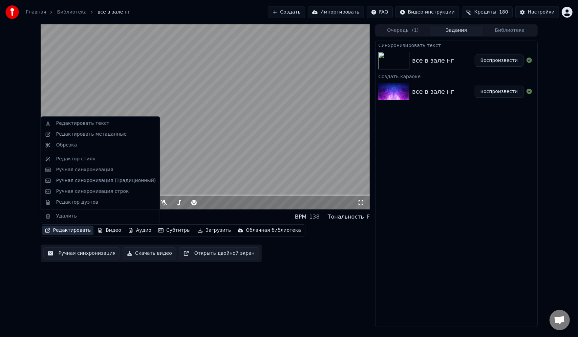
click at [77, 233] on button "Редактировать" at bounding box center [67, 230] width 51 height 9
click at [77, 232] on button "Редактировать" at bounding box center [67, 230] width 51 height 9
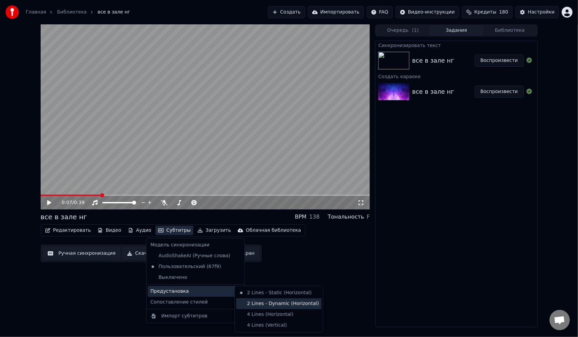
click at [263, 303] on div "2 Lines - Dynamic (Horizontal)" at bounding box center [278, 304] width 85 height 11
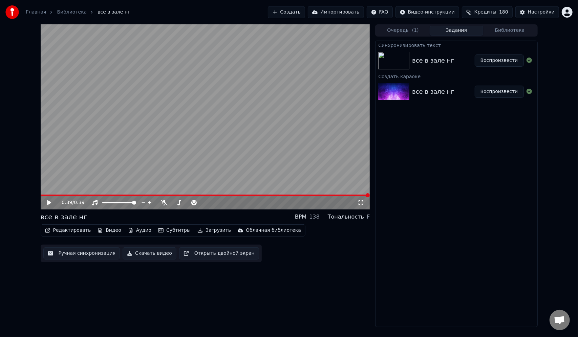
click at [139, 256] on button "Скачать видео" at bounding box center [150, 253] width 54 height 12
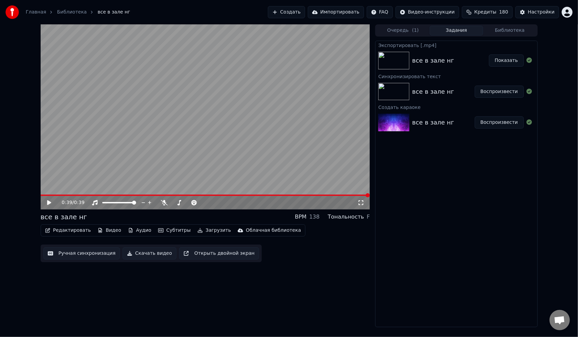
click at [498, 60] on button "Показать" at bounding box center [506, 60] width 35 height 12
